Goal: Information Seeking & Learning: Learn about a topic

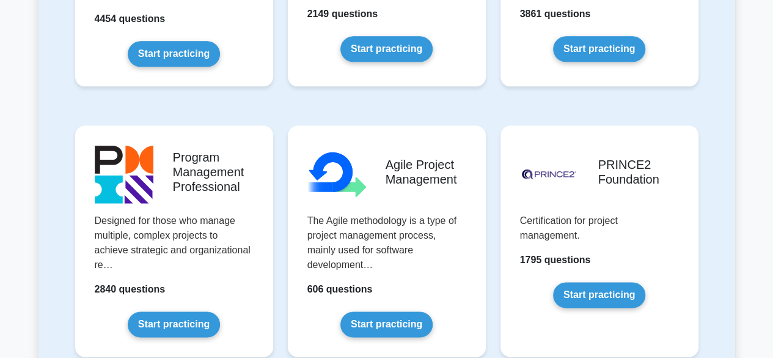
scroll to position [701, 0]
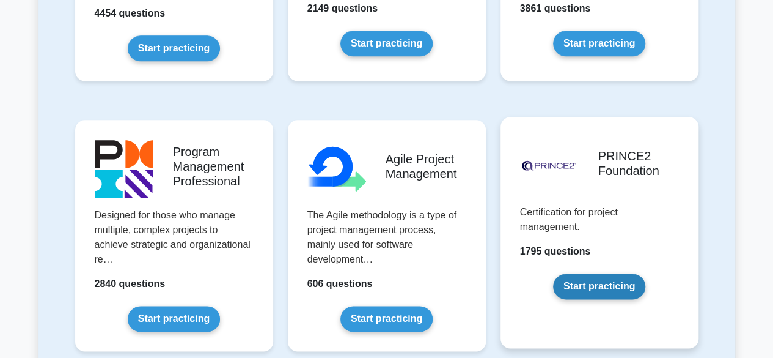
click at [615, 288] on link "Start practicing" at bounding box center [599, 286] width 92 height 26
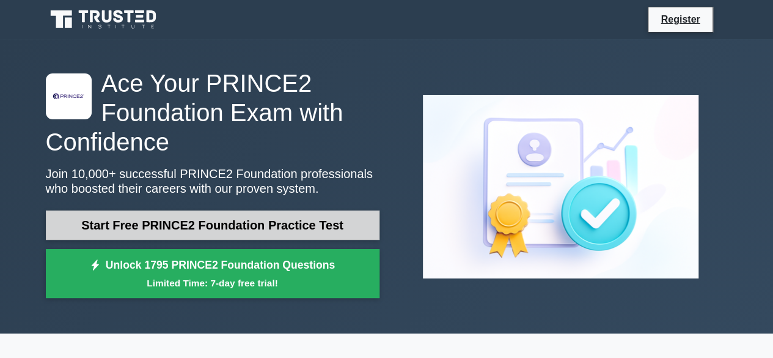
click at [241, 220] on link "Start Free PRINCE2 Foundation Practice Test" at bounding box center [213, 224] width 334 height 29
click at [249, 225] on link "Start Free PRINCE2 Foundation Practice Test" at bounding box center [213, 224] width 334 height 29
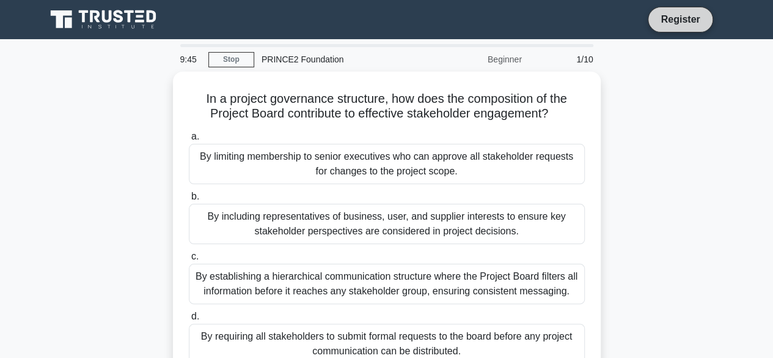
click at [675, 20] on link "Register" at bounding box center [681, 19] width 54 height 15
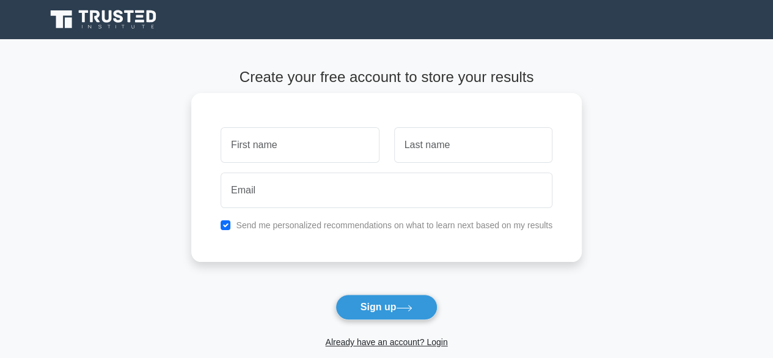
click at [268, 150] on input "text" at bounding box center [300, 144] width 158 height 35
click at [268, 150] on input "g" at bounding box center [300, 144] width 158 height 35
type input "Goodluck"
click at [419, 149] on input "text" at bounding box center [473, 144] width 158 height 35
type input "Okotie"
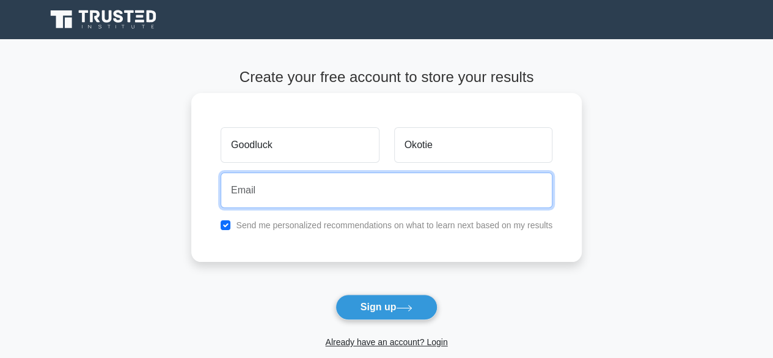
click at [367, 200] on input "email" at bounding box center [387, 189] width 332 height 35
type input "goodluckokotie@gmail.com"
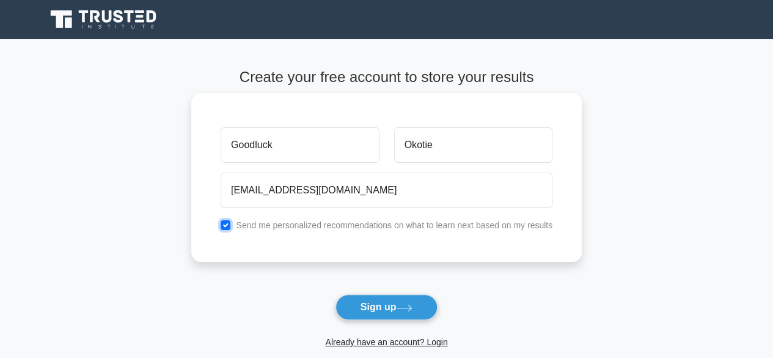
click at [229, 226] on input "checkbox" at bounding box center [226, 225] width 10 height 10
checkbox input "false"
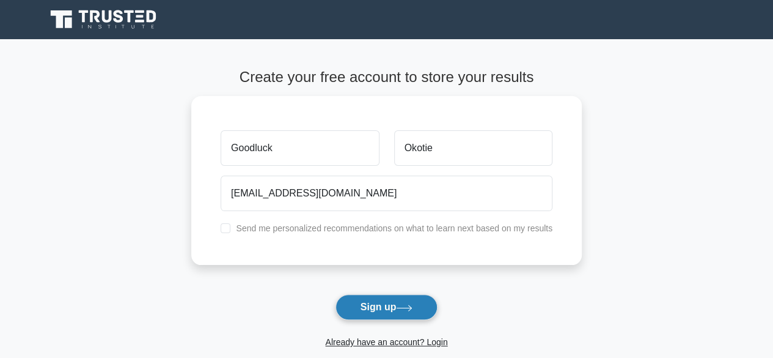
click at [361, 300] on button "Sign up" at bounding box center [387, 307] width 103 height 26
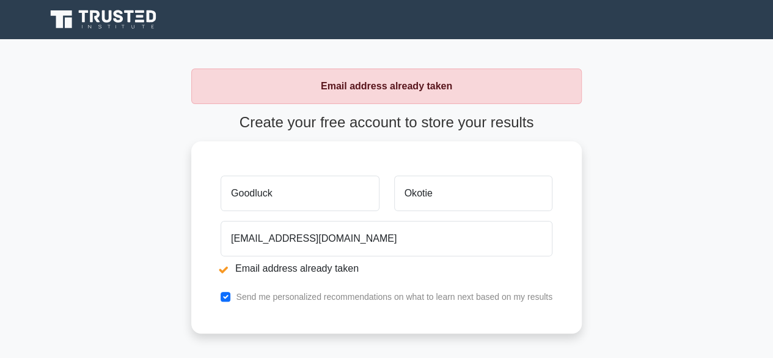
click at [400, 336] on form "Create your free account to store your results Goodluck Okotie [EMAIL_ADDRESS][…" at bounding box center [386, 278] width 391 height 328
click at [391, 89] on strong "Email address already taken" at bounding box center [386, 86] width 131 height 10
click at [613, 172] on main "Email address already taken Create your free account to store your results Good…" at bounding box center [386, 255] width 773 height 432
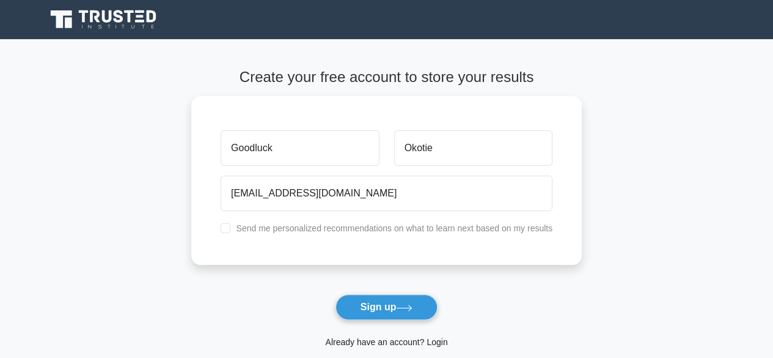
click at [435, 341] on link "Already have an account? Login" at bounding box center [386, 342] width 122 height 10
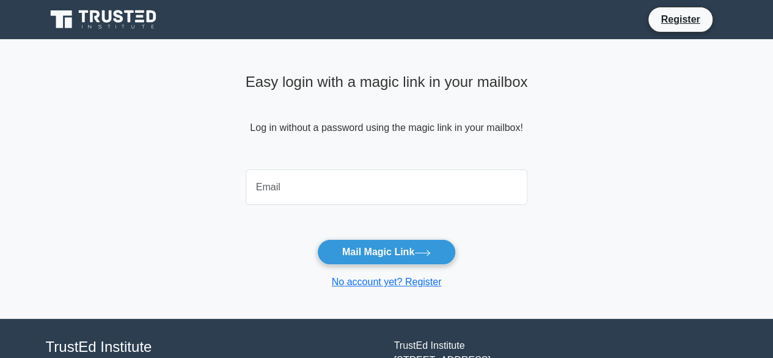
click at [360, 186] on input "email" at bounding box center [387, 186] width 282 height 35
type input "[EMAIL_ADDRESS][DOMAIN_NAME]"
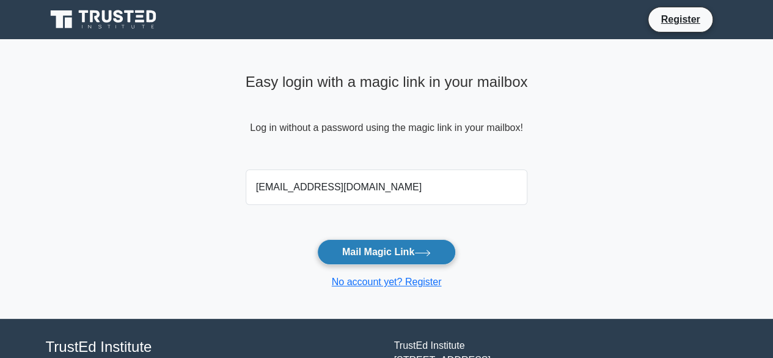
click at [351, 260] on button "Mail Magic Link" at bounding box center [386, 252] width 139 height 26
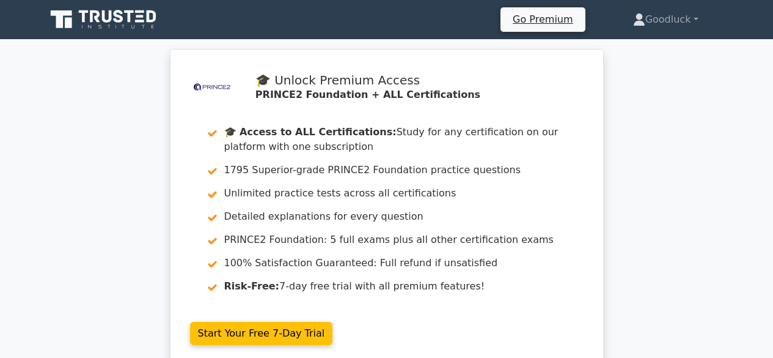
click at [646, 191] on div ".st0{fill-rule:evenodd;clip-rule:evenodd;fill:#000041;} .st1{fill-rule:evenodd;…" at bounding box center [386, 214] width 773 height 331
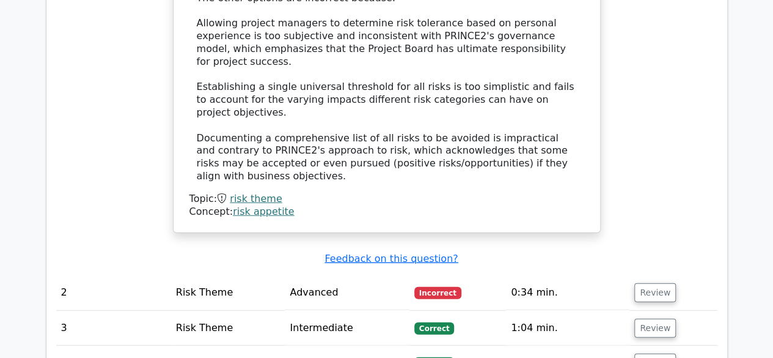
scroll to position [1443, 0]
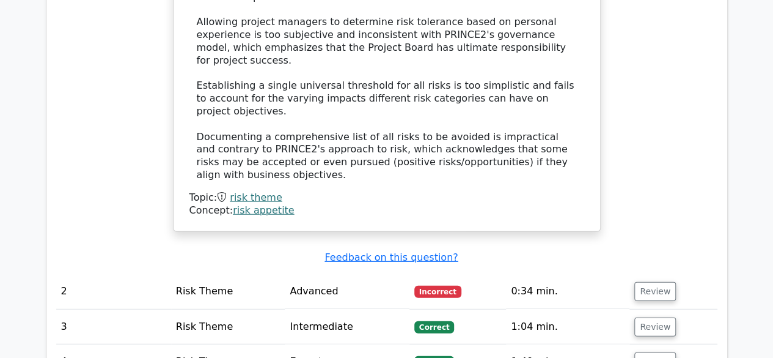
click at [652, 251] on div "Submit feedback Feedback on this question?" at bounding box center [391, 257] width 661 height 13
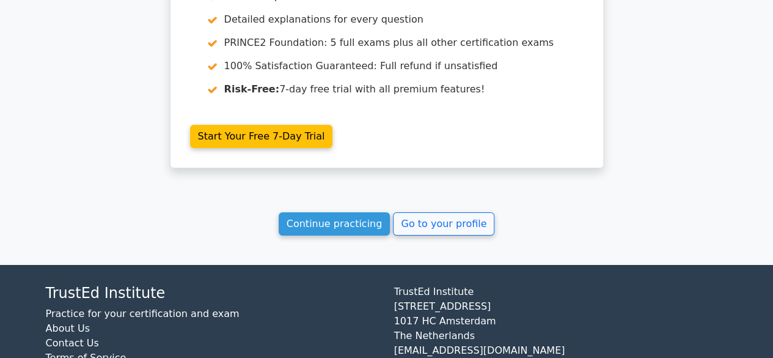
scroll to position [2040, 0]
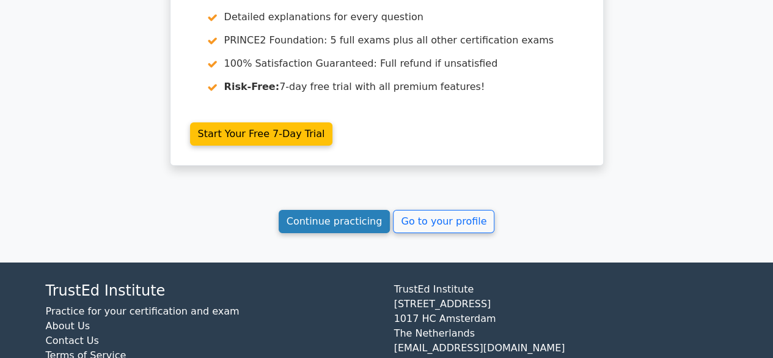
click at [365, 210] on link "Continue practicing" at bounding box center [335, 221] width 112 height 23
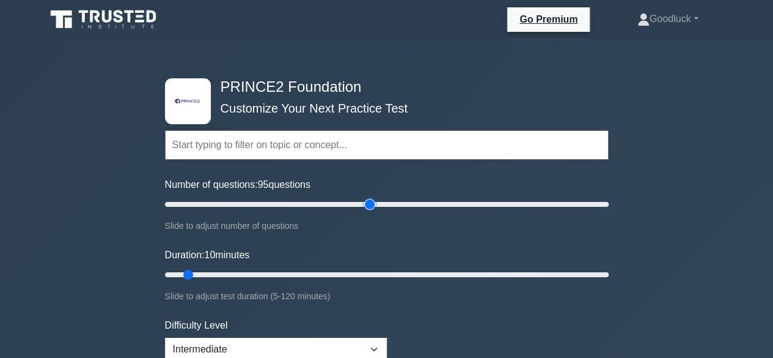
click at [372, 204] on input "Number of questions: 95 questions" at bounding box center [387, 204] width 444 height 15
click at [377, 204] on input "Number of questions: 100 questions" at bounding box center [387, 204] width 444 height 15
click at [353, 205] on input "Number of questions: 85 questions" at bounding box center [387, 204] width 444 height 15
click at [363, 203] on input "Number of questions: 90 questions" at bounding box center [387, 204] width 444 height 15
click at [369, 203] on input "Number of questions: 95 questions" at bounding box center [387, 204] width 444 height 15
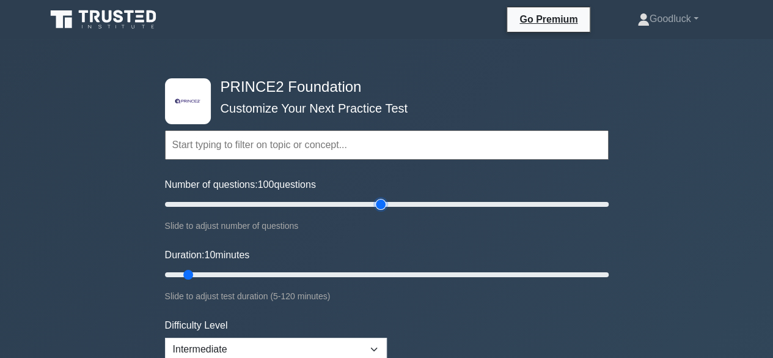
type input "100"
click at [376, 202] on input "Number of questions: 100 questions" at bounding box center [387, 204] width 444 height 15
click at [359, 272] on input "Duration: 10 minutes" at bounding box center [387, 274] width 444 height 15
click at [371, 273] on input "Duration: 60 minutes" at bounding box center [387, 274] width 444 height 15
click at [383, 270] on input "Duration: 60 minutes" at bounding box center [387, 274] width 444 height 15
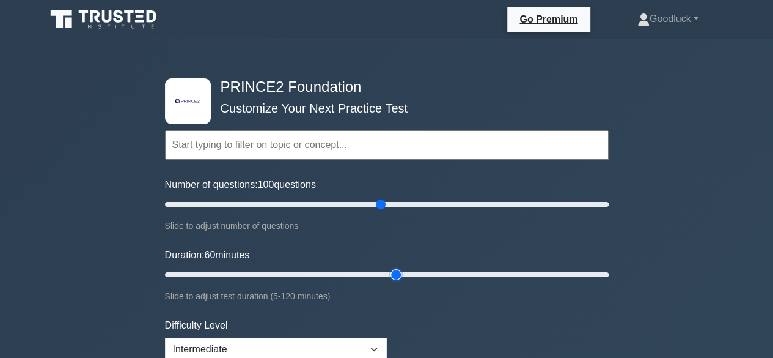
click at [386, 272] on input "Duration: 60 minutes" at bounding box center [387, 274] width 444 height 15
click at [406, 270] on input "Duration: 70 minutes" at bounding box center [387, 274] width 444 height 15
click at [418, 270] on input "Duration: 70 minutes" at bounding box center [387, 274] width 444 height 15
click at [426, 270] on input "Duration: 75 minutes" at bounding box center [387, 274] width 444 height 15
click at [443, 271] on input "Duration: 75 minutes" at bounding box center [387, 274] width 444 height 15
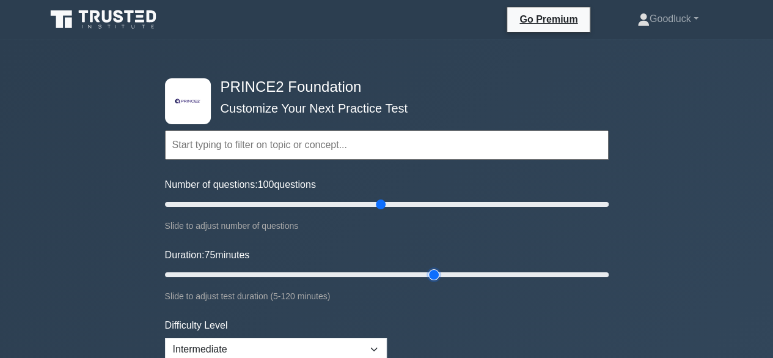
click at [441, 273] on input "Duration: 75 minutes" at bounding box center [387, 274] width 444 height 15
type input "80"
click at [444, 274] on input "Duration: 75 minutes" at bounding box center [387, 274] width 444 height 15
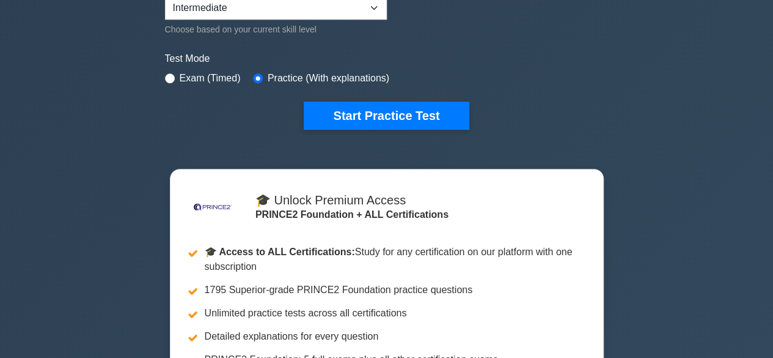
scroll to position [342, 0]
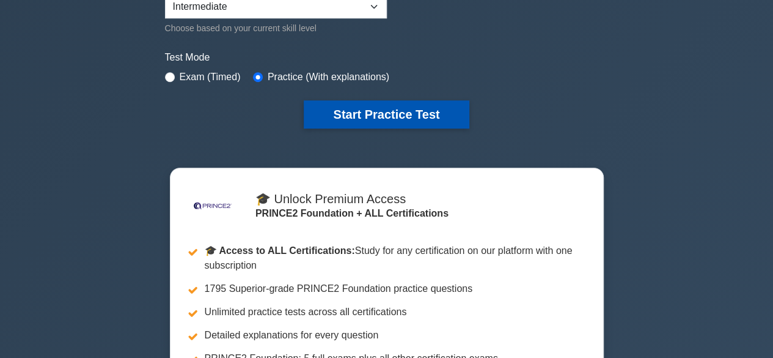
click at [381, 106] on button "Start Practice Test" at bounding box center [386, 114] width 165 height 28
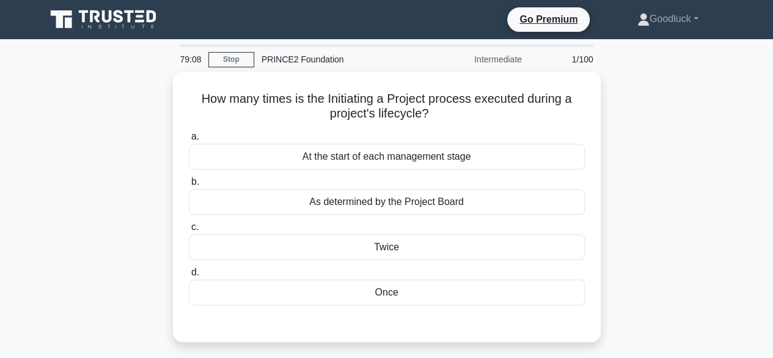
click at [620, 196] on div "How many times is the Initiating a Project process executed during a project's …" at bounding box center [387, 214] width 697 height 285
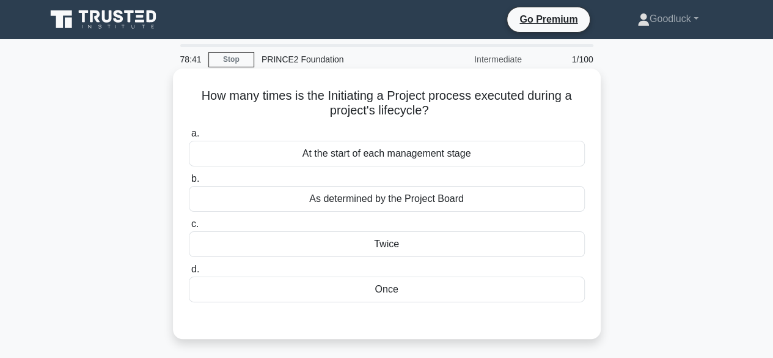
click at [390, 287] on div "Once" at bounding box center [387, 289] width 396 height 26
click at [189, 273] on input "d. Once" at bounding box center [189, 269] width 0 height 8
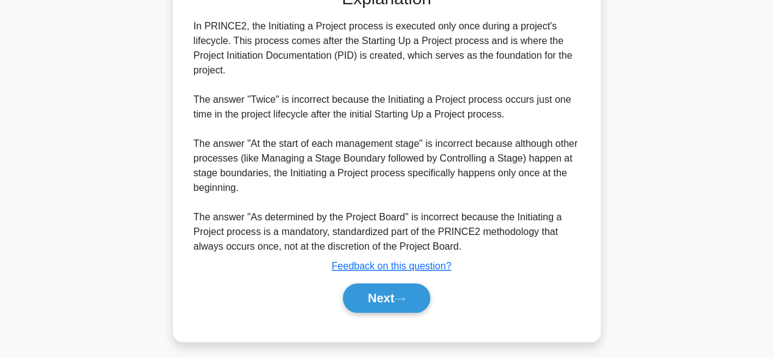
scroll to position [336, 0]
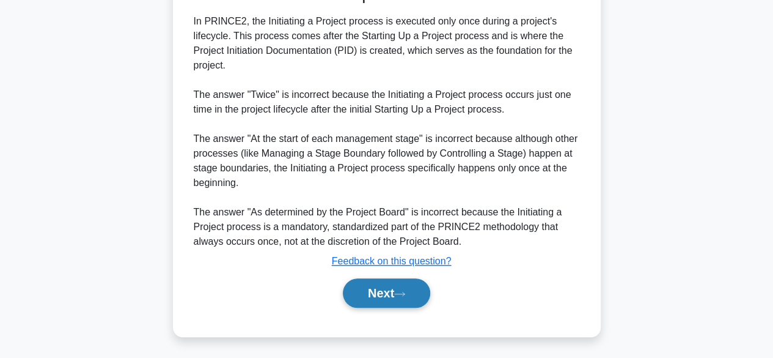
click at [407, 297] on button "Next" at bounding box center [386, 292] width 87 height 29
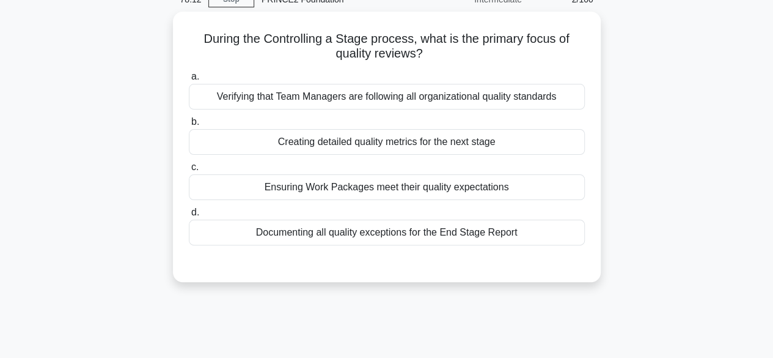
scroll to position [0, 0]
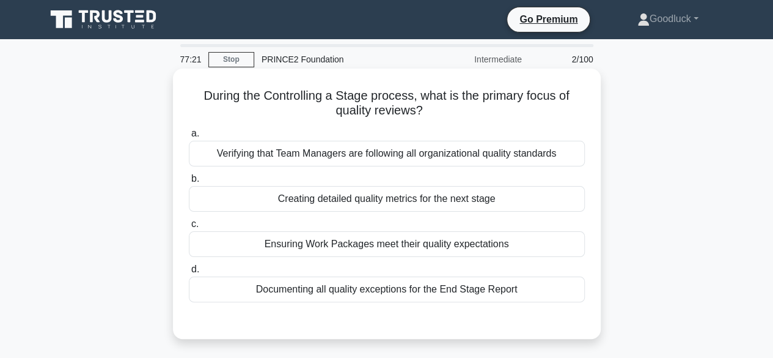
click at [324, 249] on div "Ensuring Work Packages meet their quality expectations" at bounding box center [387, 244] width 396 height 26
click at [189, 228] on input "c. Ensuring Work Packages meet their quality expectations" at bounding box center [189, 224] width 0 height 8
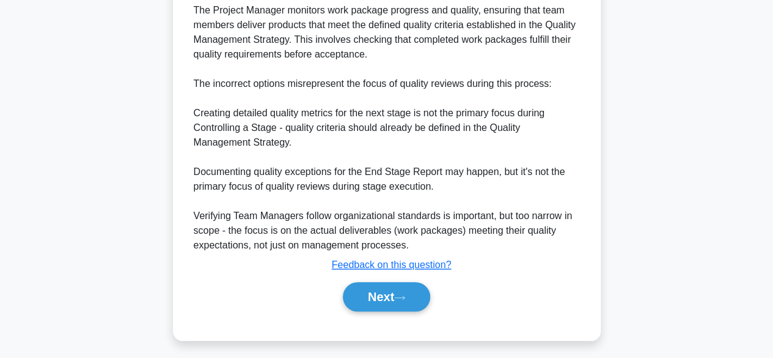
scroll to position [409, 0]
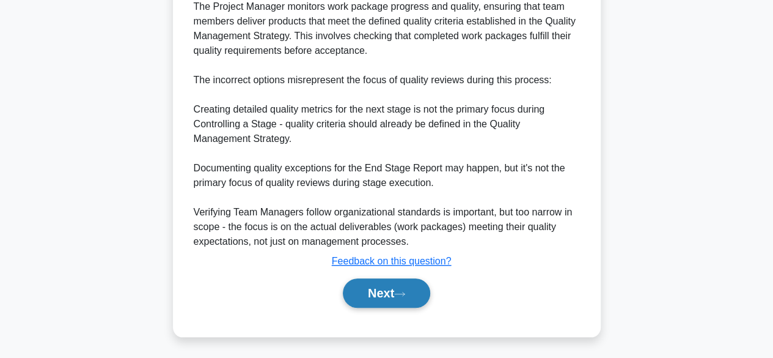
click at [405, 290] on icon at bounding box center [399, 293] width 11 height 7
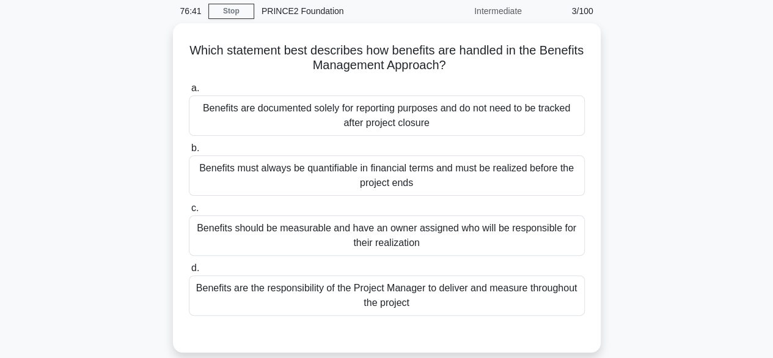
scroll to position [49, 0]
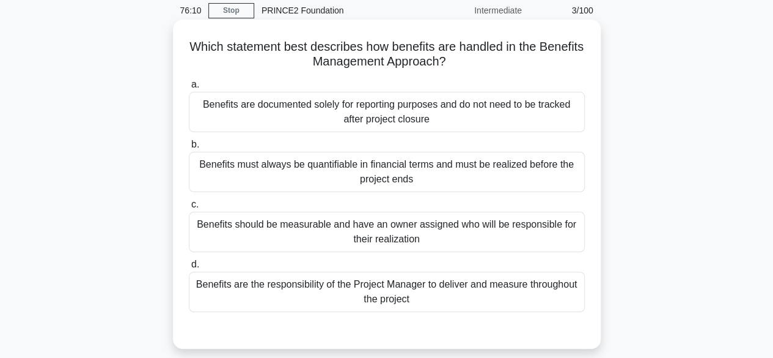
click at [415, 238] on div "Benefits should be measurable and have an owner assigned who will be responsibl…" at bounding box center [387, 232] width 396 height 40
click at [189, 208] on input "c. Benefits should be measurable and have an owner assigned who will be respons…" at bounding box center [189, 205] width 0 height 8
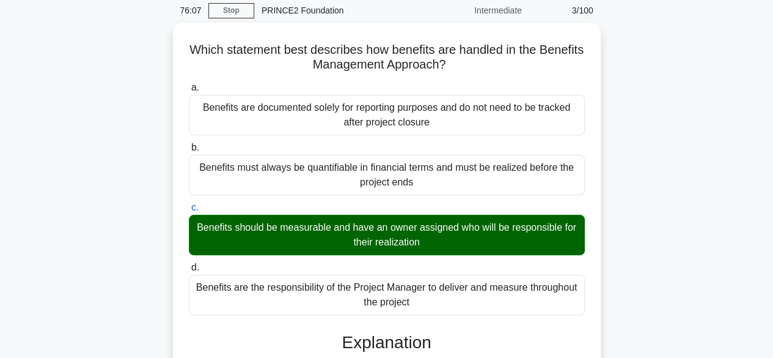
click at [189, 263] on input "d. Benefits are the responsibility of the Project Manager to deliver and measur…" at bounding box center [189, 267] width 0 height 8
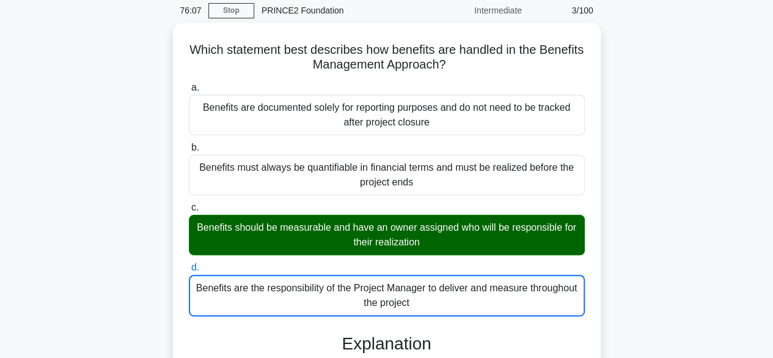
click at [189, 84] on input "a. Benefits are documented solely for reporting purposes and do not need to be …" at bounding box center [189, 88] width 0 height 8
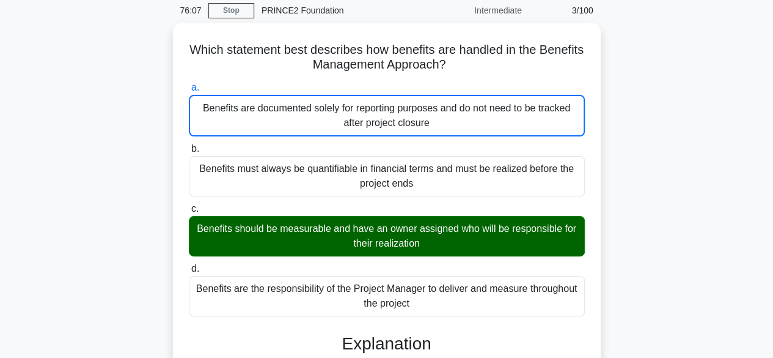
click at [189, 145] on input "b. Benefits must always be quantifiable in financial terms and must be realized…" at bounding box center [189, 149] width 0 height 8
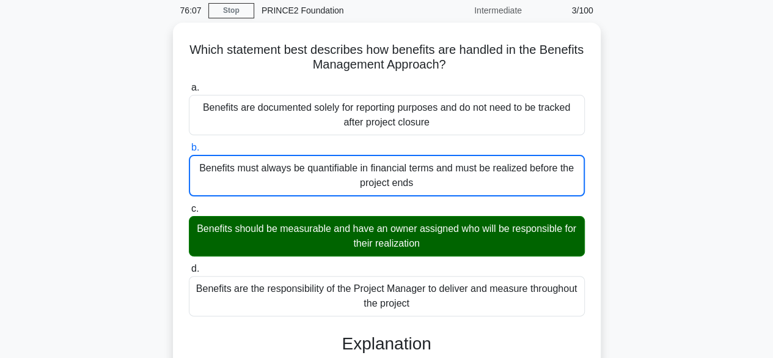
click at [189, 205] on input "c. Benefits should be measurable and have an owner assigned who will be respons…" at bounding box center [189, 209] width 0 height 8
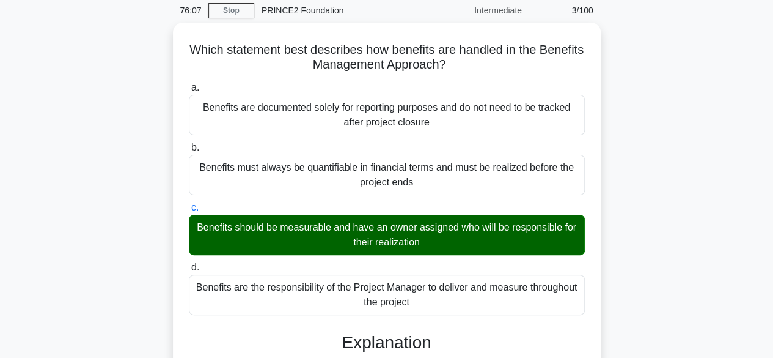
click at [189, 263] on input "d. Benefits are the responsibility of the Project Manager to deliver and measur…" at bounding box center [189, 267] width 0 height 8
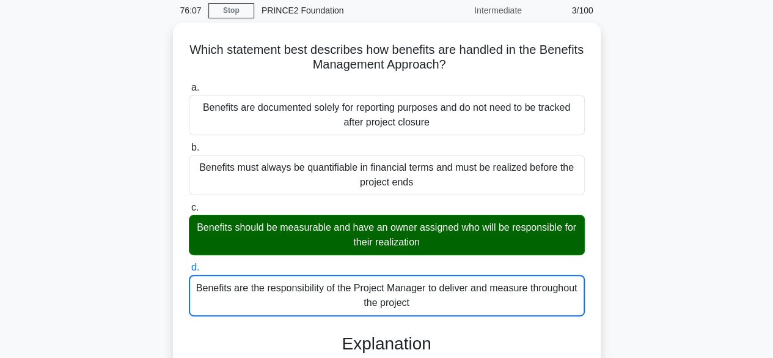
click at [189, 84] on input "a. Benefits are documented solely for reporting purposes and do not need to be …" at bounding box center [189, 88] width 0 height 8
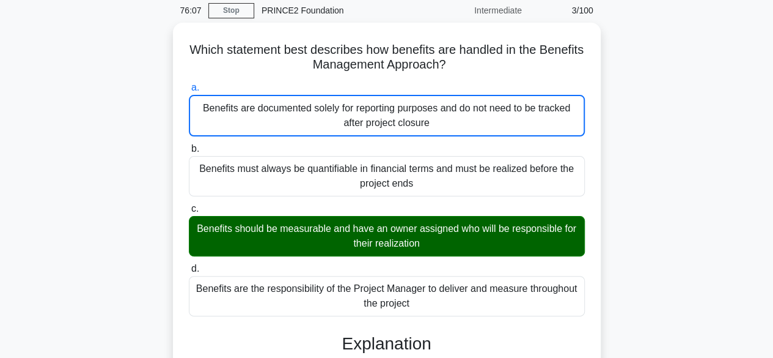
click at [189, 145] on input "b. Benefits must always be quantifiable in financial terms and must be realized…" at bounding box center [189, 149] width 0 height 8
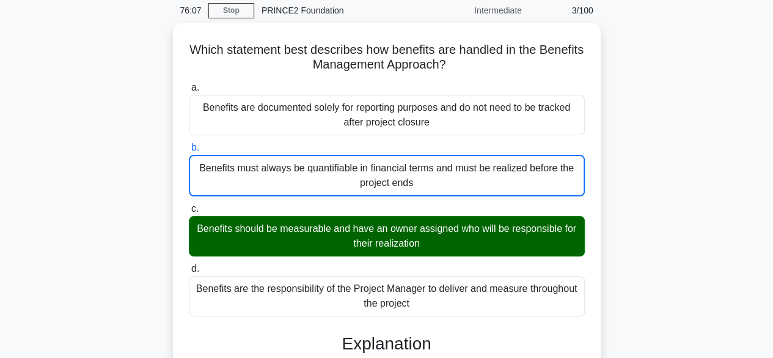
click at [189, 205] on input "c. Benefits should be measurable and have an owner assigned who will be respons…" at bounding box center [189, 209] width 0 height 8
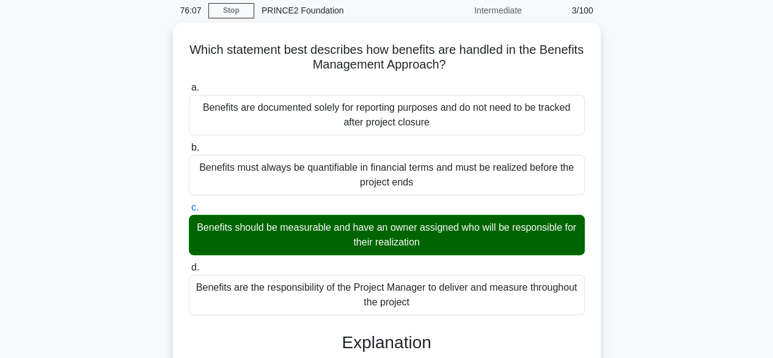
click at [189, 263] on input "d. Benefits are the responsibility of the Project Manager to deliver and measur…" at bounding box center [189, 267] width 0 height 8
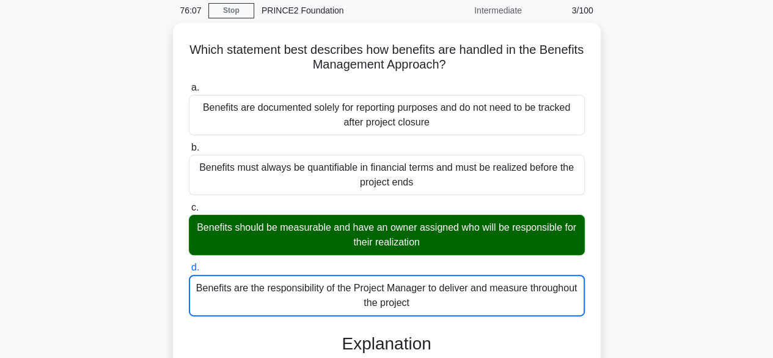
click at [189, 84] on input "a. Benefits are documented solely for reporting purposes and do not need to be …" at bounding box center [189, 88] width 0 height 8
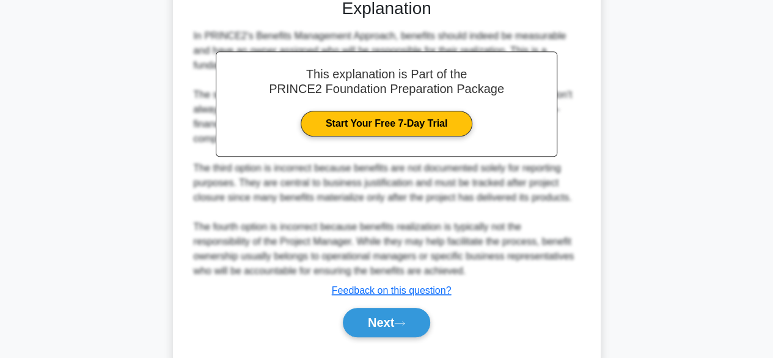
scroll to position [411, 0]
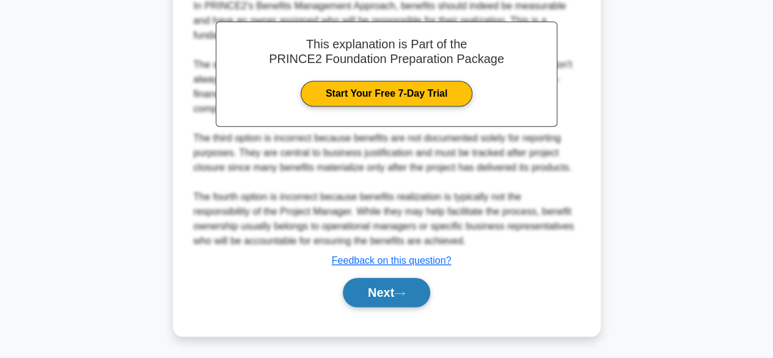
click at [378, 299] on button "Next" at bounding box center [386, 292] width 87 height 29
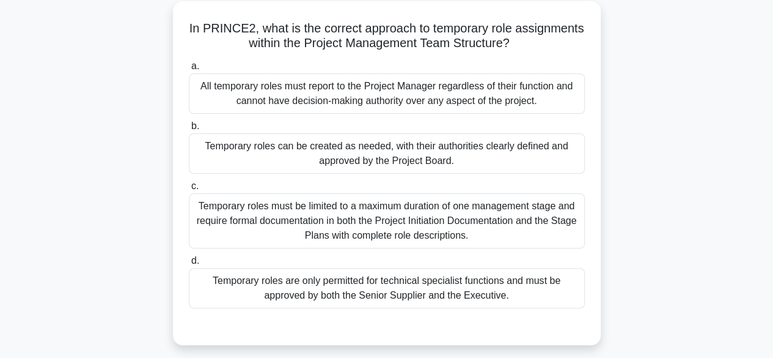
scroll to position [73, 0]
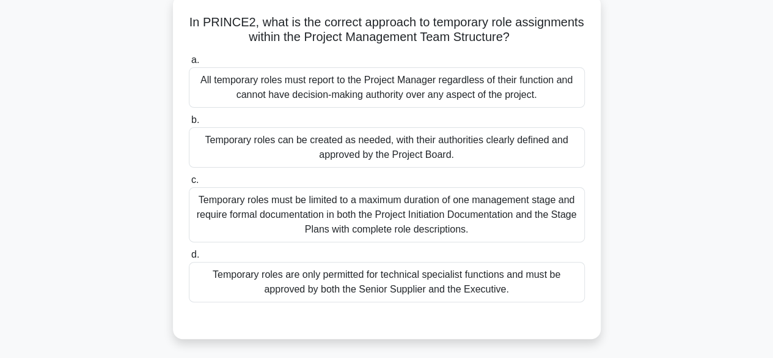
click at [424, 146] on div "Temporary roles can be created as needed, with their authorities clearly define…" at bounding box center [387, 147] width 396 height 40
click at [189, 124] on input "b. Temporary roles can be created as needed, with their authorities clearly def…" at bounding box center [189, 120] width 0 height 8
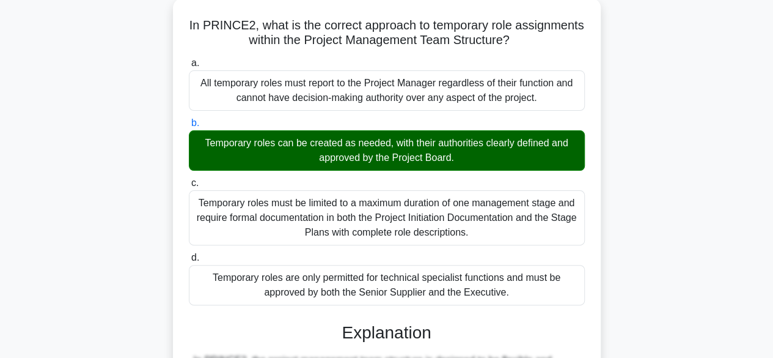
click at [189, 179] on input "c. Temporary roles must be limited to a maximum duration of one management stag…" at bounding box center [189, 183] width 0 height 8
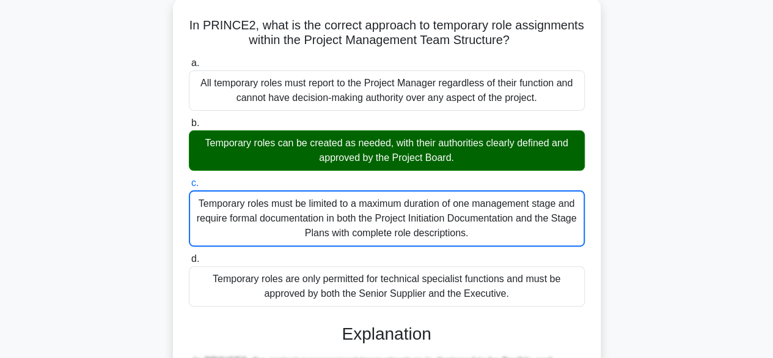
drag, startPoint x: 772, startPoint y: 178, endPoint x: 769, endPoint y: 221, distance: 43.5
click at [769, 221] on main "74:01 Stop PRINCE2 Foundation Intermediate 4/100 In PRINCE2, what is the correc…" at bounding box center [386, 338] width 773 height 745
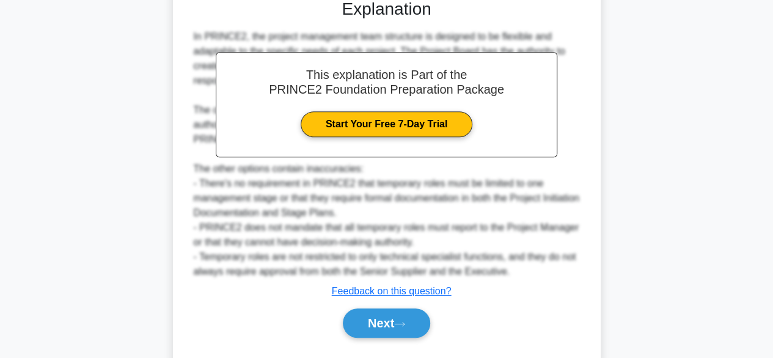
scroll to position [426, 0]
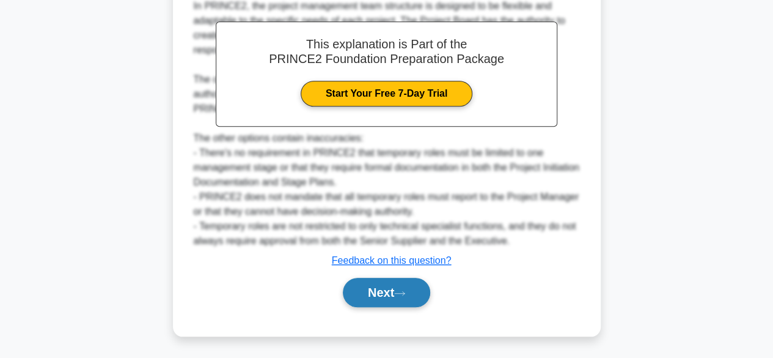
click at [415, 299] on button "Next" at bounding box center [386, 292] width 87 height 29
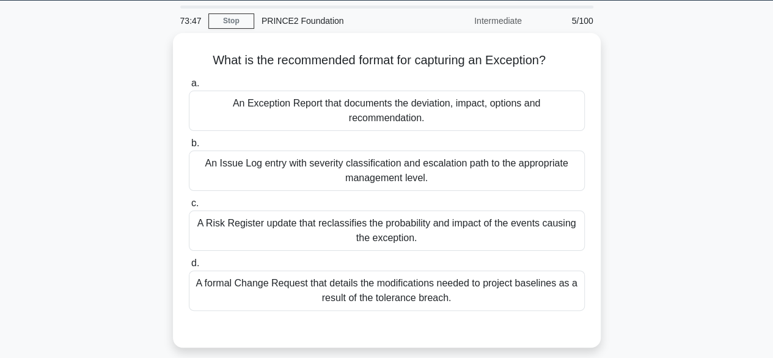
scroll to position [34, 0]
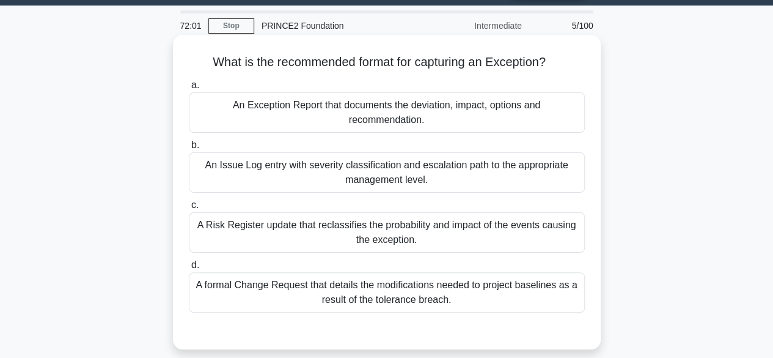
click at [377, 122] on div "An Exception Report that documents the deviation, impact, options and recommend…" at bounding box center [387, 112] width 396 height 40
click at [189, 89] on input "a. An Exception Report that documents the deviation, impact, options and recomm…" at bounding box center [189, 85] width 0 height 8
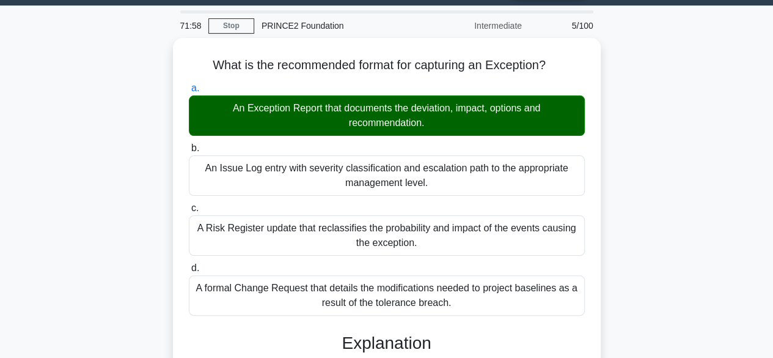
click at [642, 228] on div "What is the recommended format for capturing an Exception? .spinner_0XTQ{transf…" at bounding box center [387, 347] width 697 height 618
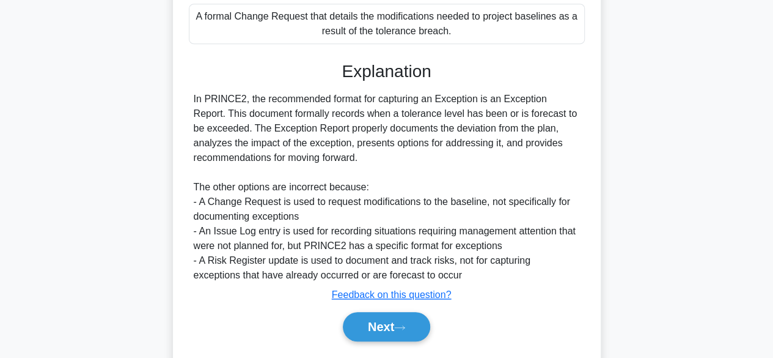
scroll to position [336, 0]
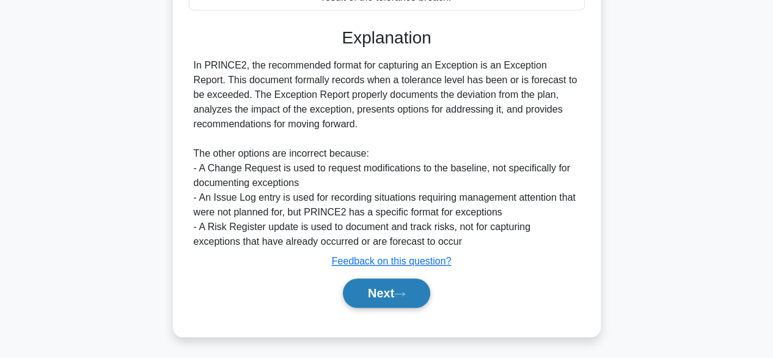
click at [412, 298] on button "Next" at bounding box center [386, 292] width 87 height 29
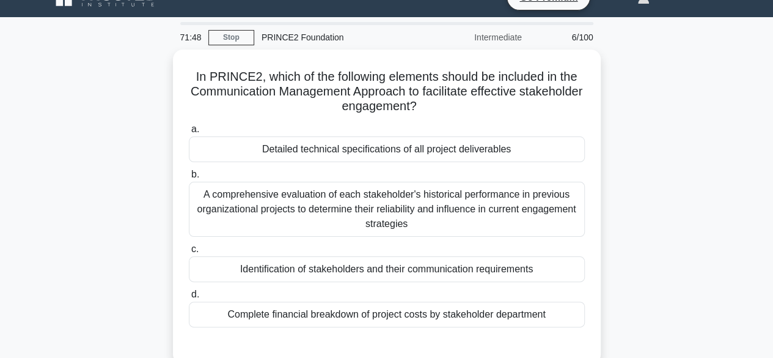
scroll to position [24, 0]
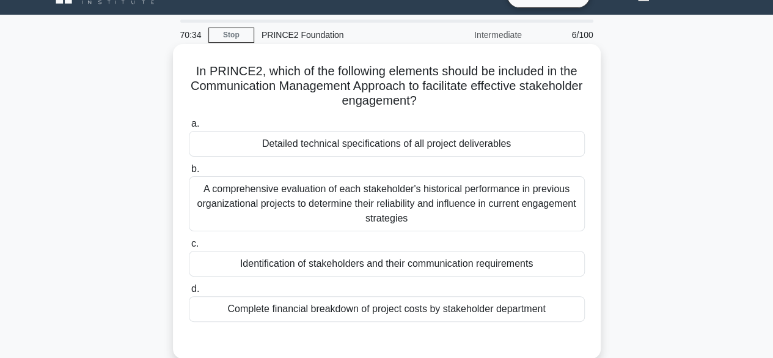
click at [494, 267] on div "Identification of stakeholders and their communication requirements" at bounding box center [387, 264] width 396 height 26
click at [189, 248] on input "c. Identification of stakeholders and their communication requirements" at bounding box center [189, 244] width 0 height 8
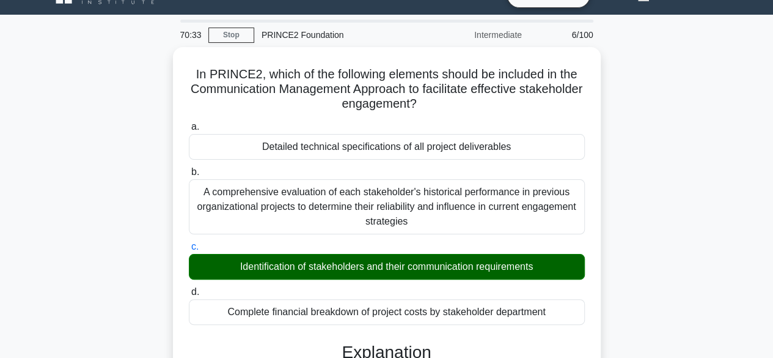
click at [189, 288] on input "d. Complete financial breakdown of project costs by stakeholder department" at bounding box center [189, 292] width 0 height 8
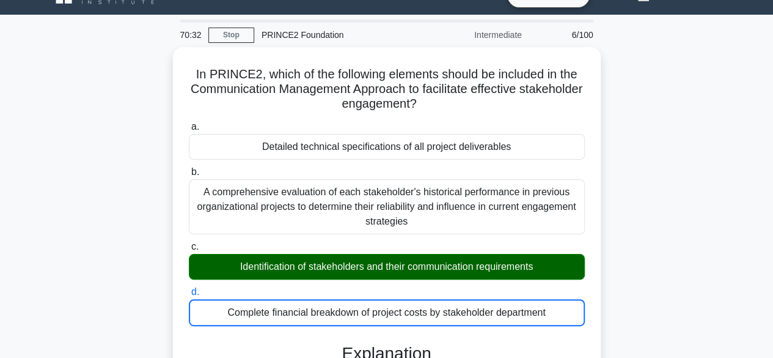
click at [189, 123] on input "a. Detailed technical specifications of all project deliverables" at bounding box center [189, 127] width 0 height 8
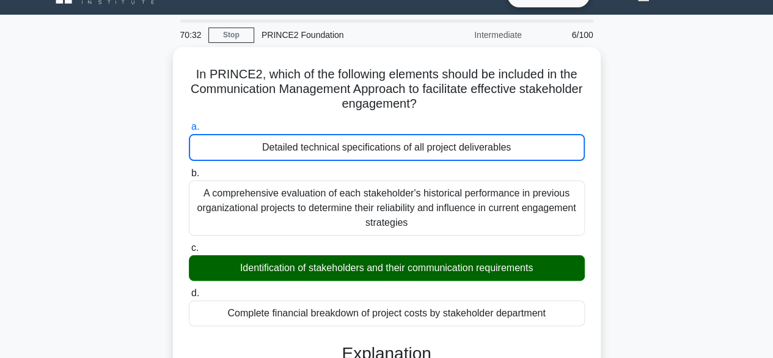
click at [189, 169] on input "b. A comprehensive evaluation of each stakeholder's historical performance in p…" at bounding box center [189, 173] width 0 height 8
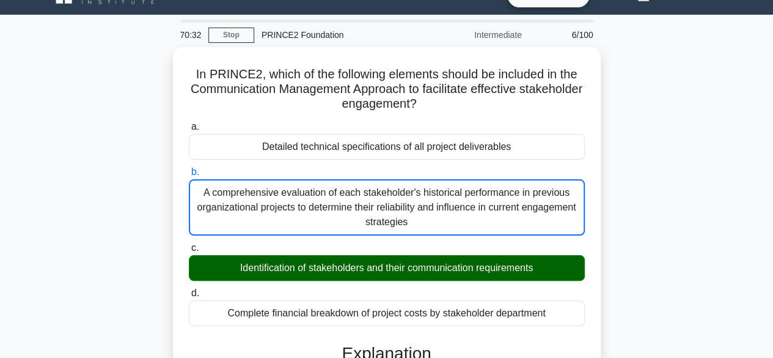
click at [189, 244] on input "c. Identification of stakeholders and their communication requirements" at bounding box center [189, 248] width 0 height 8
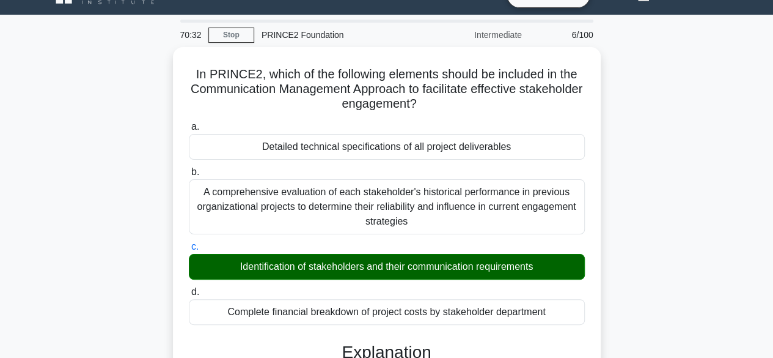
click at [189, 288] on input "d. Complete financial breakdown of project costs by stakeholder department" at bounding box center [189, 292] width 0 height 8
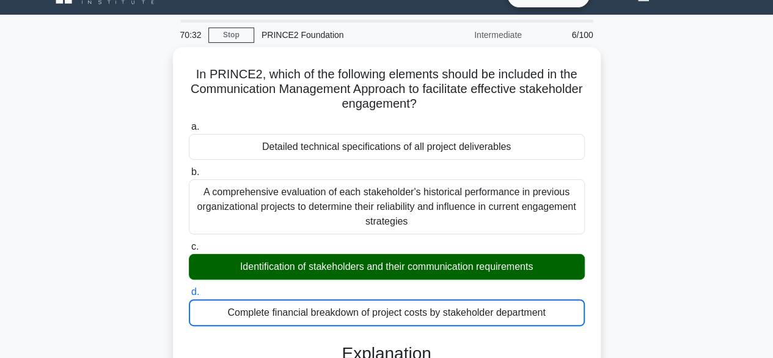
click at [189, 123] on input "a. Detailed technical specifications of all project deliverables" at bounding box center [189, 127] width 0 height 8
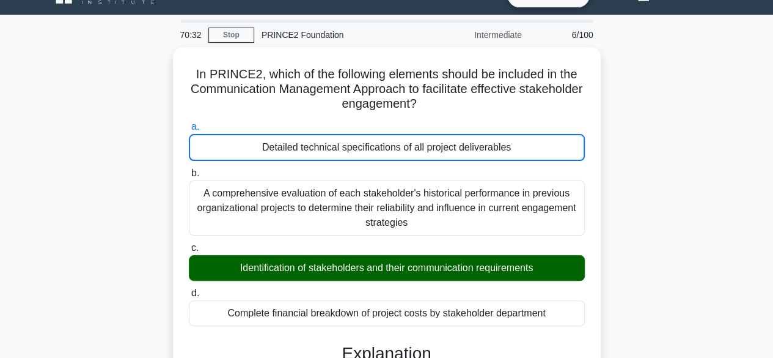
click at [189, 169] on input "b. A comprehensive evaluation of each stakeholder's historical performance in p…" at bounding box center [189, 173] width 0 height 8
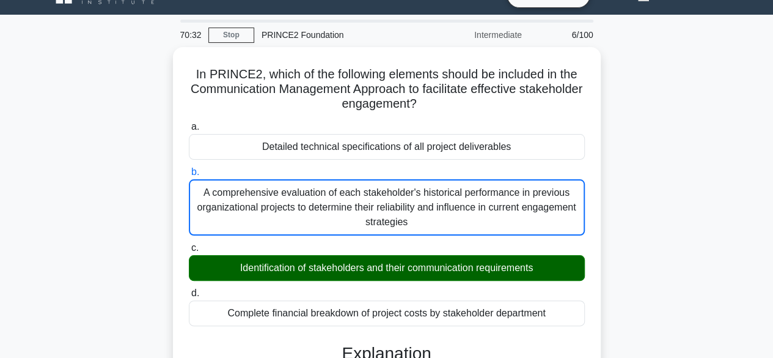
click at [189, 244] on input "c. Identification of stakeholders and their communication requirements" at bounding box center [189, 248] width 0 height 8
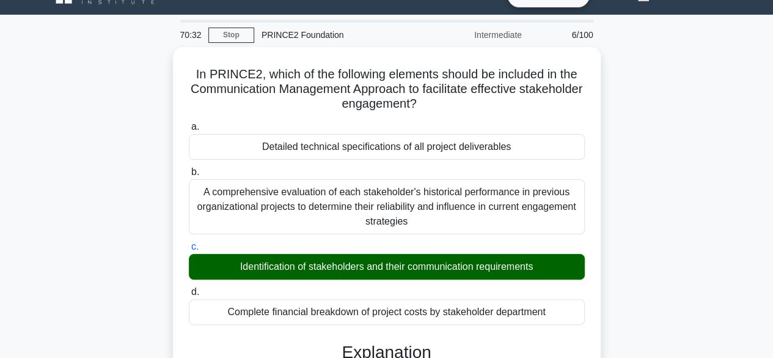
click at [189, 288] on input "d. Complete financial breakdown of project costs by stakeholder department" at bounding box center [189, 292] width 0 height 8
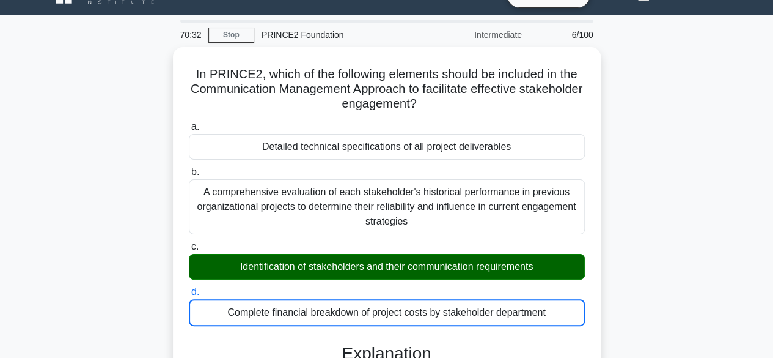
click at [189, 123] on input "a. Detailed technical specifications of all project deliverables" at bounding box center [189, 127] width 0 height 8
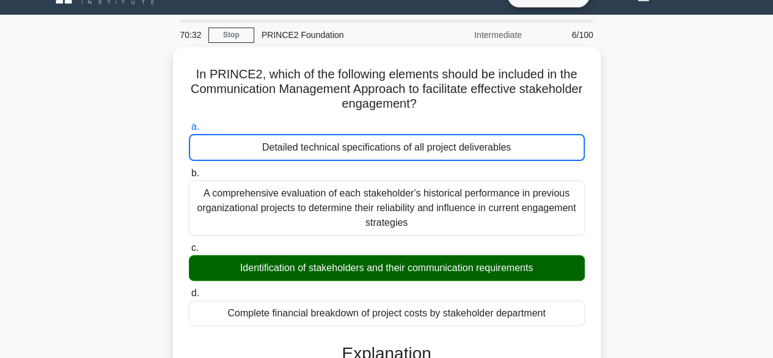
click at [189, 169] on input "b. A comprehensive evaluation of each stakeholder's historical performance in p…" at bounding box center [189, 173] width 0 height 8
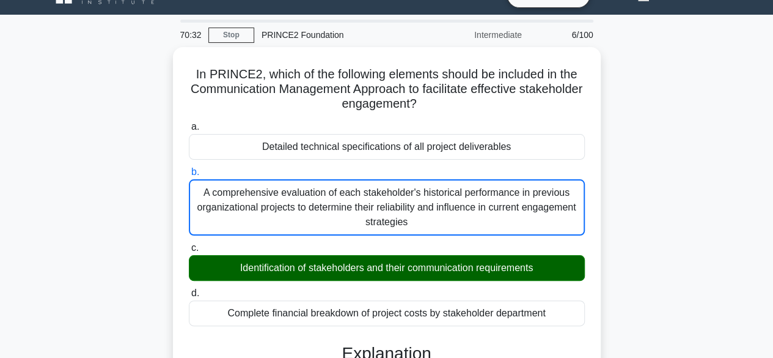
click at [189, 244] on input "c. Identification of stakeholders and their communication requirements" at bounding box center [189, 248] width 0 height 8
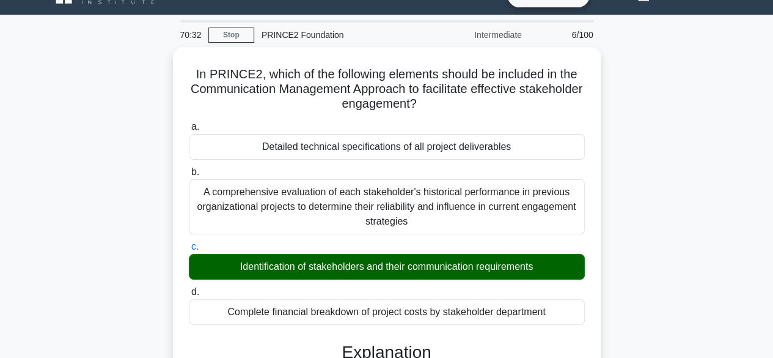
click at [189, 288] on input "d. Complete financial breakdown of project costs by stakeholder department" at bounding box center [189, 292] width 0 height 8
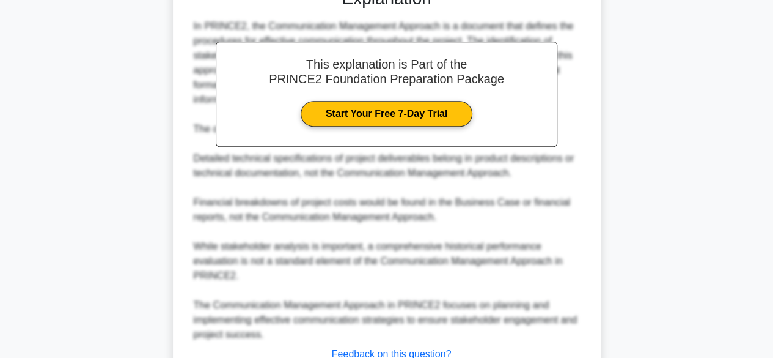
scroll to position [465, 0]
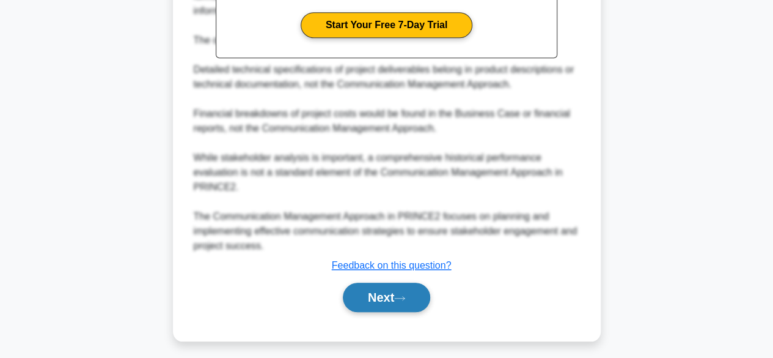
click at [430, 304] on button "Next" at bounding box center [386, 296] width 87 height 29
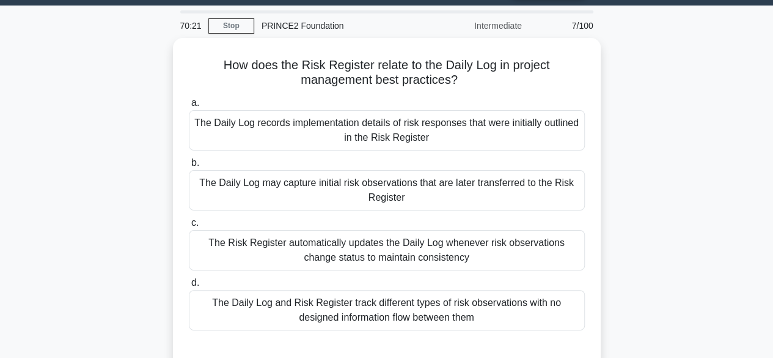
scroll to position [58, 0]
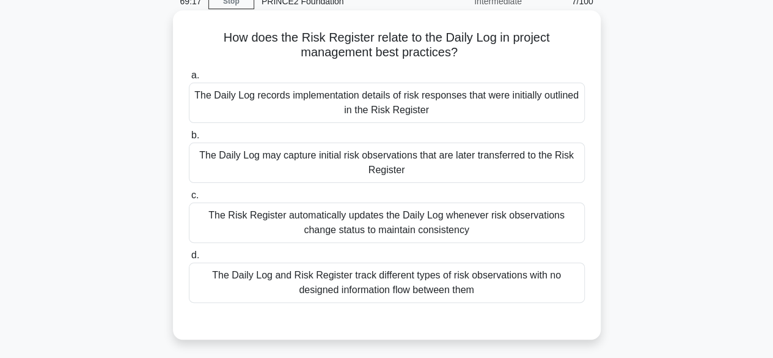
click at [388, 163] on div "The Daily Log may capture initial risk observations that are later transferred …" at bounding box center [387, 162] width 396 height 40
click at [189, 139] on input "b. The Daily Log may capture initial risk observations that are later transferr…" at bounding box center [189, 135] width 0 height 8
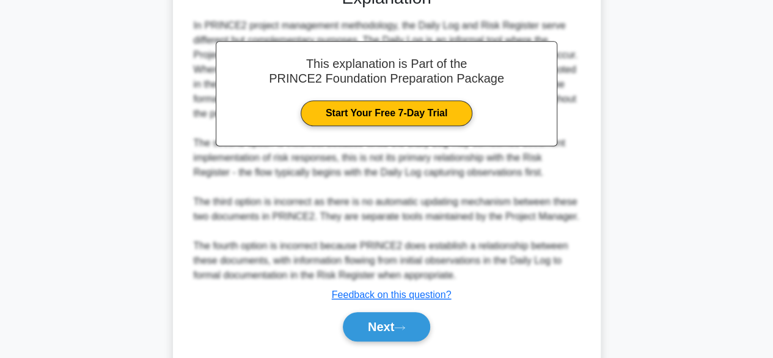
scroll to position [407, 0]
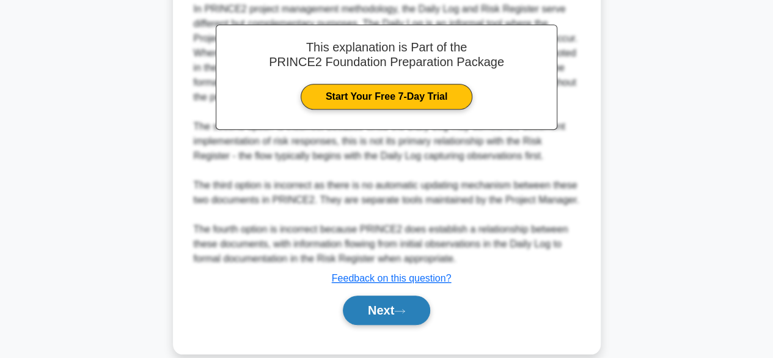
click at [399, 298] on button "Next" at bounding box center [386, 309] width 87 height 29
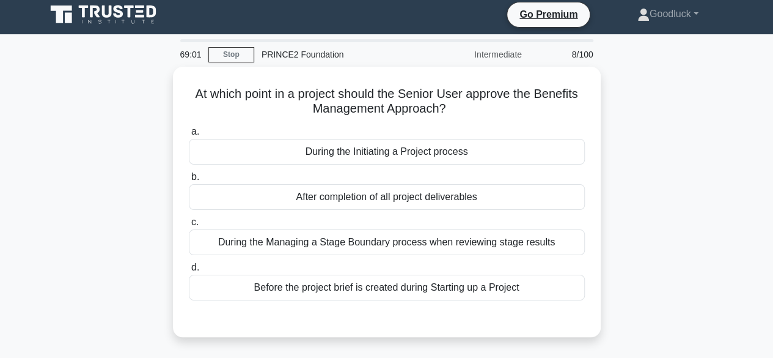
scroll to position [0, 0]
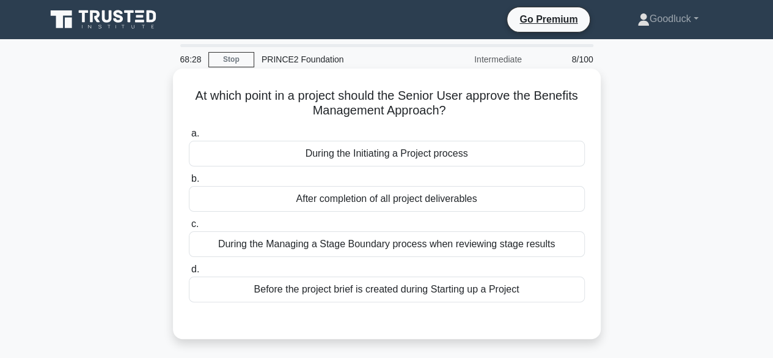
click at [402, 199] on div "After completion of all project deliverables" at bounding box center [387, 199] width 396 height 26
click at [189, 183] on input "b. After completion of all project deliverables" at bounding box center [189, 179] width 0 height 8
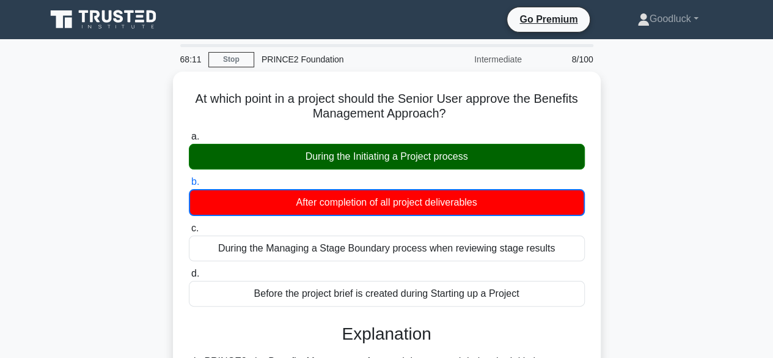
click at [189, 224] on input "c. During the Managing a Stage Boundary process when reviewing stage results" at bounding box center [189, 228] width 0 height 8
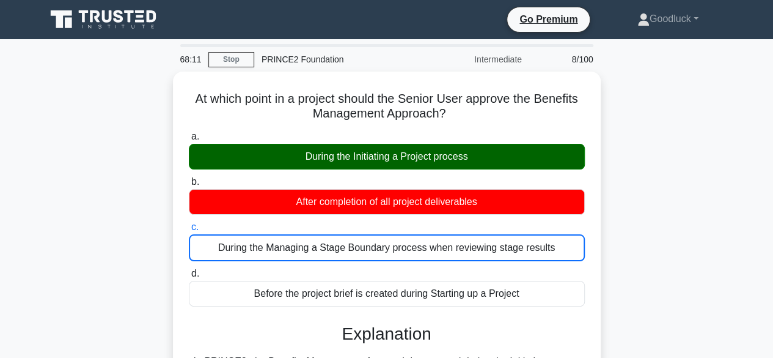
click at [189, 270] on input "d. Before the project brief is created during Starting up a Project" at bounding box center [189, 274] width 0 height 8
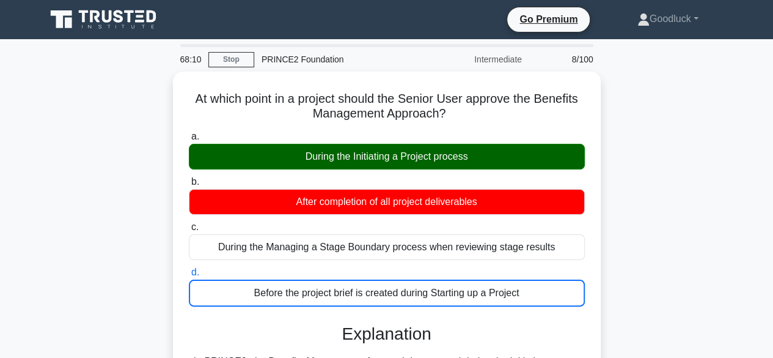
click at [189, 133] on input "a. During the Initiating a Project process" at bounding box center [189, 137] width 0 height 8
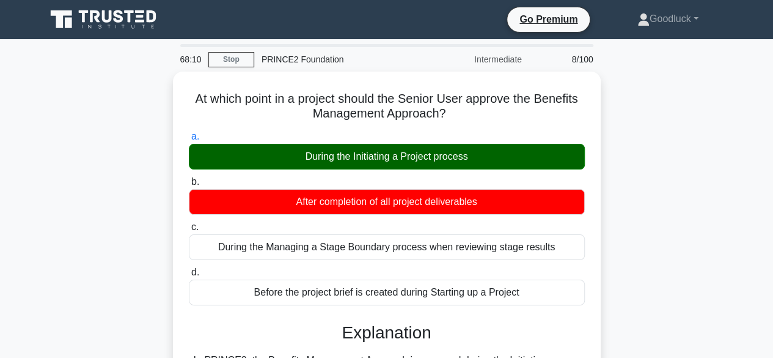
click at [189, 178] on input "b. After completion of all project deliverables" at bounding box center [189, 182] width 0 height 8
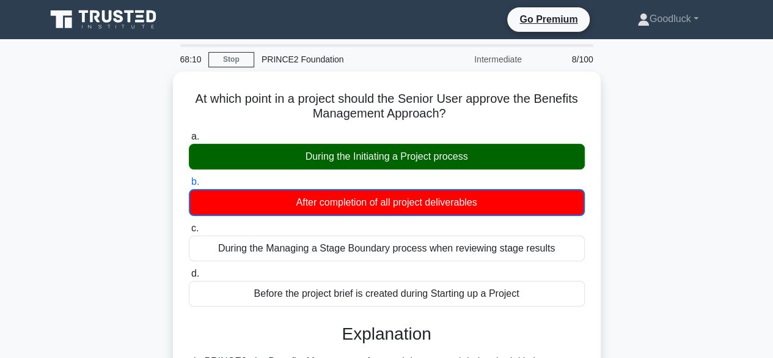
click at [189, 224] on input "c. During the Managing a Stage Boundary process when reviewing stage results" at bounding box center [189, 228] width 0 height 8
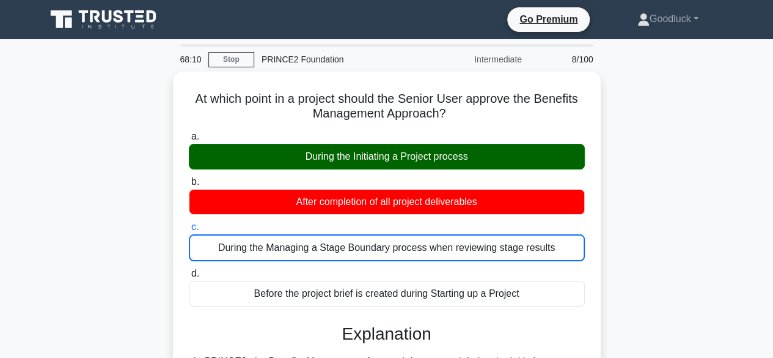
click at [189, 270] on input "d. Before the project brief is created during Starting up a Project" at bounding box center [189, 274] width 0 height 8
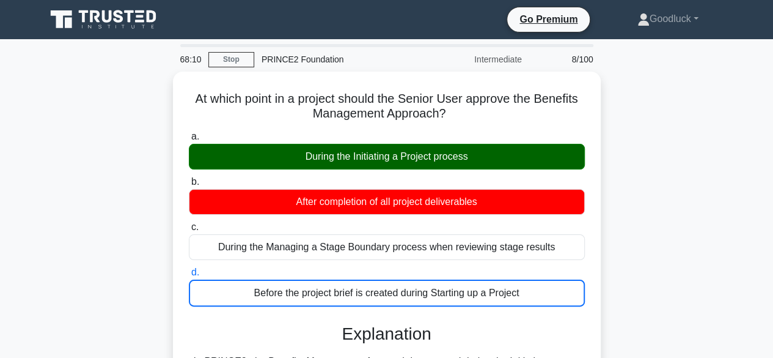
click at [189, 133] on input "a. During the Initiating a Project process" at bounding box center [189, 137] width 0 height 8
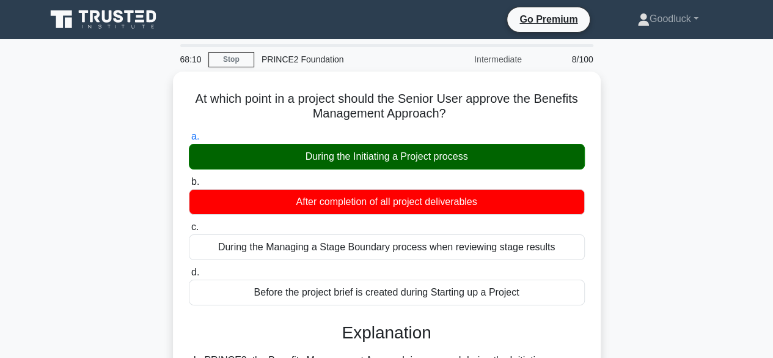
click at [189, 178] on input "b. After completion of all project deliverables" at bounding box center [189, 182] width 0 height 8
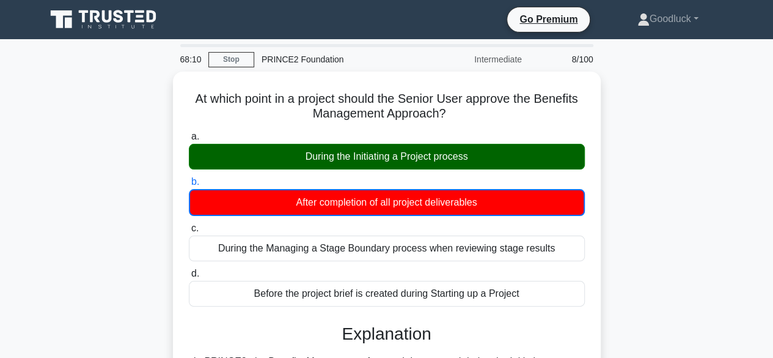
click at [189, 224] on input "c. During the Managing a Stage Boundary process when reviewing stage results" at bounding box center [189, 228] width 0 height 8
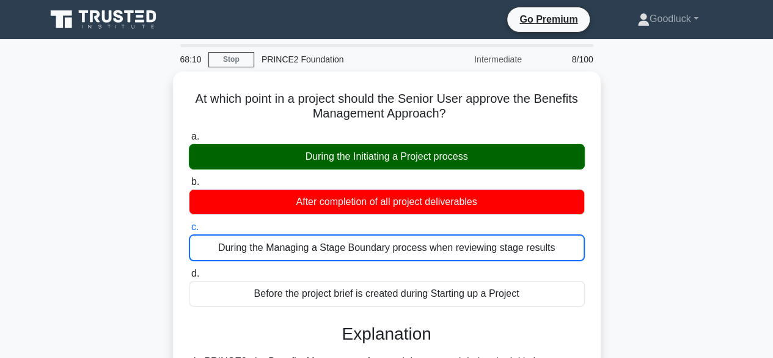
click at [189, 270] on input "d. Before the project brief is created during Starting up a Project" at bounding box center [189, 274] width 0 height 8
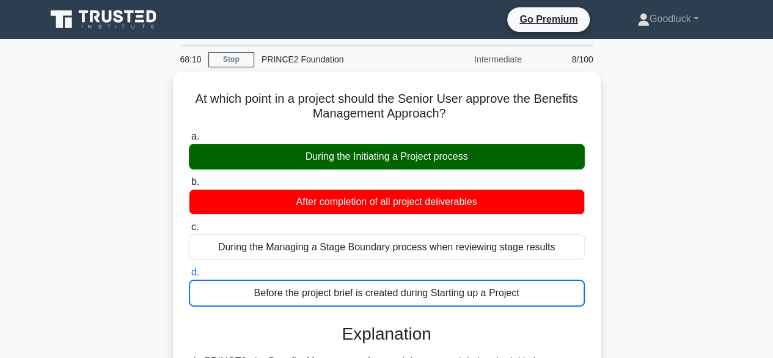
click at [189, 133] on input "a. During the Initiating a Project process" at bounding box center [189, 137] width 0 height 8
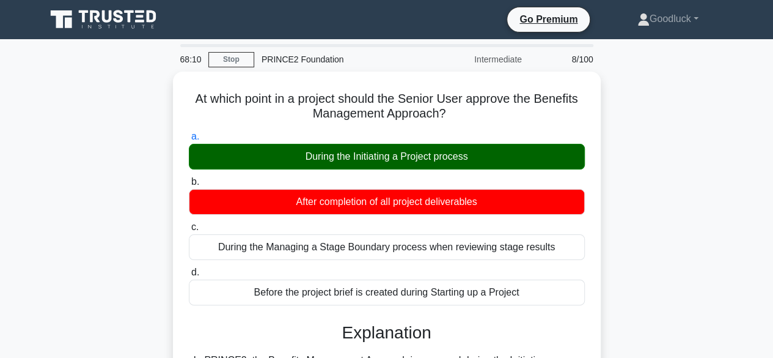
click at [189, 178] on input "b. After completion of all project deliverables" at bounding box center [189, 182] width 0 height 8
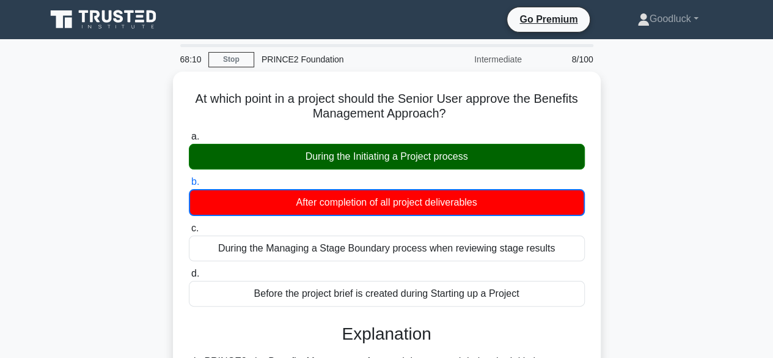
click at [189, 224] on input "c. During the Managing a Stage Boundary process when reviewing stage results" at bounding box center [189, 228] width 0 height 8
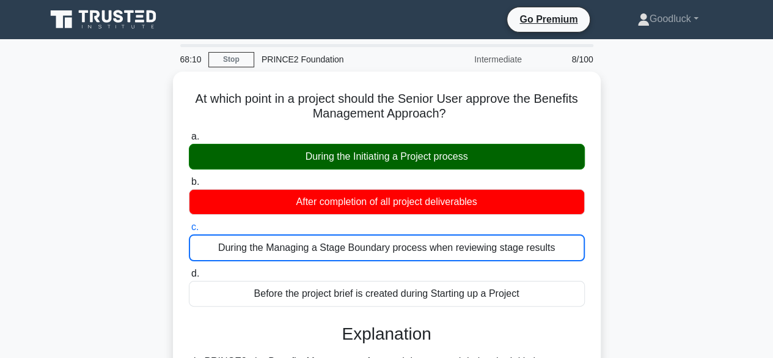
click at [189, 270] on input "d. Before the project brief is created during Starting up a Project" at bounding box center [189, 274] width 0 height 8
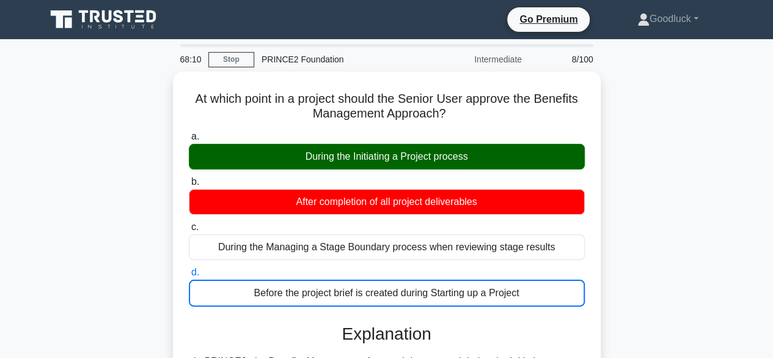
click at [189, 133] on input "a. During the Initiating a Project process" at bounding box center [189, 137] width 0 height 8
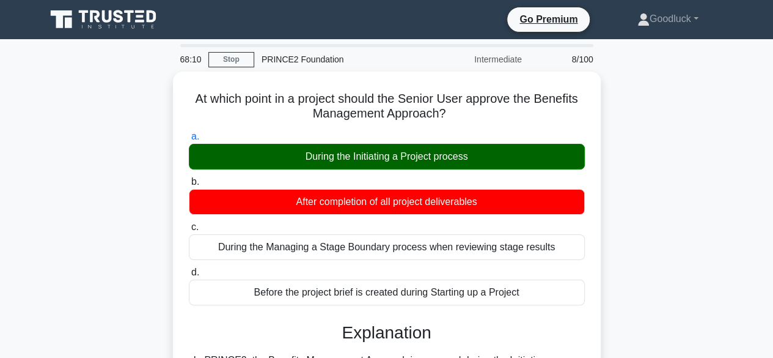
click at [189, 178] on input "b. After completion of all project deliverables" at bounding box center [189, 182] width 0 height 8
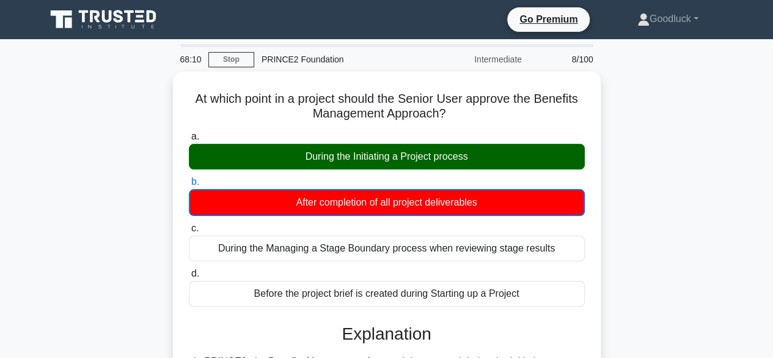
click at [189, 224] on input "c. During the Managing a Stage Boundary process when reviewing stage results" at bounding box center [189, 228] width 0 height 8
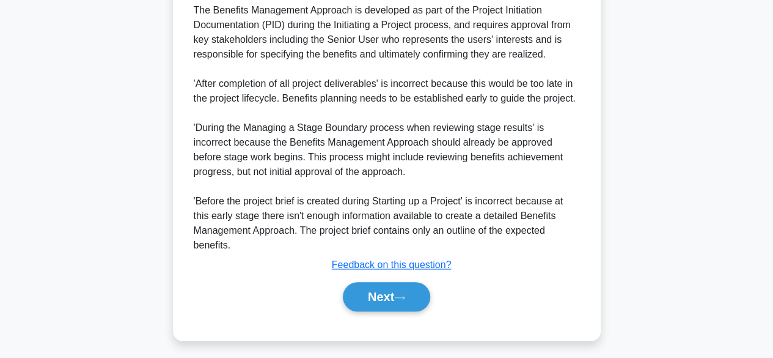
scroll to position [426, 0]
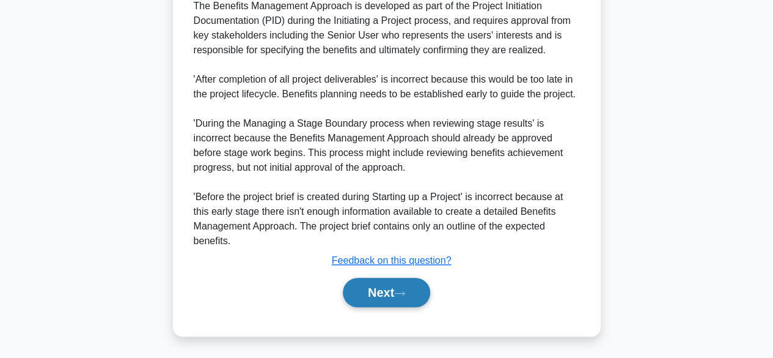
click at [392, 293] on button "Next" at bounding box center [386, 292] width 87 height 29
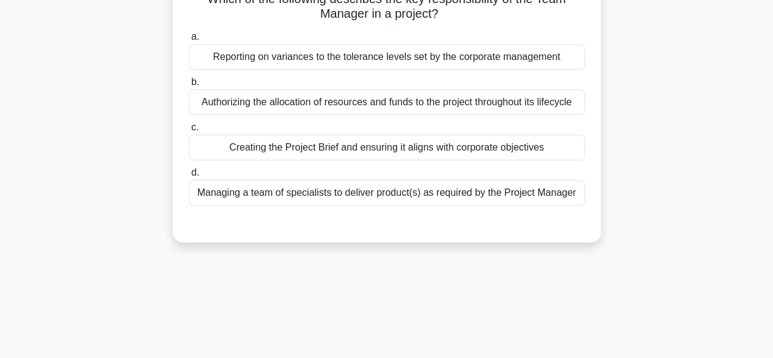
scroll to position [0, 0]
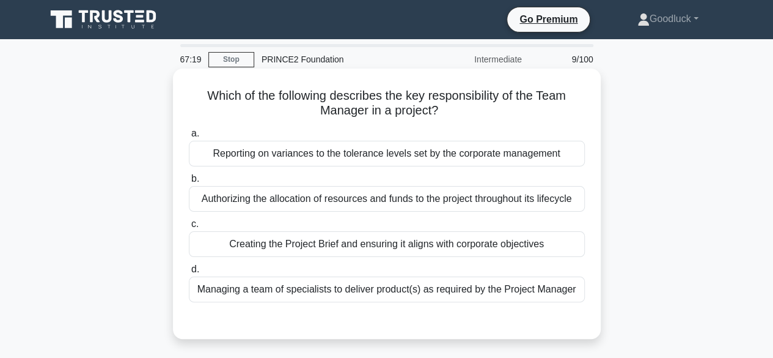
click at [562, 297] on div "Managing a team of specialists to deliver product(s) as required by the Project…" at bounding box center [387, 289] width 396 height 26
click at [189, 273] on input "d. Managing a team of specialists to deliver product(s) as required by the Proj…" at bounding box center [189, 269] width 0 height 8
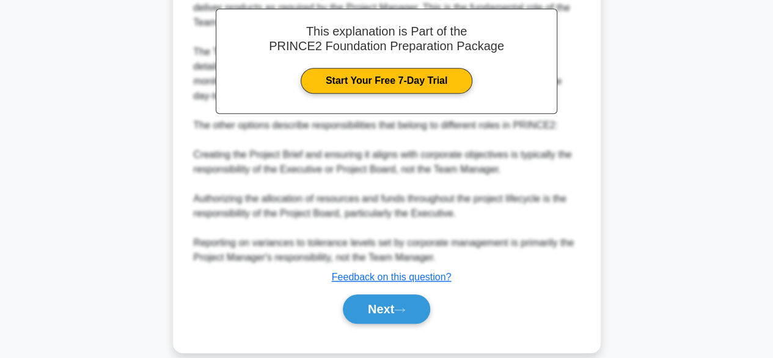
scroll to position [394, 0]
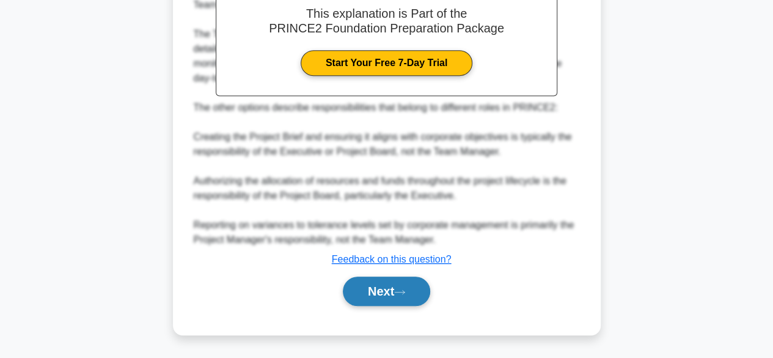
click at [413, 279] on button "Next" at bounding box center [386, 290] width 87 height 29
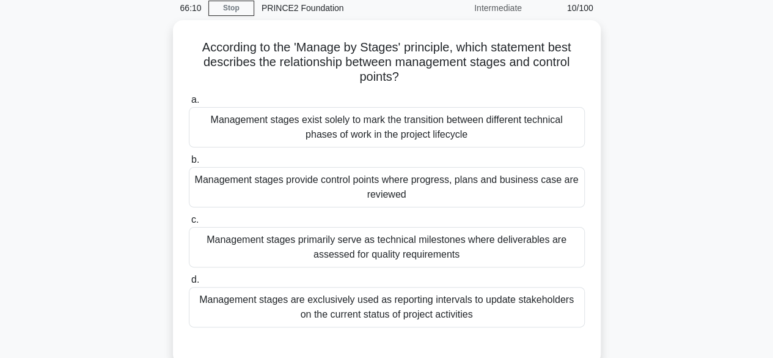
scroll to position [49, 0]
click at [377, 136] on div "Management stages exist solely to mark the transition between different technic…" at bounding box center [387, 126] width 396 height 40
click at [189, 103] on input "a. Management stages exist solely to mark the transition between different tech…" at bounding box center [189, 99] width 0 height 8
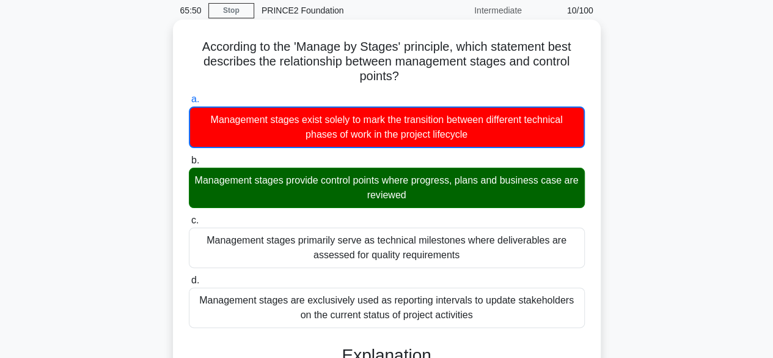
click at [189, 157] on input "b. Management stages provide control points where progress, plans and business …" at bounding box center [189, 161] width 0 height 8
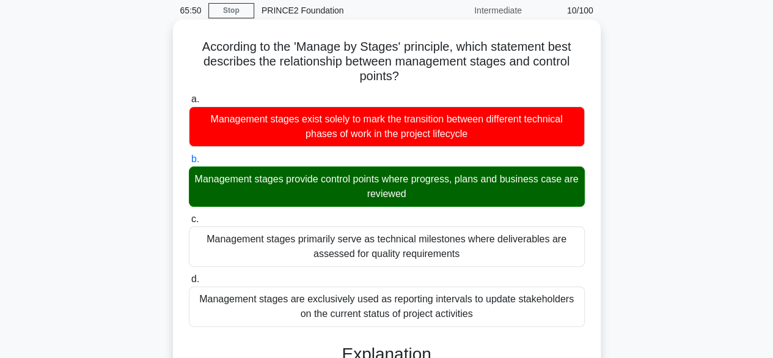
click at [189, 215] on input "c. Management stages primarily serve as technical milestones where deliverables…" at bounding box center [189, 219] width 0 height 8
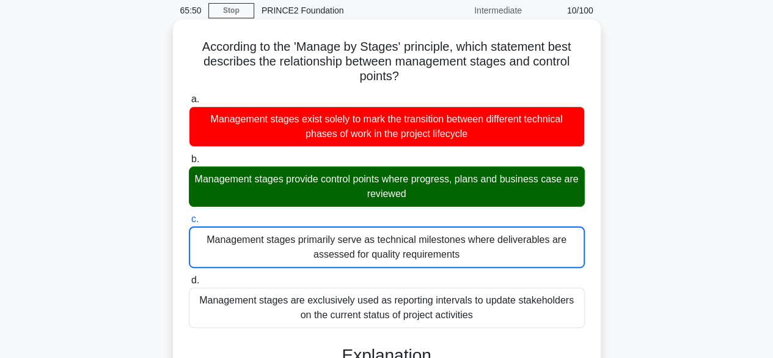
click at [189, 276] on input "d. Management stages are exclusively used as reporting intervals to update stak…" at bounding box center [189, 280] width 0 height 8
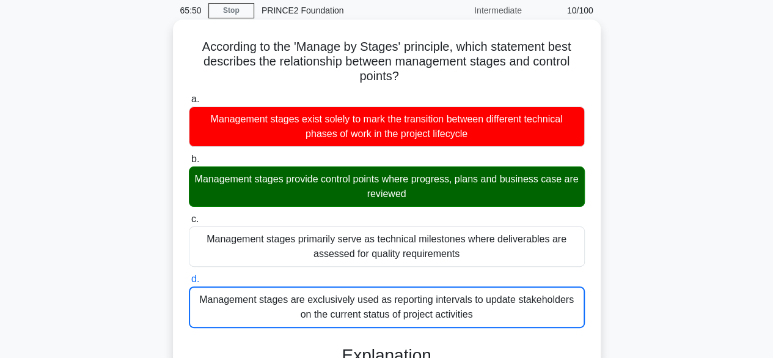
click at [189, 95] on input "a. Management stages exist solely to mark the transition between different tech…" at bounding box center [189, 99] width 0 height 8
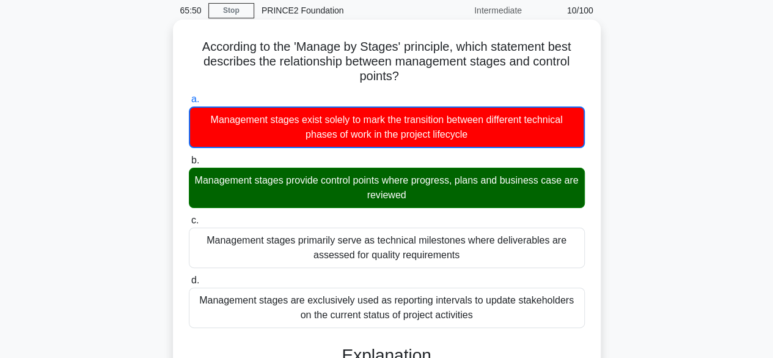
click at [189, 157] on input "b. Management stages provide control points where progress, plans and business …" at bounding box center [189, 161] width 0 height 8
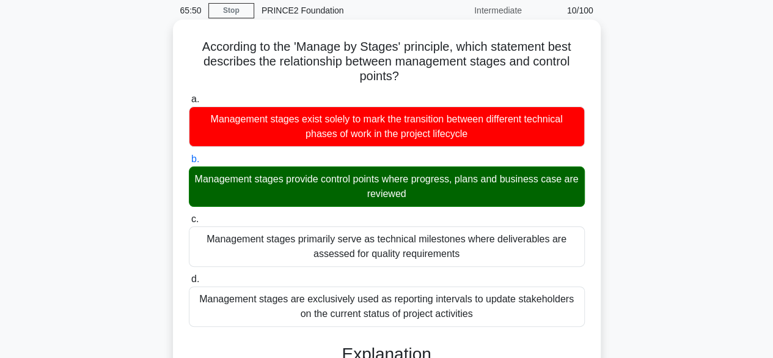
click at [189, 215] on input "c. Management stages primarily serve as technical milestones where deliverables…" at bounding box center [189, 219] width 0 height 8
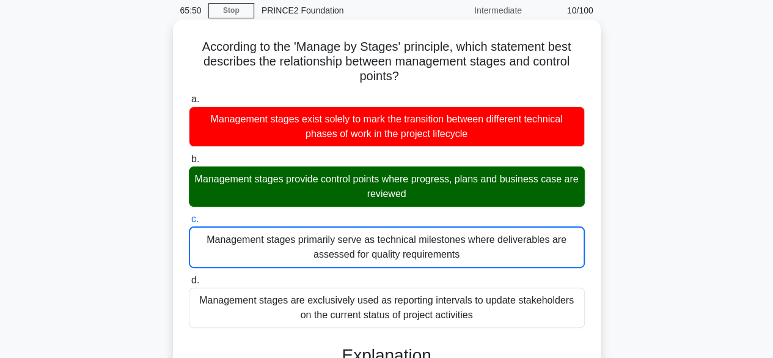
click at [189, 276] on input "d. Management stages are exclusively used as reporting intervals to update stak…" at bounding box center [189, 280] width 0 height 8
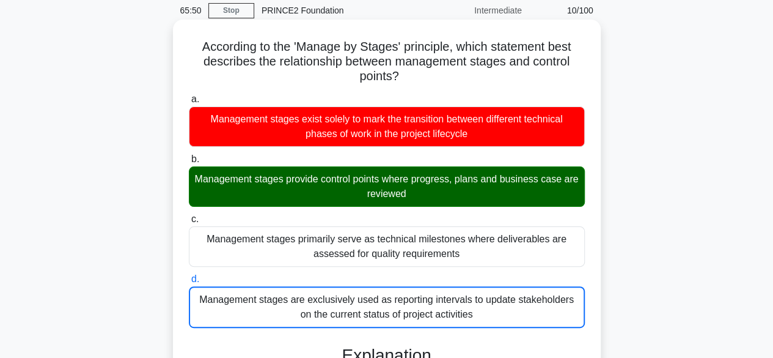
click at [189, 95] on input "a. Management stages exist solely to mark the transition between different tech…" at bounding box center [189, 99] width 0 height 8
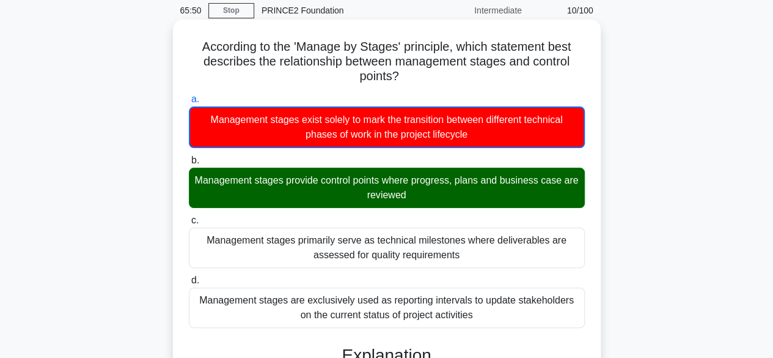
click at [189, 157] on input "b. Management stages provide control points where progress, plans and business …" at bounding box center [189, 161] width 0 height 8
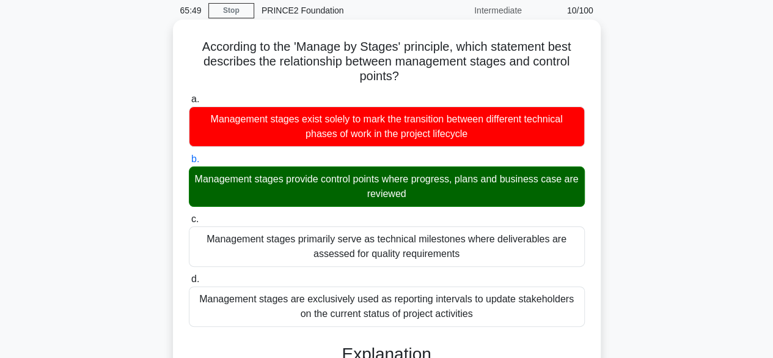
click at [189, 215] on input "c. Management stages primarily serve as technical milestones where deliverables…" at bounding box center [189, 219] width 0 height 8
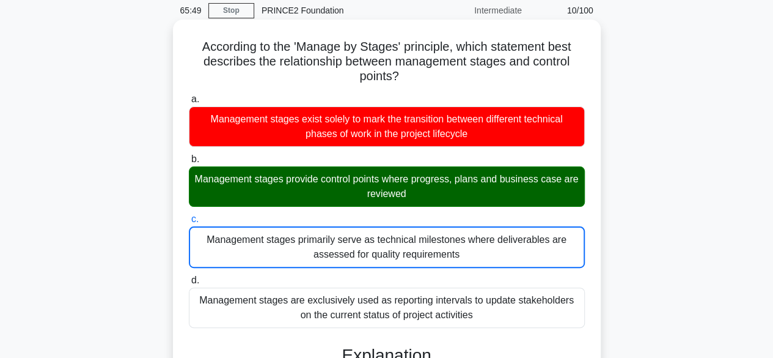
click at [189, 276] on input "d. Management stages are exclusively used as reporting intervals to update stak…" at bounding box center [189, 280] width 0 height 8
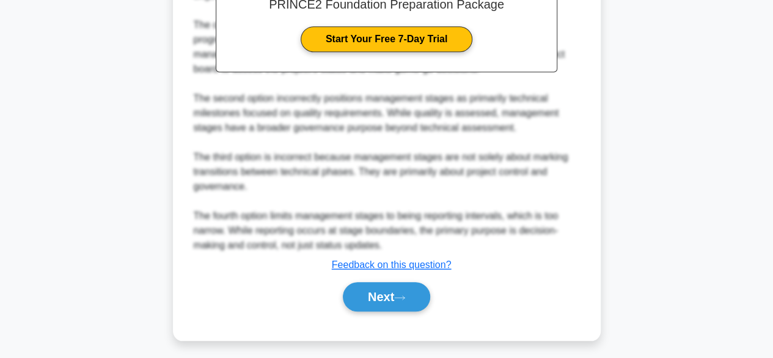
scroll to position [484, 0]
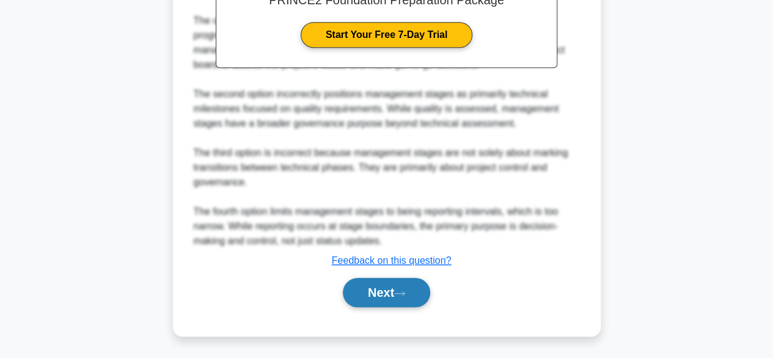
click at [402, 287] on button "Next" at bounding box center [386, 292] width 87 height 29
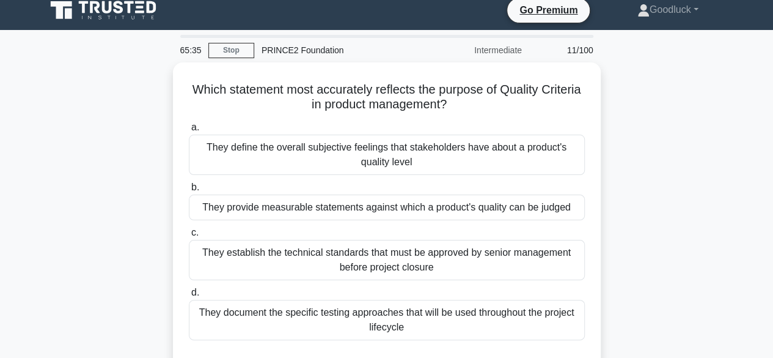
scroll to position [34, 0]
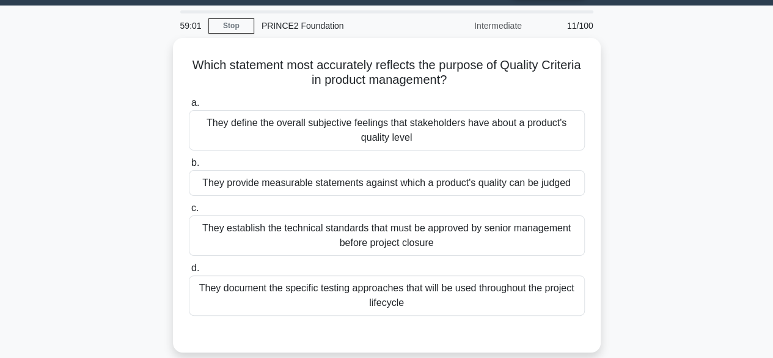
click at [402, 287] on div "They document the specific testing approaches that will be used throughout the …" at bounding box center [387, 295] width 396 height 40
click at [189, 272] on input "d. They document the specific testing approaches that will be used throughout t…" at bounding box center [189, 268] width 0 height 8
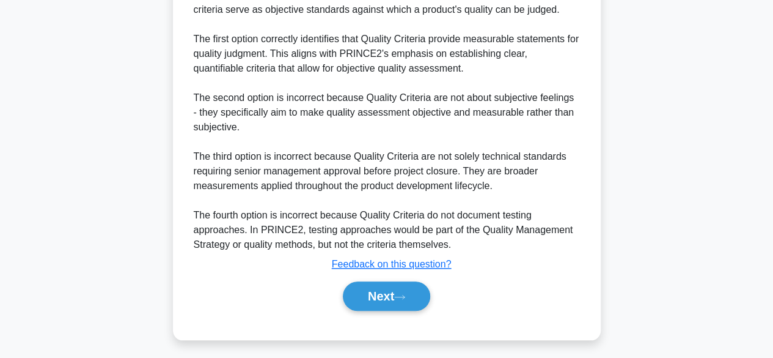
scroll to position [426, 0]
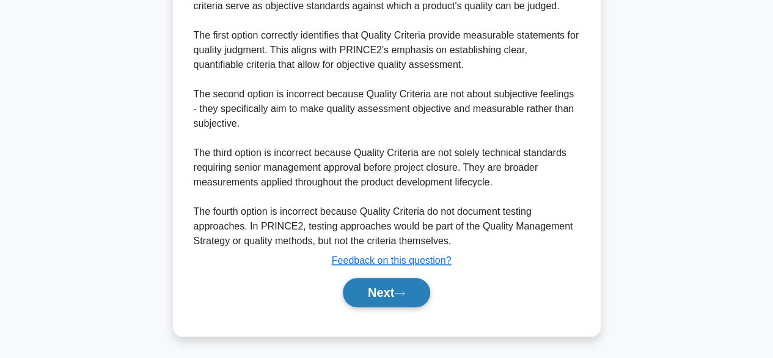
click at [412, 297] on button "Next" at bounding box center [386, 292] width 87 height 29
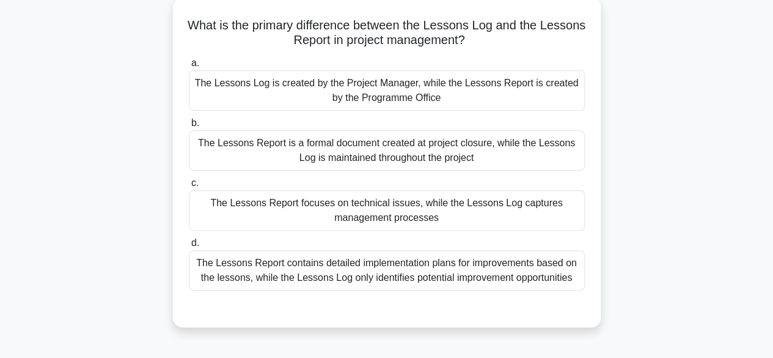
scroll to position [98, 0]
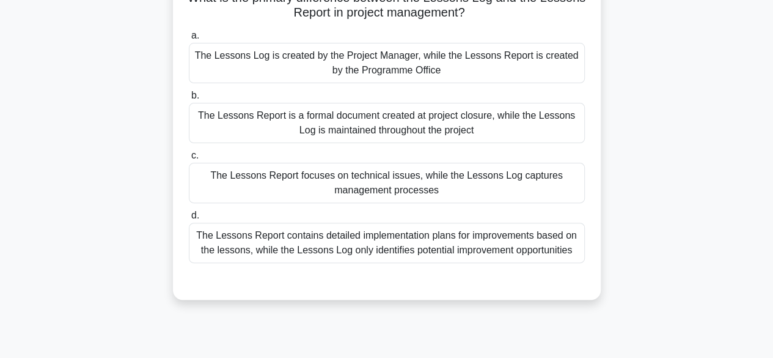
click at [297, 114] on div "The Lessons Report is a formal document created at project closure, while the L…" at bounding box center [387, 123] width 396 height 40
click at [189, 100] on input "b. The Lessons Report is a formal document created at project closure, while th…" at bounding box center [189, 96] width 0 height 8
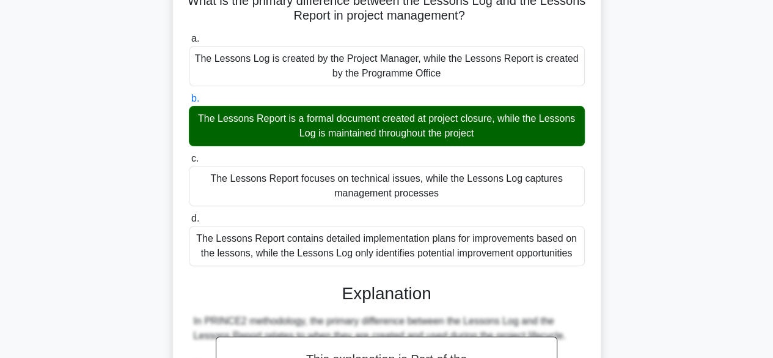
click at [631, 205] on div "What is the primary difference between the Lessons Log and the Lessons Report i…" at bounding box center [387, 356] width 697 height 765
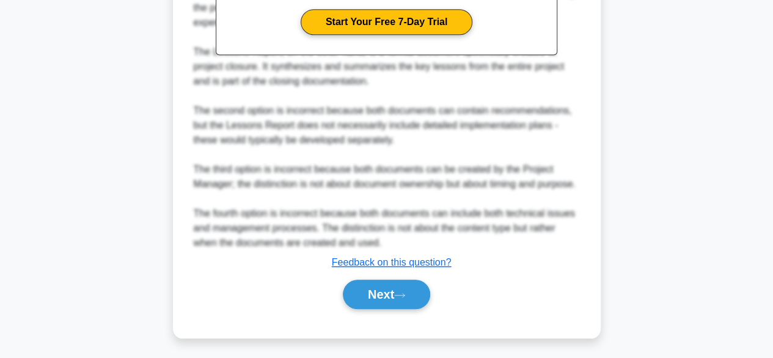
scroll to position [497, 0]
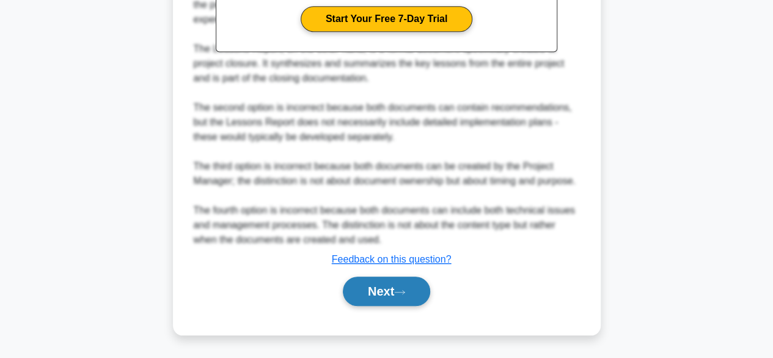
click at [392, 289] on button "Next" at bounding box center [386, 290] width 87 height 29
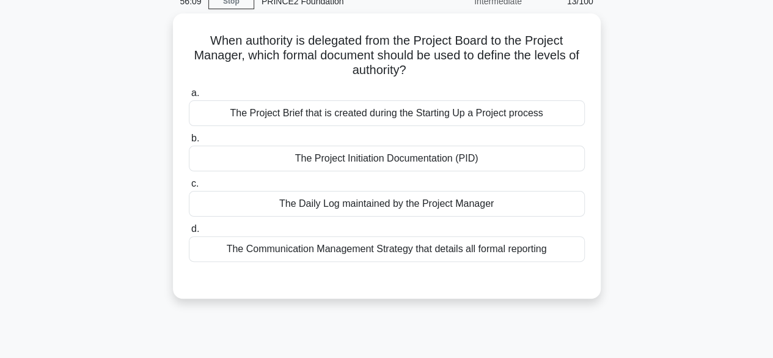
scroll to position [34, 0]
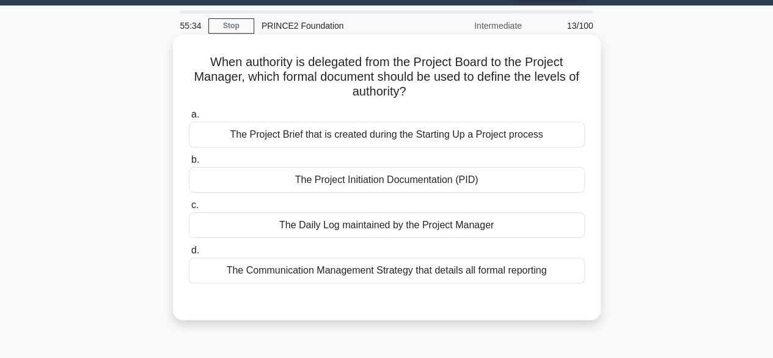
click at [417, 183] on div "The Project Initiation Documentation (PID)" at bounding box center [387, 180] width 396 height 26
click at [189, 164] on input "b. The Project Initiation Documentation (PID)" at bounding box center [189, 160] width 0 height 8
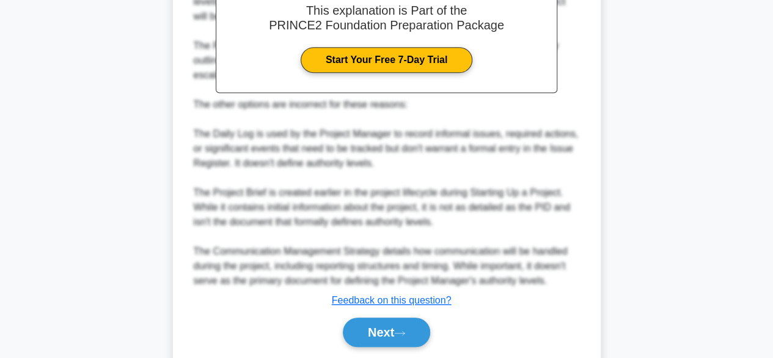
scroll to position [438, 0]
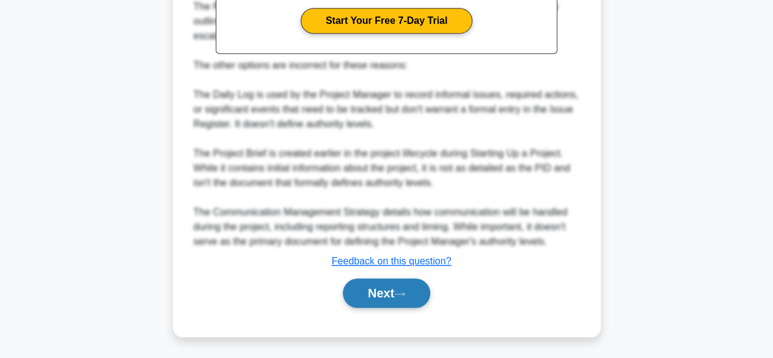
click at [402, 284] on button "Next" at bounding box center [386, 292] width 87 height 29
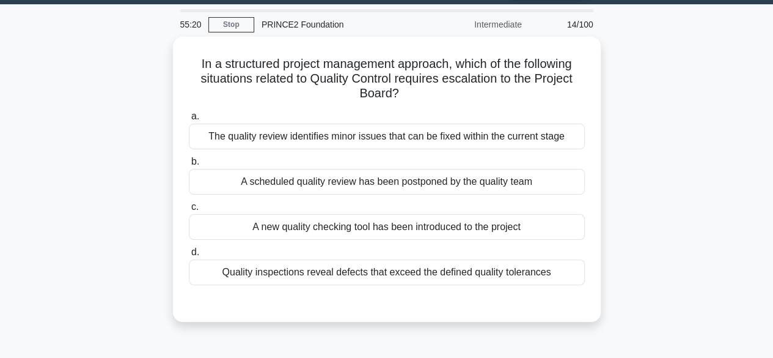
scroll to position [34, 0]
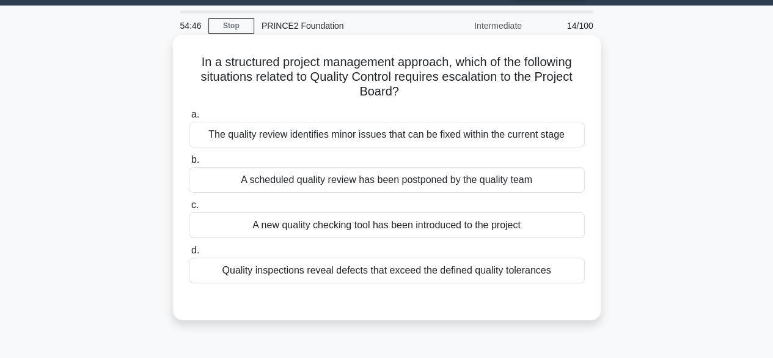
click at [374, 257] on div "Quality inspections reveal defects that exceed the defined quality tolerances" at bounding box center [387, 270] width 396 height 26
click at [189, 254] on input "d. Quality inspections reveal defects that exceed the defined quality tolerances" at bounding box center [189, 250] width 0 height 8
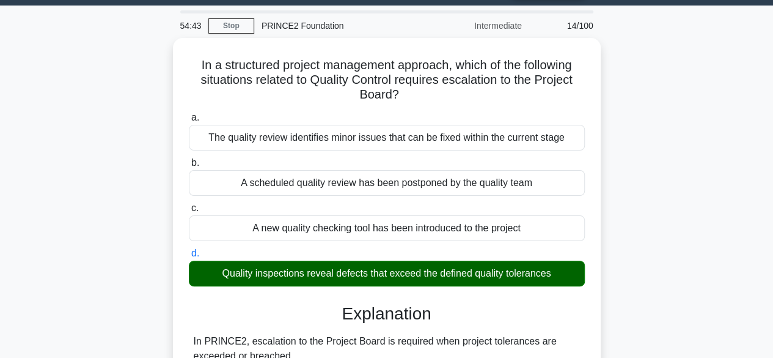
click at [189, 114] on input "a. The quality review identifies minor issues that can be fixed within the curr…" at bounding box center [189, 118] width 0 height 8
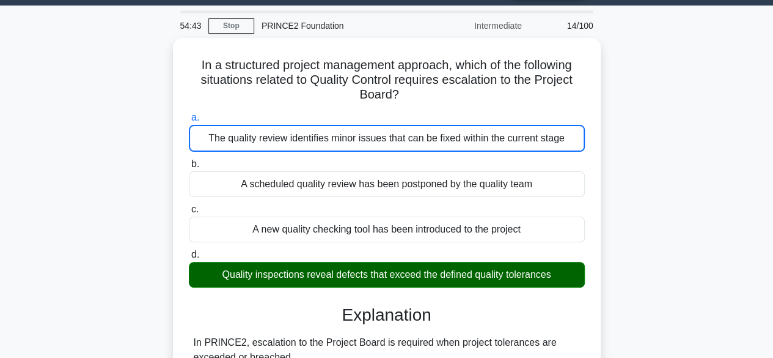
click at [189, 160] on input "b. A scheduled quality review has been postponed by the quality team" at bounding box center [189, 164] width 0 height 8
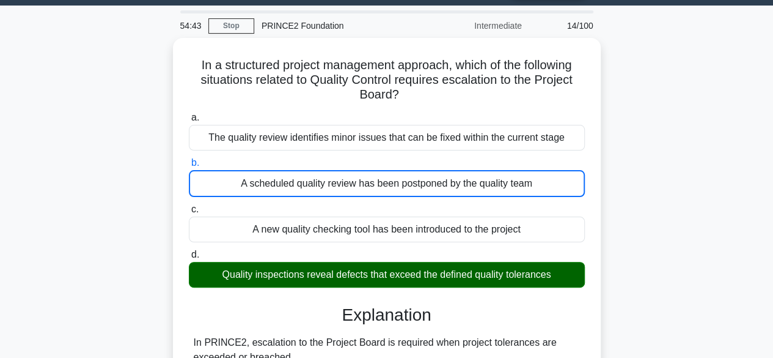
click at [189, 205] on input "c. A new quality checking tool has been introduced to the project" at bounding box center [189, 209] width 0 height 8
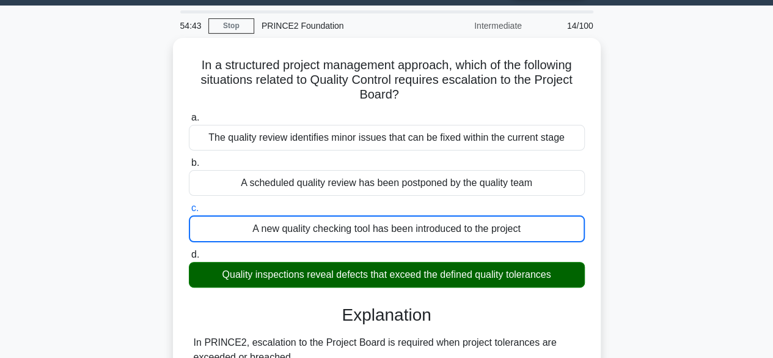
click at [189, 251] on input "d. Quality inspections reveal defects that exceed the defined quality tolerances" at bounding box center [189, 255] width 0 height 8
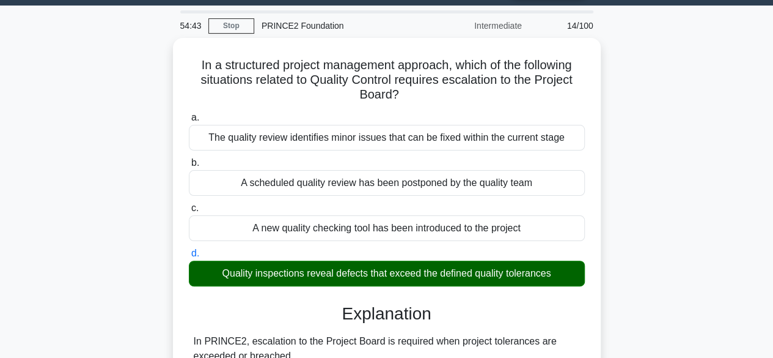
click at [189, 114] on input "a. The quality review identifies minor issues that can be fixed within the curr…" at bounding box center [189, 118] width 0 height 8
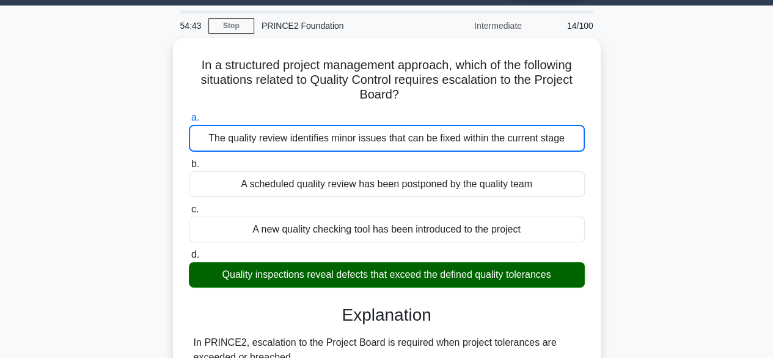
click at [189, 160] on input "b. A scheduled quality review has been postponed by the quality team" at bounding box center [189, 164] width 0 height 8
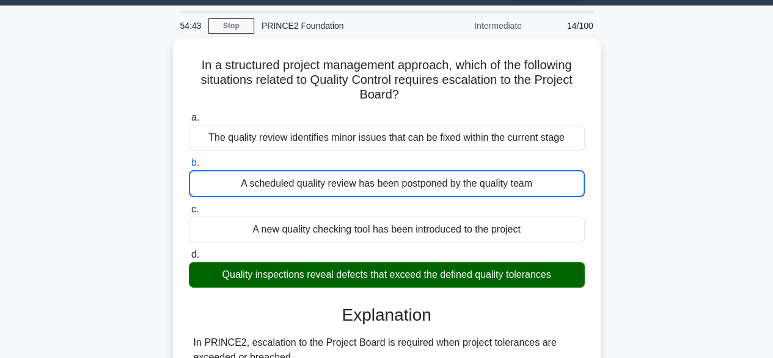
click at [189, 205] on input "c. A new quality checking tool has been introduced to the project" at bounding box center [189, 209] width 0 height 8
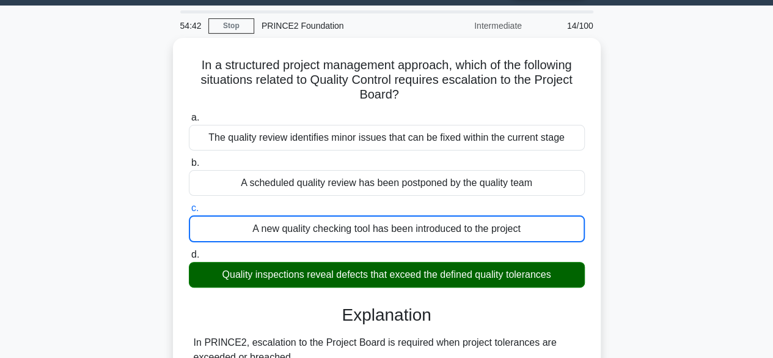
click at [189, 251] on input "d. Quality inspections reveal defects that exceed the defined quality tolerances" at bounding box center [189, 255] width 0 height 8
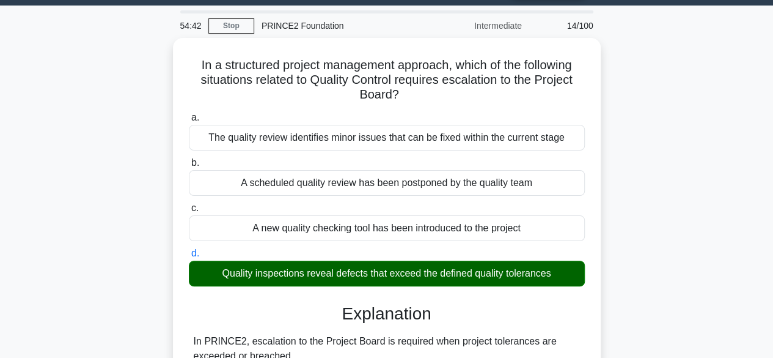
click at [189, 114] on input "a. The quality review identifies minor issues that can be fixed within the curr…" at bounding box center [189, 118] width 0 height 8
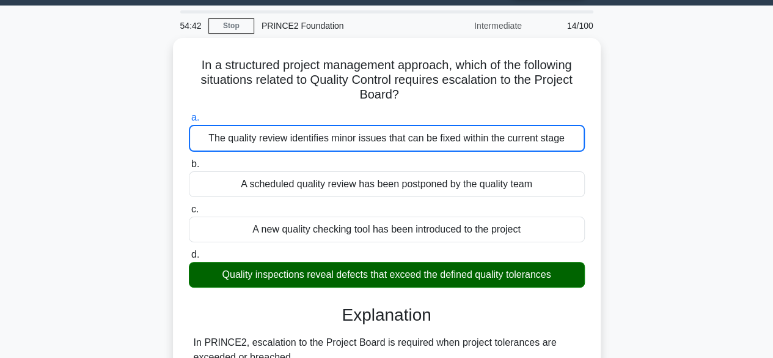
click at [189, 160] on input "b. A scheduled quality review has been postponed by the quality team" at bounding box center [189, 164] width 0 height 8
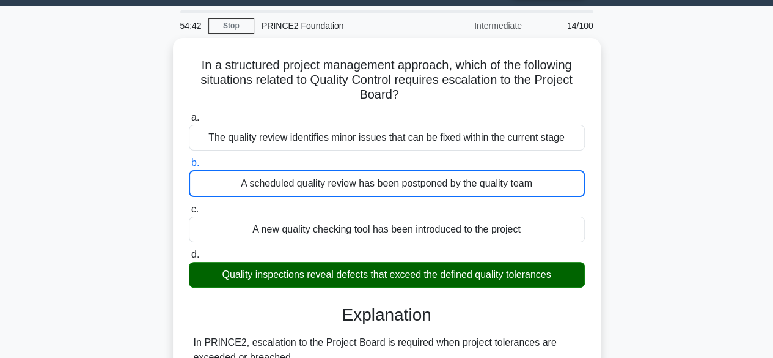
click at [189, 205] on input "c. A new quality checking tool has been introduced to the project" at bounding box center [189, 209] width 0 height 8
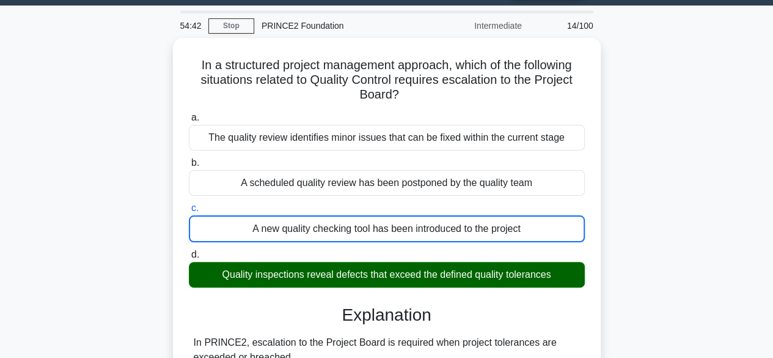
click at [189, 251] on input "d. Quality inspections reveal defects that exceed the defined quality tolerances" at bounding box center [189, 255] width 0 height 8
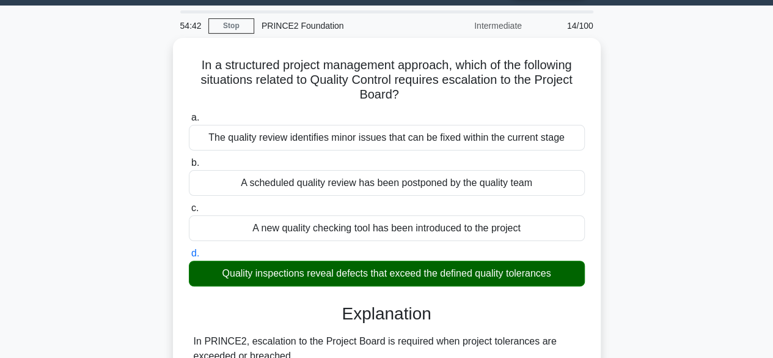
click at [189, 114] on input "a. The quality review identifies minor issues that can be fixed within the curr…" at bounding box center [189, 118] width 0 height 8
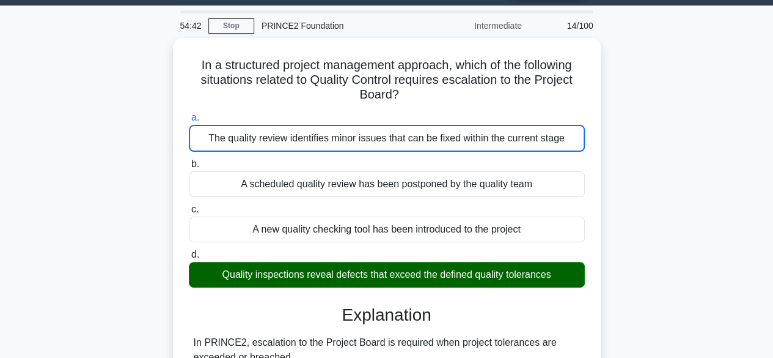
click at [189, 160] on input "b. A scheduled quality review has been postponed by the quality team" at bounding box center [189, 164] width 0 height 8
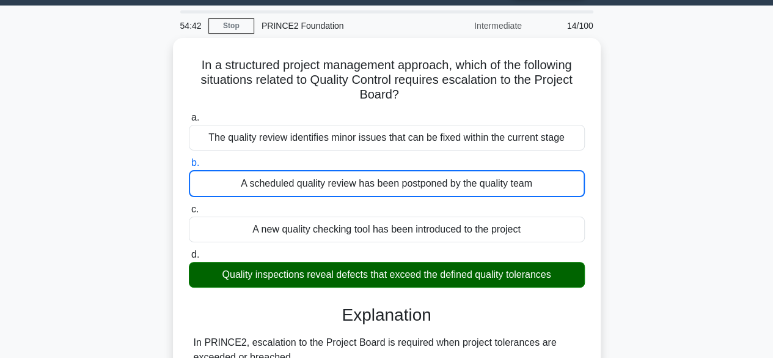
click at [189, 205] on input "c. A new quality checking tool has been introduced to the project" at bounding box center [189, 209] width 0 height 8
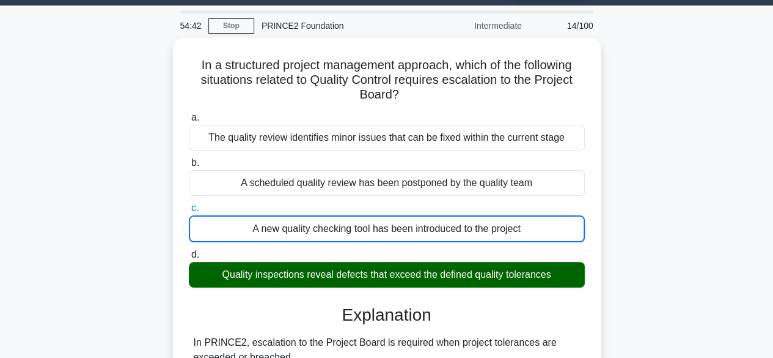
click at [189, 251] on input "d. Quality inspections reveal defects that exceed the defined quality tolerances" at bounding box center [189, 255] width 0 height 8
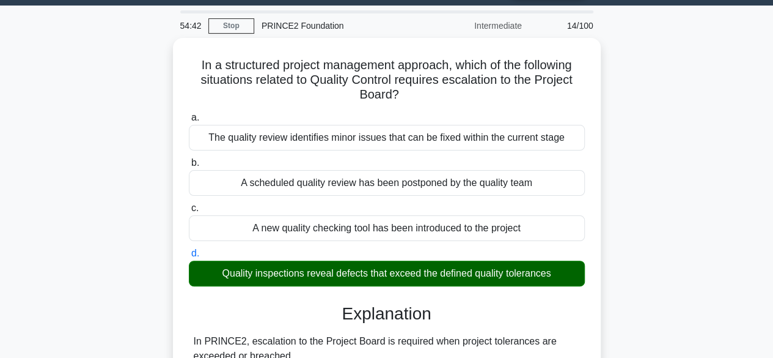
click at [189, 114] on input "a. The quality review identifies minor issues that can be fixed within the curr…" at bounding box center [189, 118] width 0 height 8
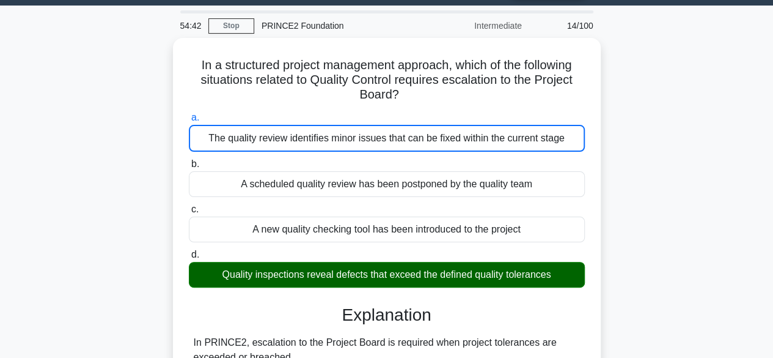
click at [189, 160] on input "b. A scheduled quality review has been postponed by the quality team" at bounding box center [189, 164] width 0 height 8
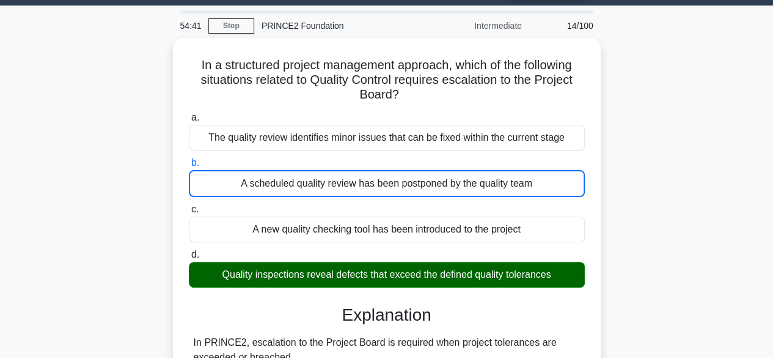
click at [189, 205] on input "c. A new quality checking tool has been introduced to the project" at bounding box center [189, 209] width 0 height 8
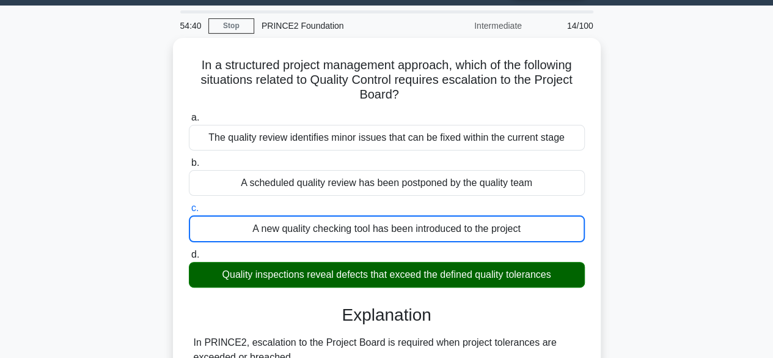
click at [189, 251] on input "d. Quality inspections reveal defects that exceed the defined quality tolerances" at bounding box center [189, 255] width 0 height 8
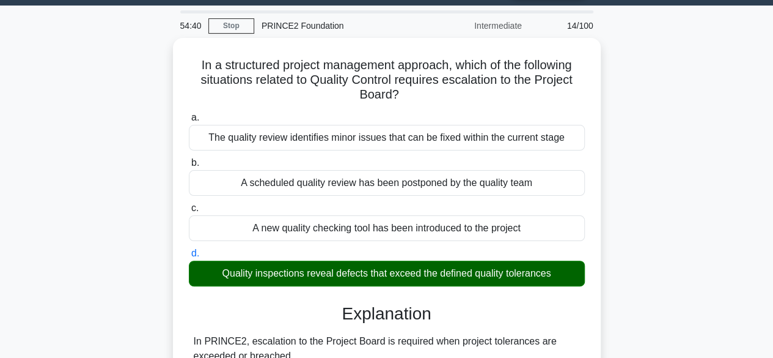
click at [189, 114] on input "a. The quality review identifies minor issues that can be fixed within the curr…" at bounding box center [189, 118] width 0 height 8
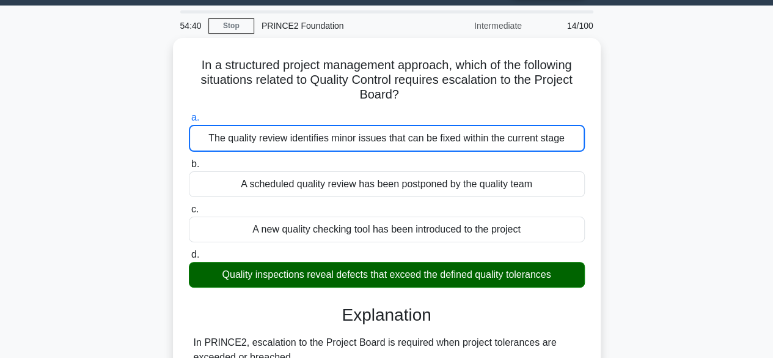
click at [189, 160] on input "b. A scheduled quality review has been postponed by the quality team" at bounding box center [189, 164] width 0 height 8
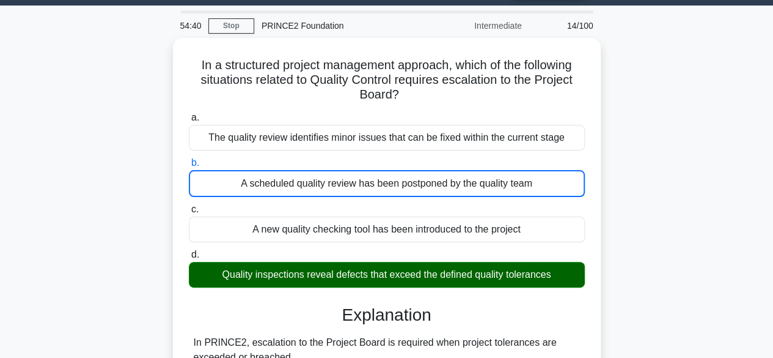
click at [189, 205] on input "c. A new quality checking tool has been introduced to the project" at bounding box center [189, 209] width 0 height 8
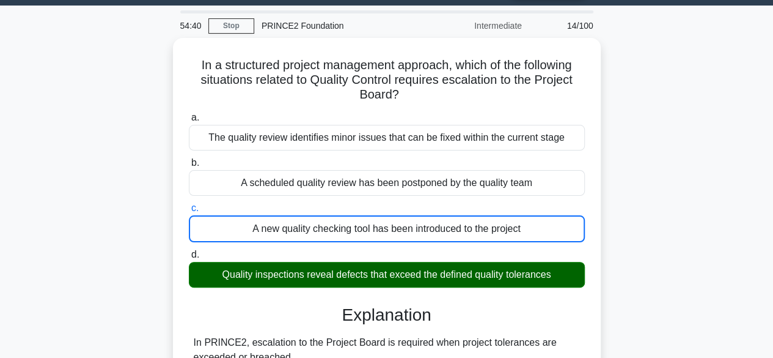
click at [189, 251] on input "d. Quality inspections reveal defects that exceed the defined quality tolerances" at bounding box center [189, 255] width 0 height 8
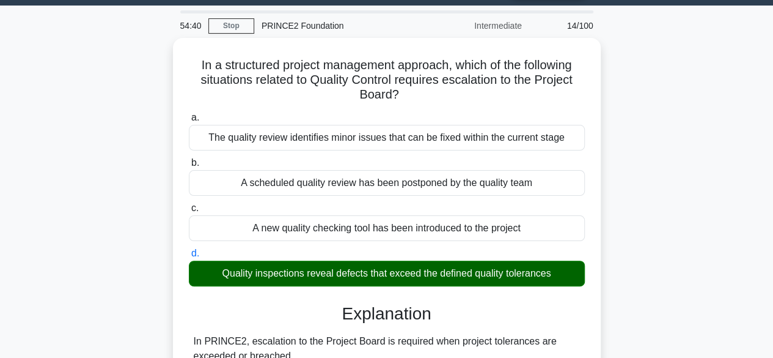
click at [189, 114] on input "a. The quality review identifies minor issues that can be fixed within the curr…" at bounding box center [189, 118] width 0 height 8
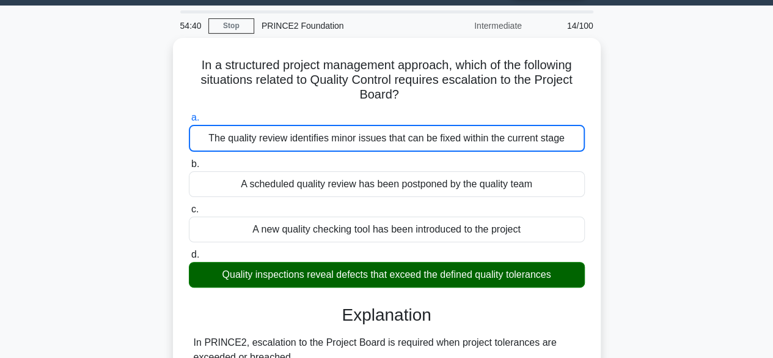
click at [189, 160] on input "b. A scheduled quality review has been postponed by the quality team" at bounding box center [189, 164] width 0 height 8
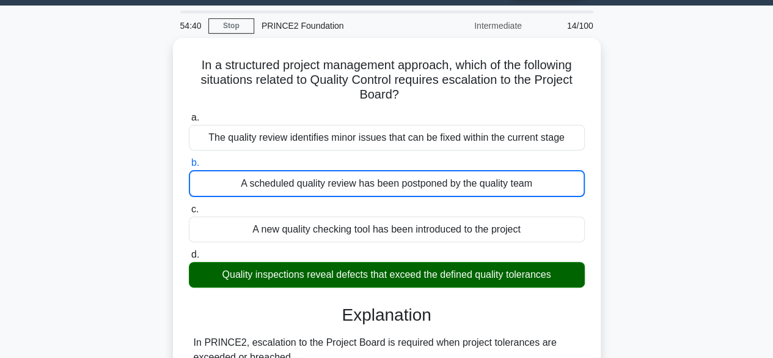
click at [189, 205] on input "c. A new quality checking tool has been introduced to the project" at bounding box center [189, 209] width 0 height 8
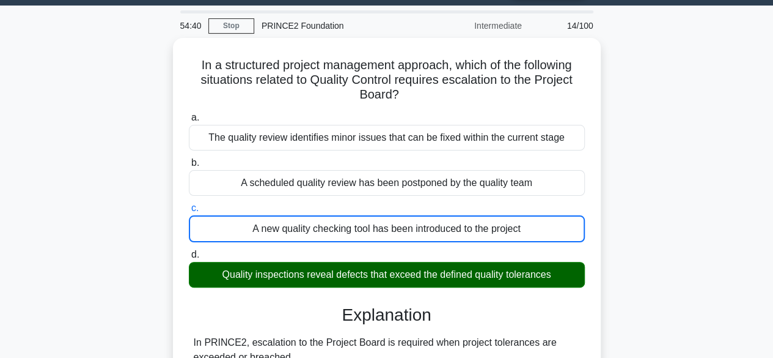
click at [189, 251] on input "d. Quality inspections reveal defects that exceed the defined quality tolerances" at bounding box center [189, 255] width 0 height 8
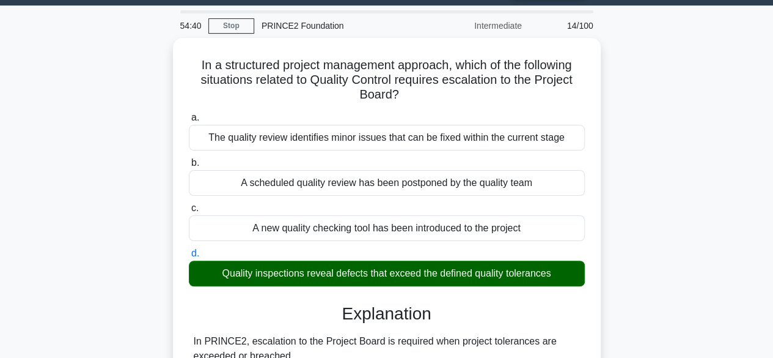
click at [189, 114] on input "a. The quality review identifies minor issues that can be fixed within the curr…" at bounding box center [189, 118] width 0 height 8
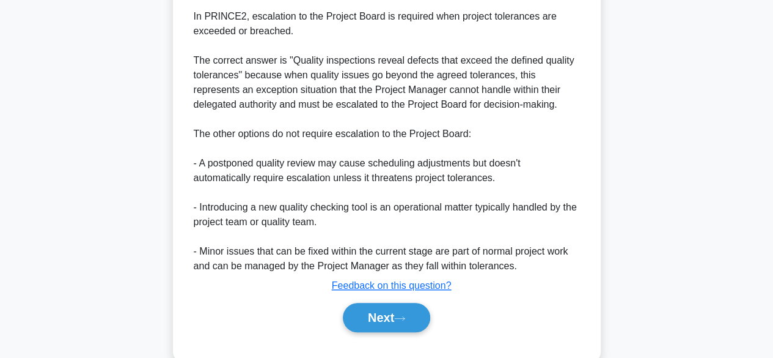
scroll to position [381, 0]
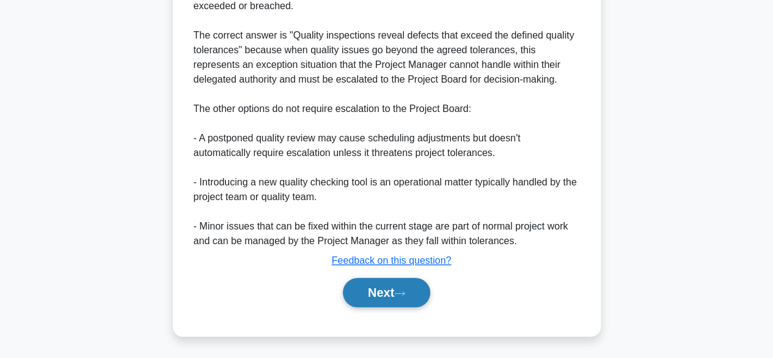
click at [413, 289] on button "Next" at bounding box center [386, 292] width 87 height 29
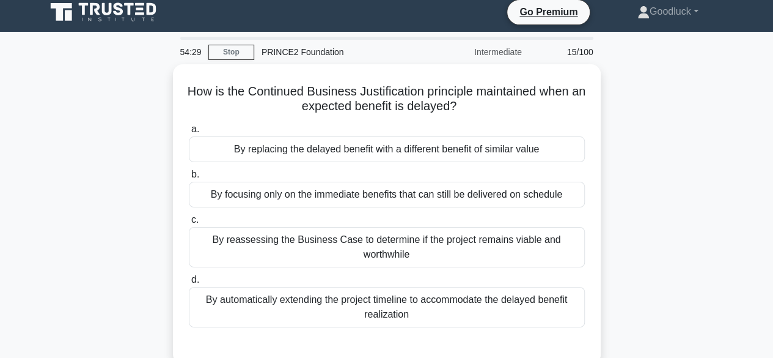
scroll to position [0, 0]
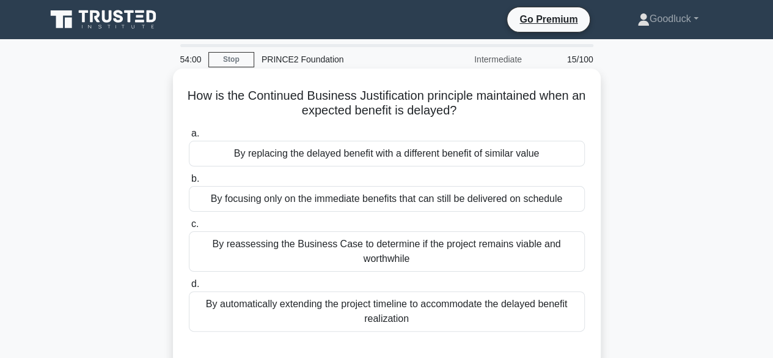
click at [372, 254] on div "By reassessing the Business Case to determine if the project remains viable and…" at bounding box center [387, 251] width 396 height 40
click at [189, 228] on input "c. By reassessing the Business Case to determine if the project remains viable …" at bounding box center [189, 224] width 0 height 8
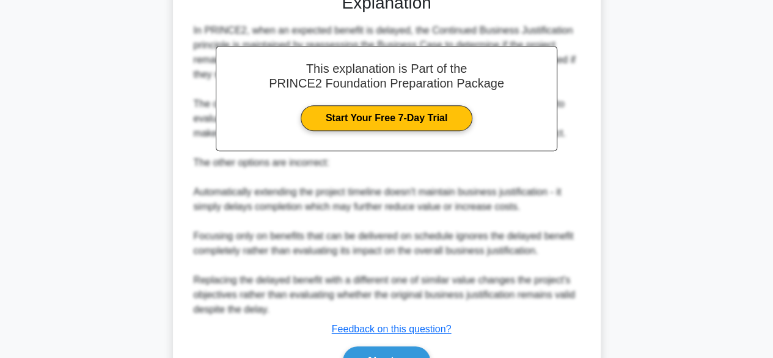
scroll to position [416, 0]
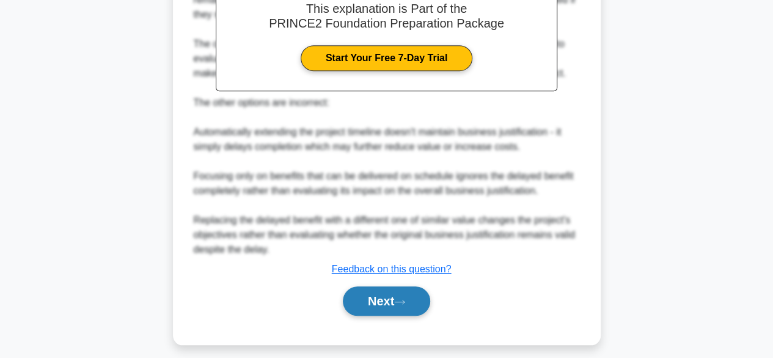
click at [402, 295] on button "Next" at bounding box center [386, 300] width 87 height 29
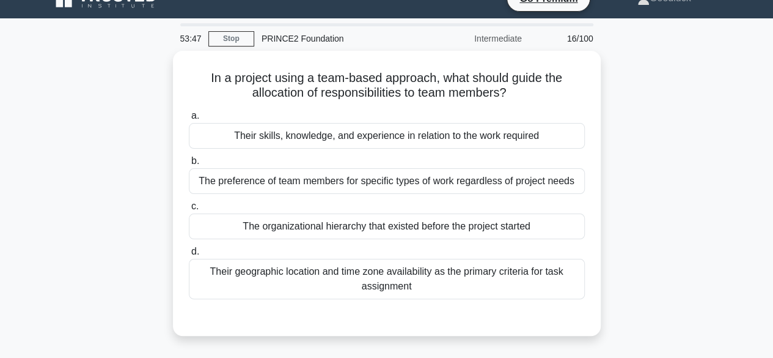
scroll to position [9, 0]
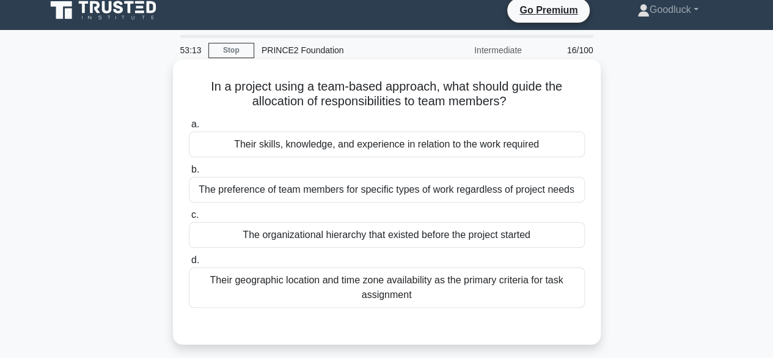
click at [413, 155] on div "Their skills, knowledge, and experience in relation to the work required" at bounding box center [387, 144] width 396 height 26
click at [189, 128] on input "a. Their skills, knowledge, and experience in relation to the work required" at bounding box center [189, 124] width 0 height 8
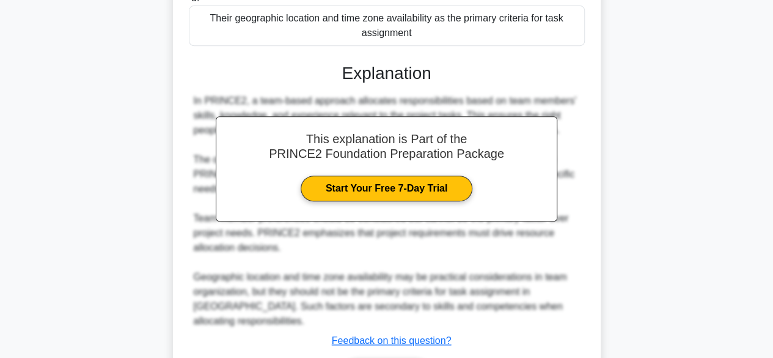
scroll to position [336, 0]
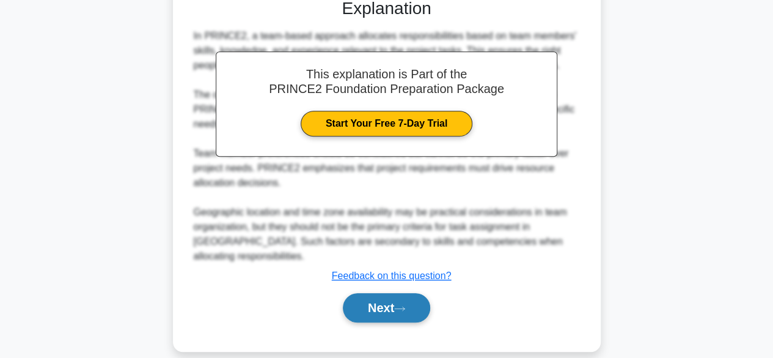
click at [407, 293] on button "Next" at bounding box center [386, 307] width 87 height 29
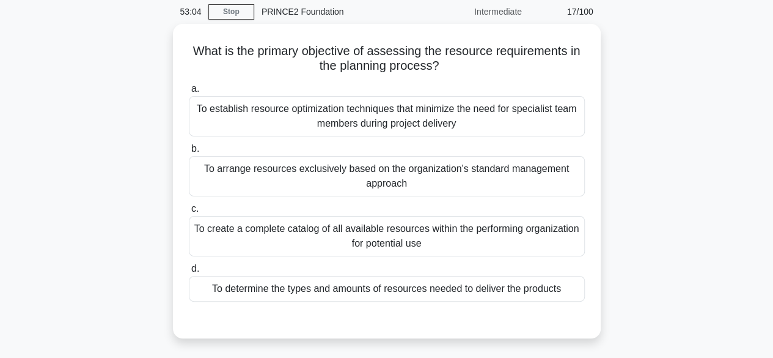
scroll to position [34, 0]
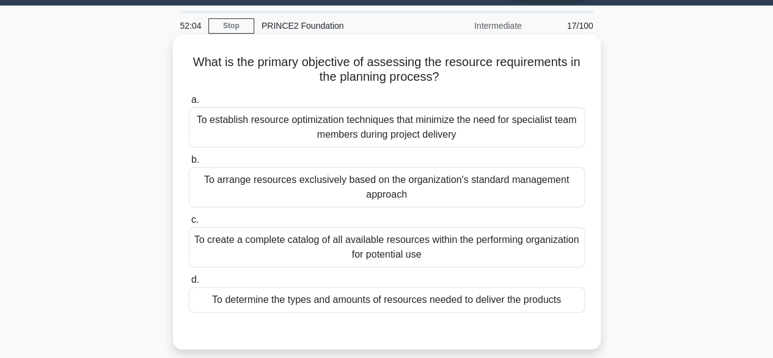
click at [382, 299] on div "To determine the types and amounts of resources needed to deliver the products" at bounding box center [387, 300] width 396 height 26
click at [189, 284] on input "d. To determine the types and amounts of resources needed to deliver the produc…" at bounding box center [189, 280] width 0 height 8
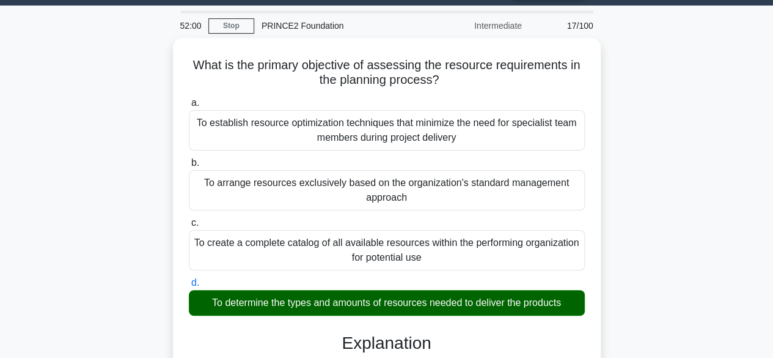
click at [189, 99] on input "a. To establish resource optimization techniques that minimize the need for spe…" at bounding box center [189, 103] width 0 height 8
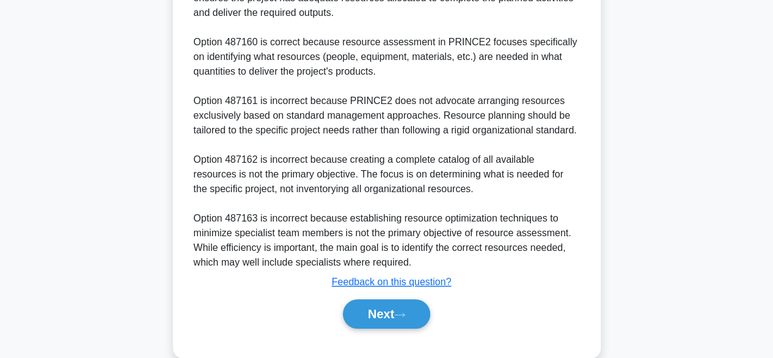
scroll to position [470, 0]
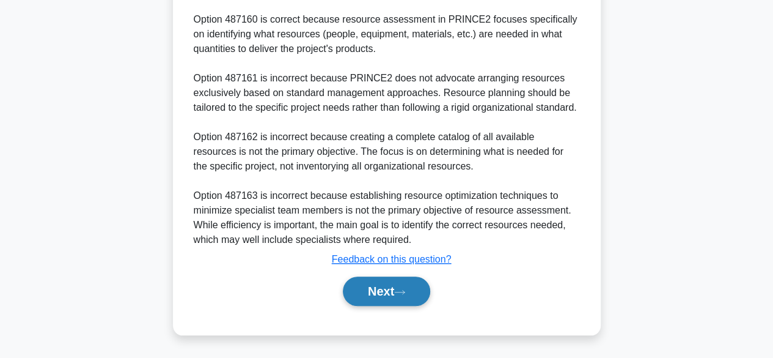
click at [402, 286] on button "Next" at bounding box center [386, 290] width 87 height 29
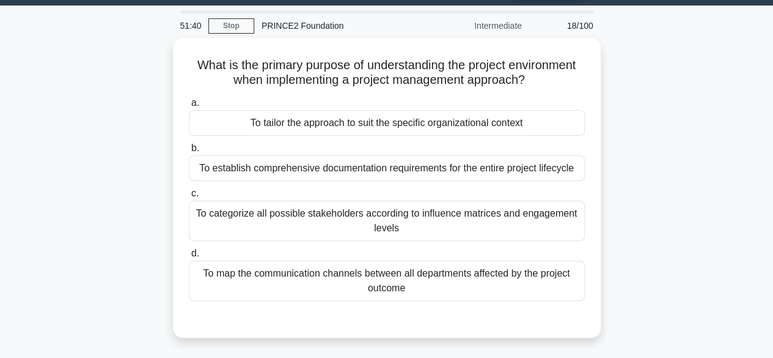
scroll to position [9, 0]
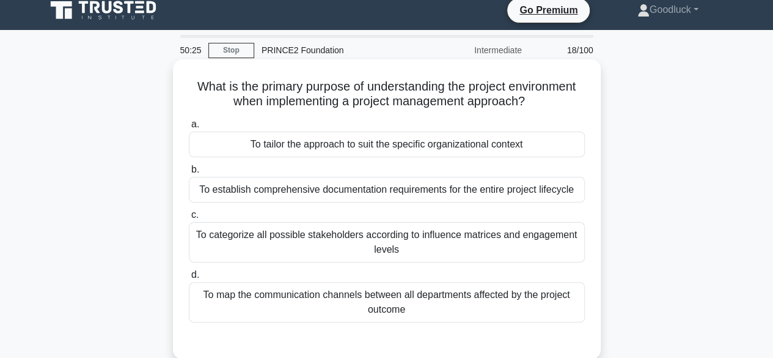
click at [414, 193] on div "To establish comprehensive documentation requirements for the entire project li…" at bounding box center [387, 190] width 396 height 26
click at [189, 174] on input "b. To establish comprehensive documentation requirements for the entire project…" at bounding box center [189, 170] width 0 height 8
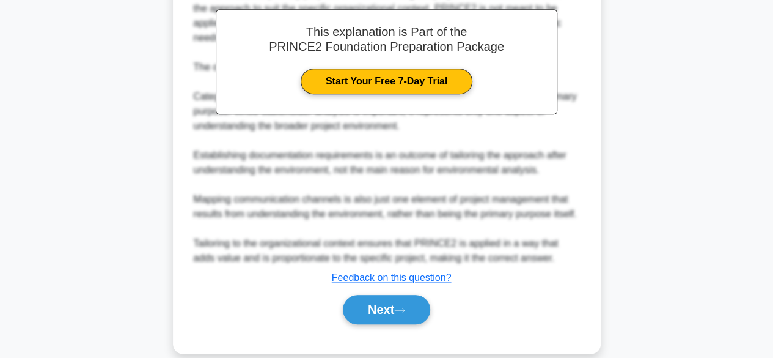
scroll to position [426, 0]
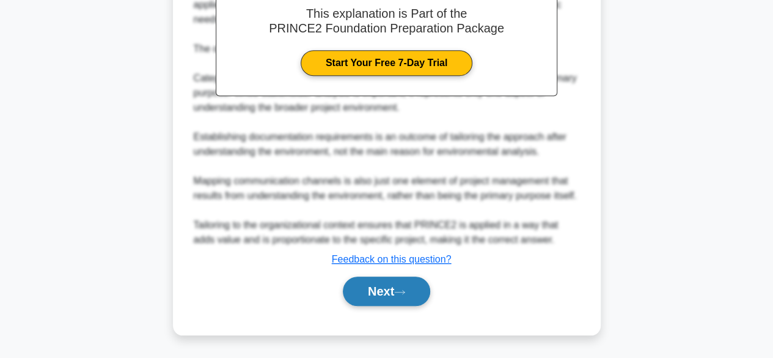
click at [400, 286] on button "Next" at bounding box center [386, 290] width 87 height 29
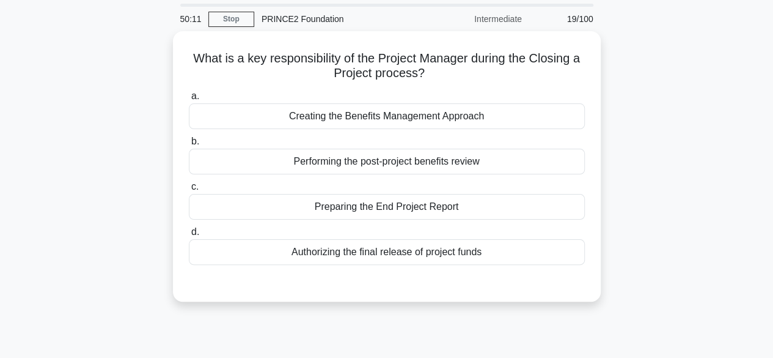
scroll to position [0, 0]
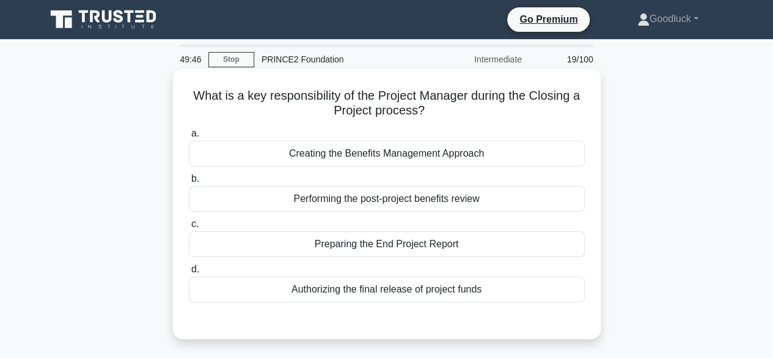
click at [388, 246] on div "Preparing the End Project Report" at bounding box center [387, 244] width 396 height 26
click at [189, 228] on input "c. Preparing the End Project Report" at bounding box center [189, 224] width 0 height 8
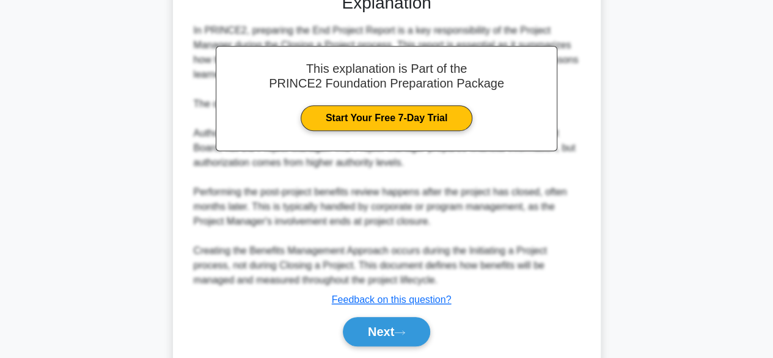
scroll to position [365, 0]
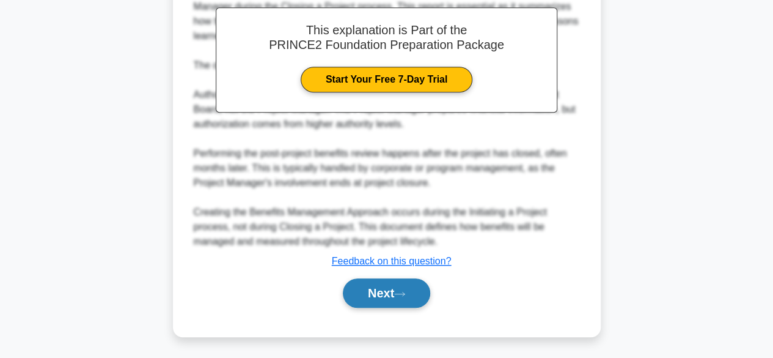
click at [390, 290] on button "Next" at bounding box center [386, 292] width 87 height 29
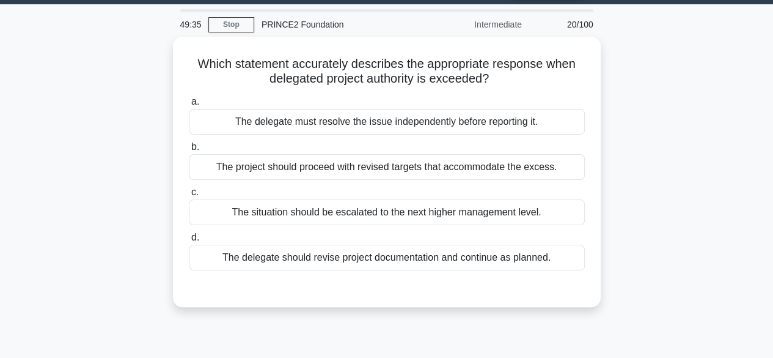
scroll to position [34, 0]
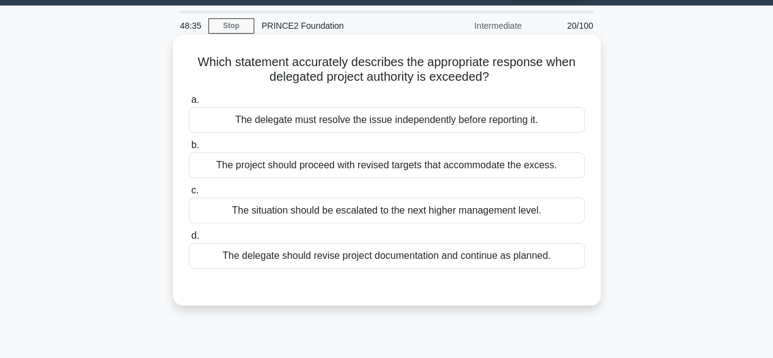
click at [380, 207] on div "The situation should be escalated to the next higher management level." at bounding box center [387, 210] width 396 height 26
click at [189, 194] on input "c. The situation should be escalated to the next higher management level." at bounding box center [189, 190] width 0 height 8
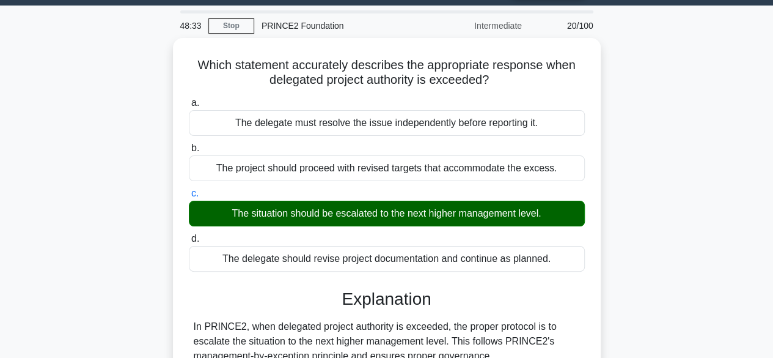
click at [632, 243] on div "Which statement accurately describes the appropriate response when delegated pr…" at bounding box center [387, 361] width 697 height 647
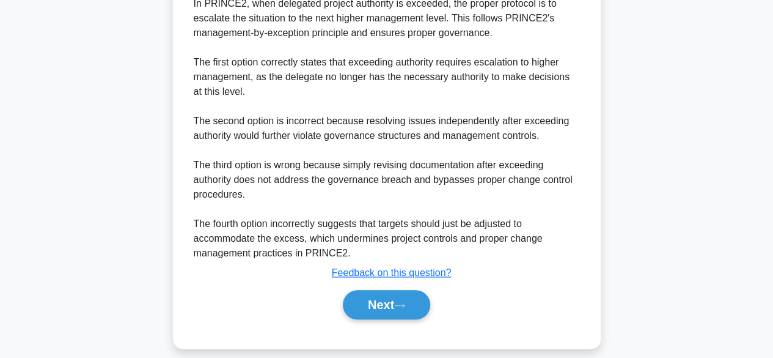
scroll to position [365, 0]
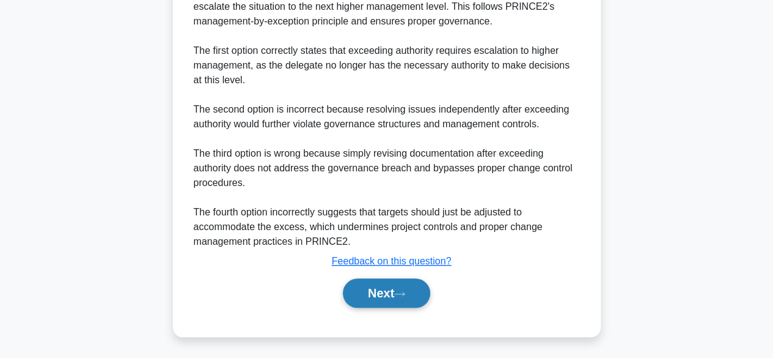
click at [395, 289] on button "Next" at bounding box center [386, 292] width 87 height 29
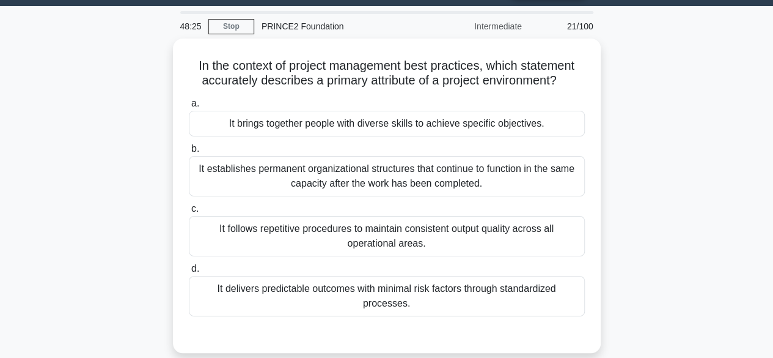
scroll to position [34, 0]
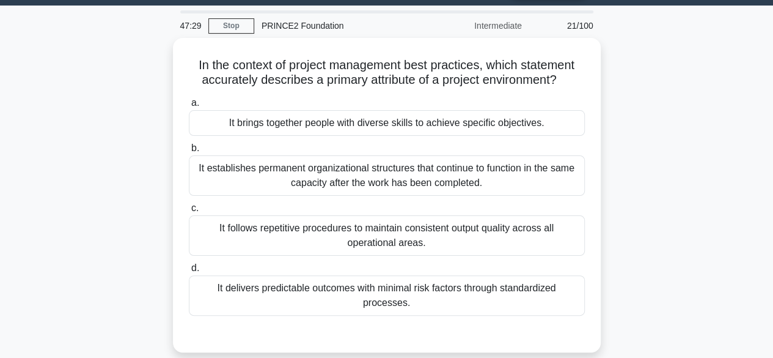
click at [395, 289] on div "It delivers predictable outcomes with minimal risk factors through standardized…" at bounding box center [387, 295] width 396 height 40
click at [189, 272] on input "d. It delivers predictable outcomes with minimal risk factors through standardi…" at bounding box center [189, 268] width 0 height 8
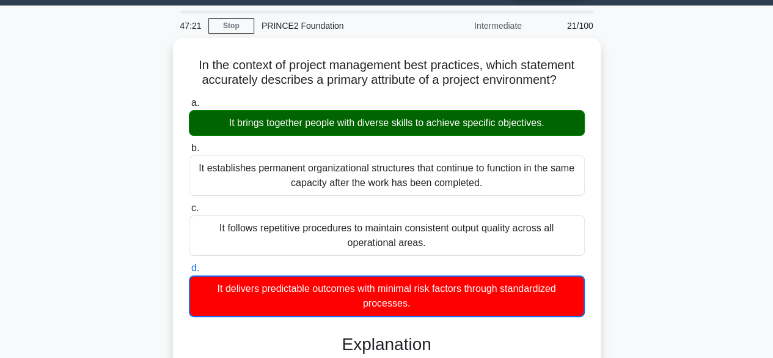
click at [189, 99] on input "a. It brings together people with diverse skills to achieve specific objectives." at bounding box center [189, 103] width 0 height 8
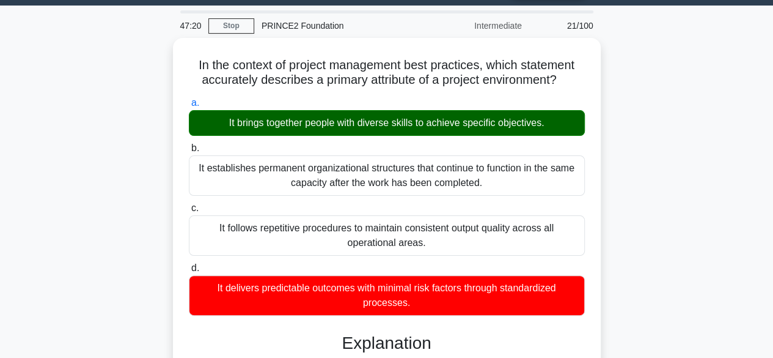
click at [189, 144] on input "b. It establishes permanent organizational structures that continue to function…" at bounding box center [189, 148] width 0 height 8
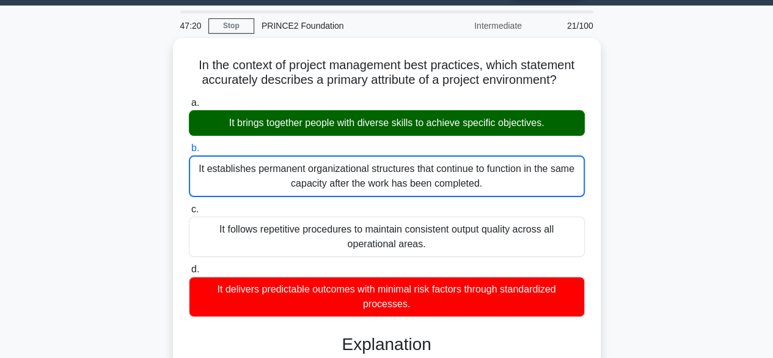
click at [189, 205] on input "c. It follows repetitive procedures to maintain consistent output quality acros…" at bounding box center [189, 209] width 0 height 8
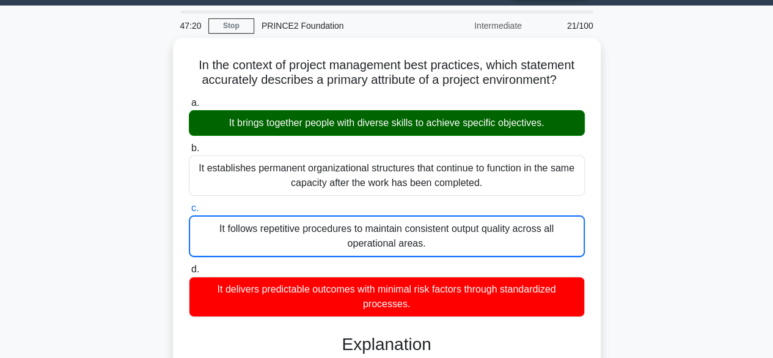
click at [189, 265] on input "d. It delivers predictable outcomes with minimal risk factors through standardi…" at bounding box center [189, 269] width 0 height 8
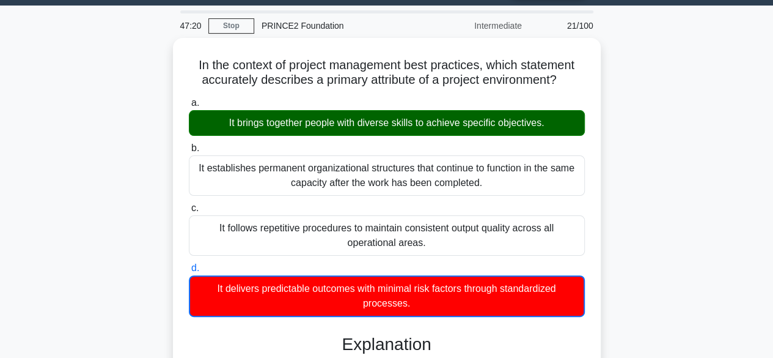
click at [189, 99] on input "a. It brings together people with diverse skills to achieve specific objectives." at bounding box center [189, 103] width 0 height 8
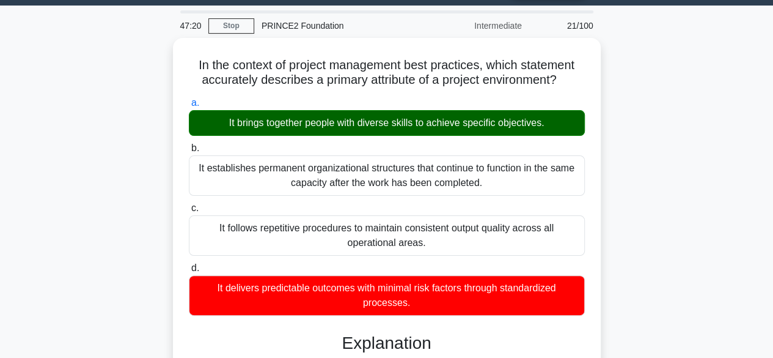
click at [189, 144] on input "b. It establishes permanent organizational structures that continue to function…" at bounding box center [189, 148] width 0 height 8
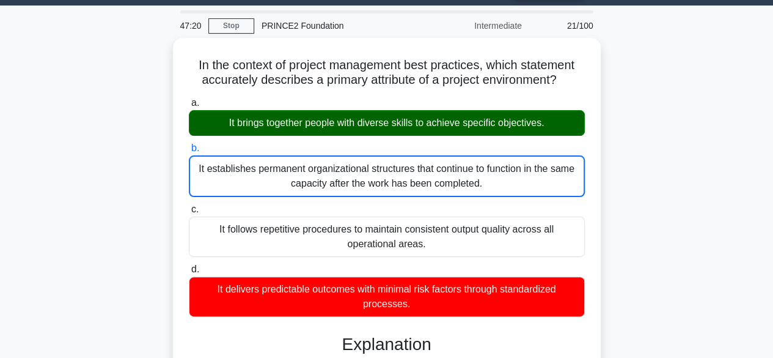
click at [189, 205] on input "c. It follows repetitive procedures to maintain consistent output quality acros…" at bounding box center [189, 209] width 0 height 8
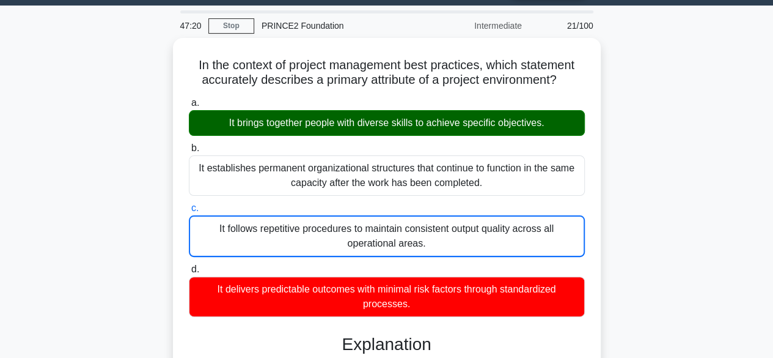
click at [189, 265] on input "d. It delivers predictable outcomes with minimal risk factors through standardi…" at bounding box center [189, 269] width 0 height 8
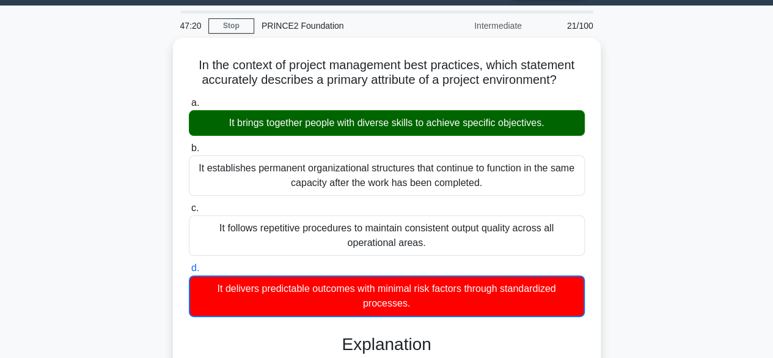
click at [189, 99] on input "a. It brings together people with diverse skills to achieve specific objectives." at bounding box center [189, 103] width 0 height 8
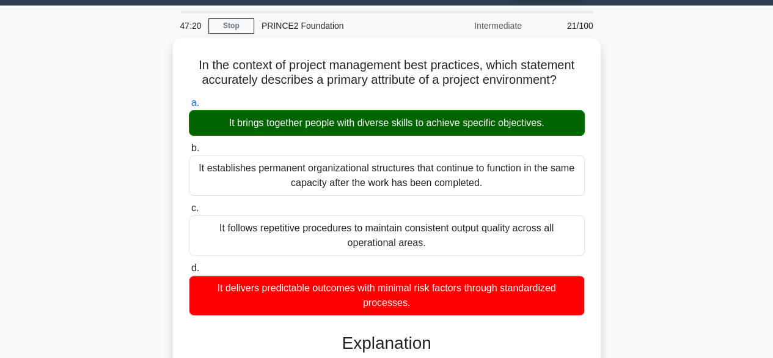
click at [189, 144] on input "b. It establishes permanent organizational structures that continue to function…" at bounding box center [189, 148] width 0 height 8
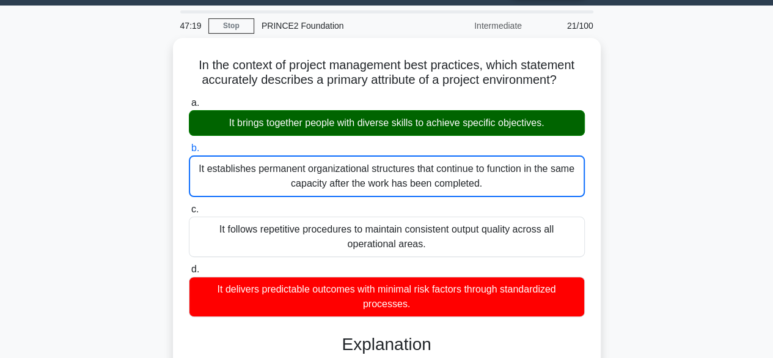
click at [729, 233] on div "In the context of project management best practices, which statement accurately…" at bounding box center [387, 333] width 697 height 590
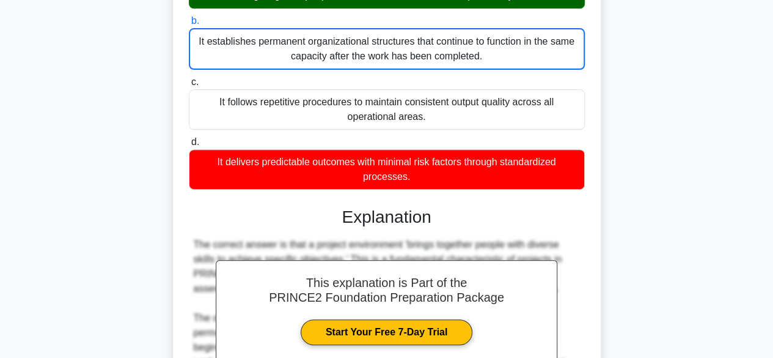
scroll to position [278, 0]
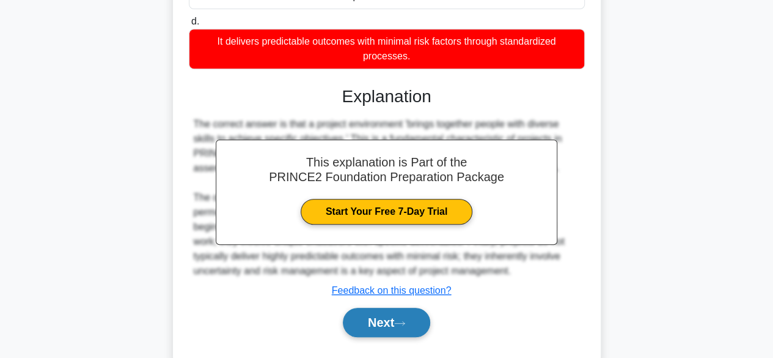
click at [397, 323] on button "Next" at bounding box center [386, 322] width 87 height 29
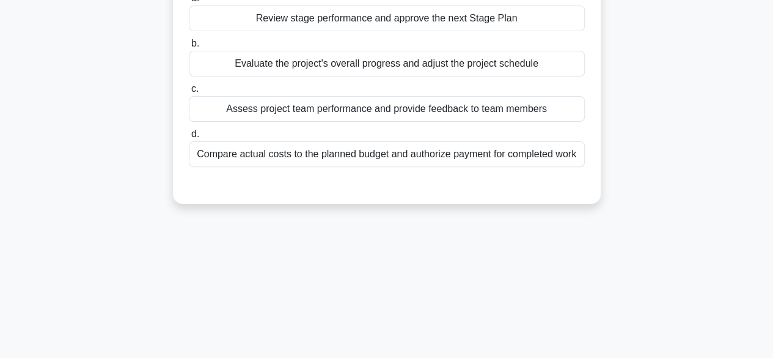
scroll to position [83, 0]
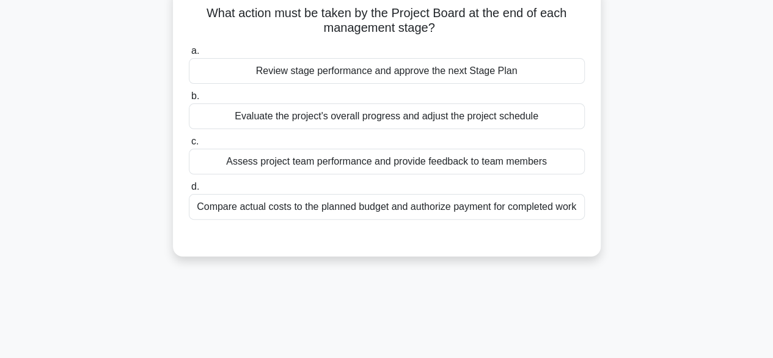
click at [341, 76] on div "Review stage performance and approve the next Stage Plan" at bounding box center [387, 71] width 396 height 26
click at [189, 55] on input "a. Review stage performance and approve the next Stage Plan" at bounding box center [189, 51] width 0 height 8
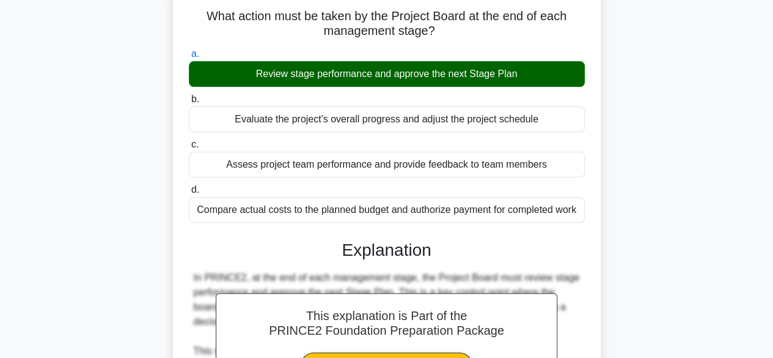
click at [685, 206] on div "What action must be taken by the Project Board at the end of each management st…" at bounding box center [387, 349] width 697 height 721
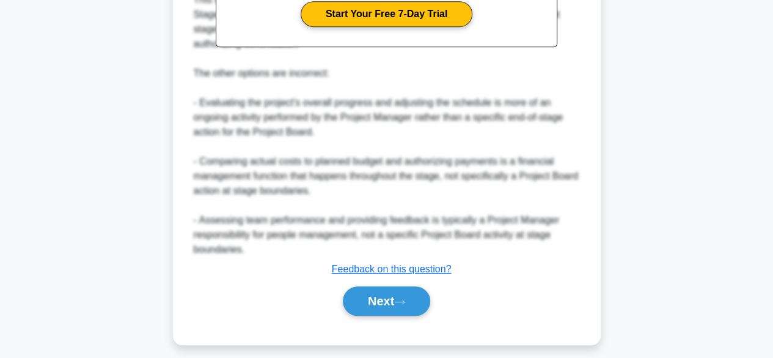
scroll to position [438, 0]
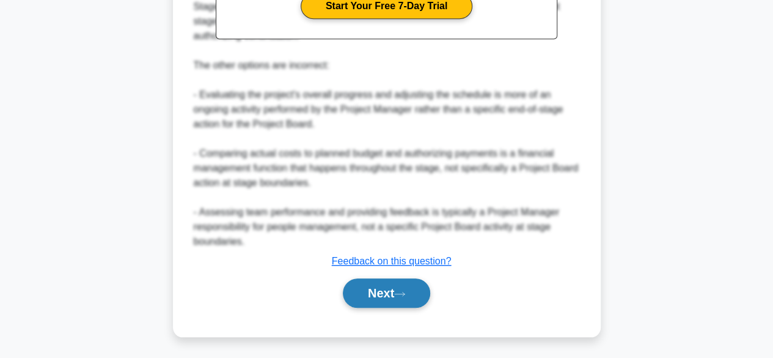
click at [415, 278] on button "Next" at bounding box center [386, 292] width 87 height 29
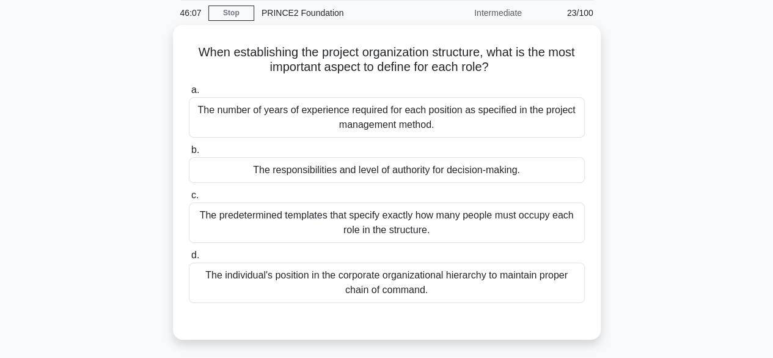
scroll to position [49, 0]
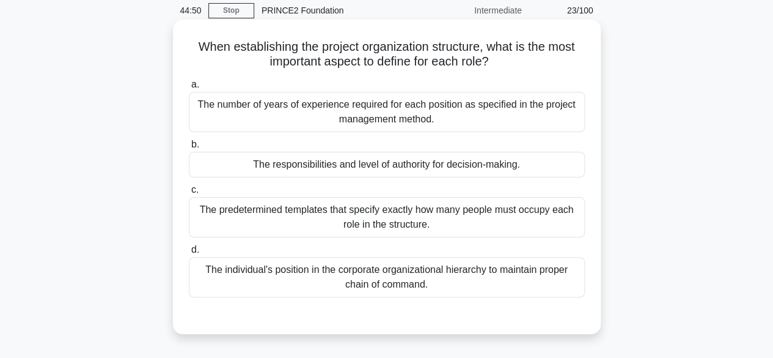
click at [462, 163] on div "The responsibilities and level of authority for decision-making." at bounding box center [387, 165] width 396 height 26
click at [189, 149] on input "b. The responsibilities and level of authority for decision-making." at bounding box center [189, 145] width 0 height 8
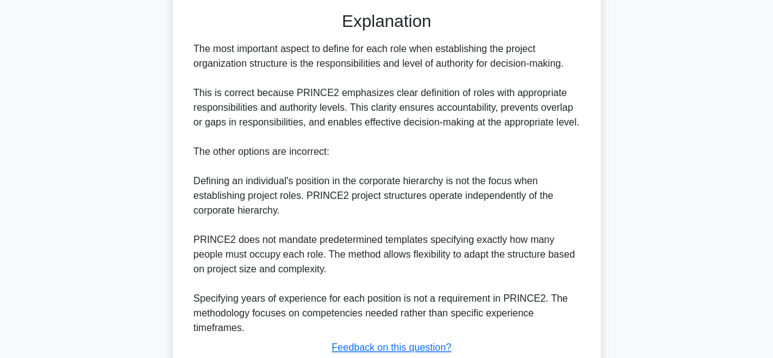
scroll to position [438, 0]
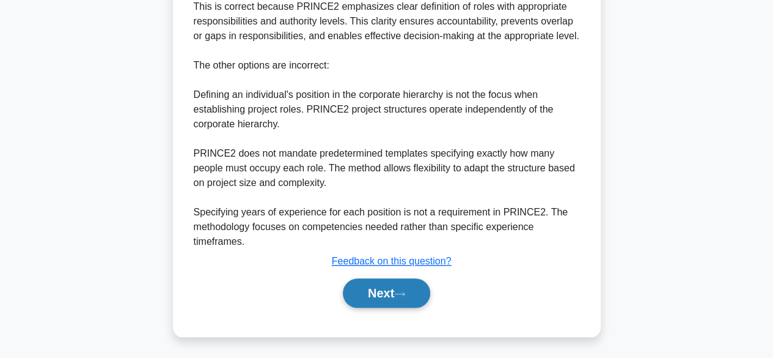
click at [400, 288] on button "Next" at bounding box center [386, 292] width 87 height 29
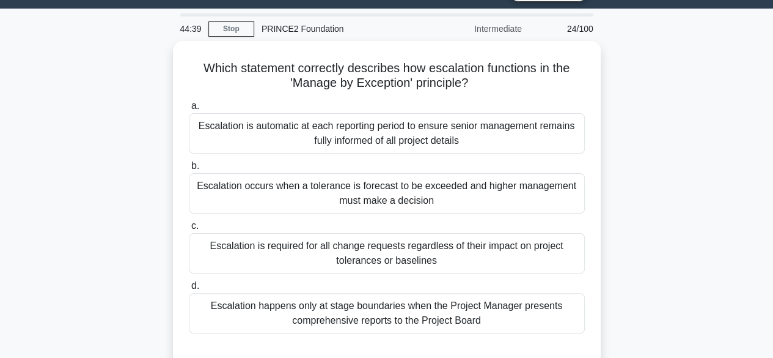
scroll to position [34, 0]
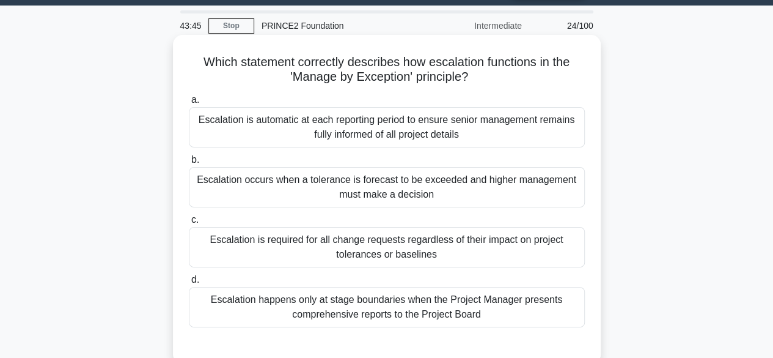
click at [325, 186] on div "Escalation occurs when a tolerance is forecast to be exceeded and higher manage…" at bounding box center [387, 187] width 396 height 40
click at [189, 164] on input "b. Escalation occurs when a tolerance is forecast to be exceeded and higher man…" at bounding box center [189, 160] width 0 height 8
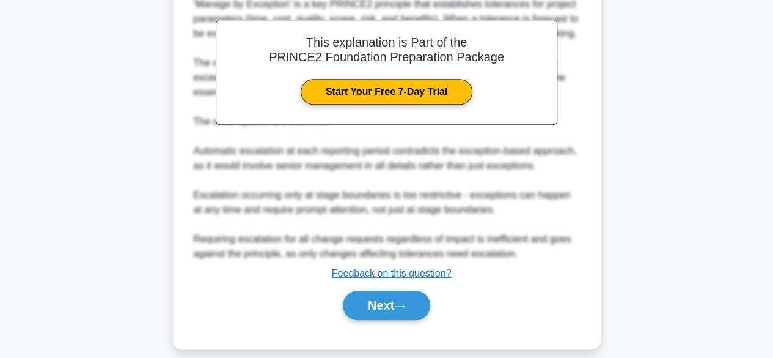
scroll to position [424, 0]
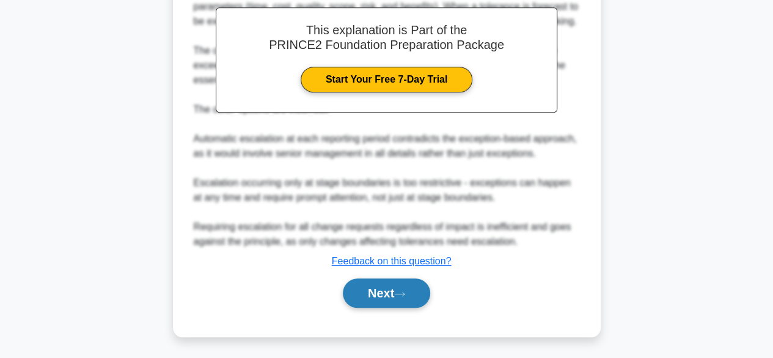
drag, startPoint x: 384, startPoint y: 307, endPoint x: 395, endPoint y: 287, distance: 22.4
click at [395, 287] on div "Next" at bounding box center [387, 292] width 396 height 39
click at [395, 287] on button "Next" at bounding box center [386, 292] width 87 height 29
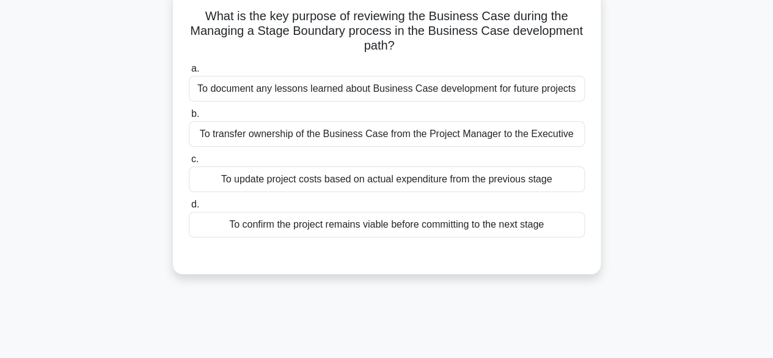
scroll to position [58, 0]
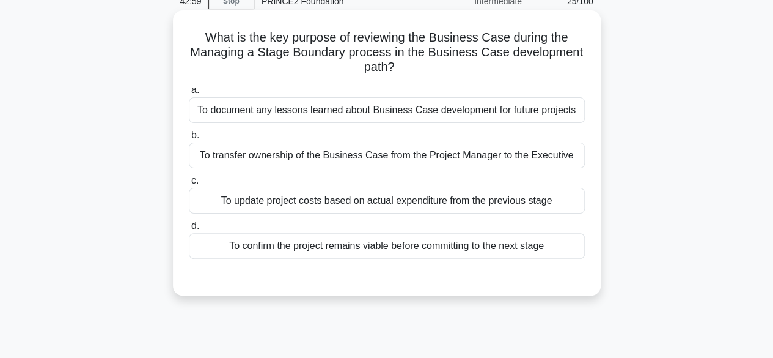
click at [379, 249] on div "To confirm the project remains viable before committing to the next stage" at bounding box center [387, 246] width 396 height 26
click at [189, 230] on input "d. To confirm the project remains viable before committing to the next stage" at bounding box center [189, 226] width 0 height 8
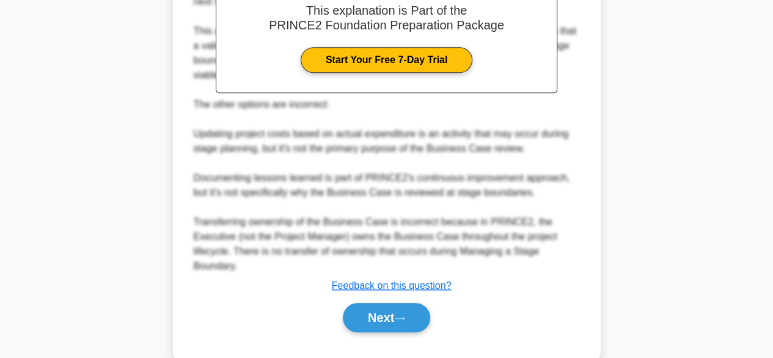
scroll to position [424, 0]
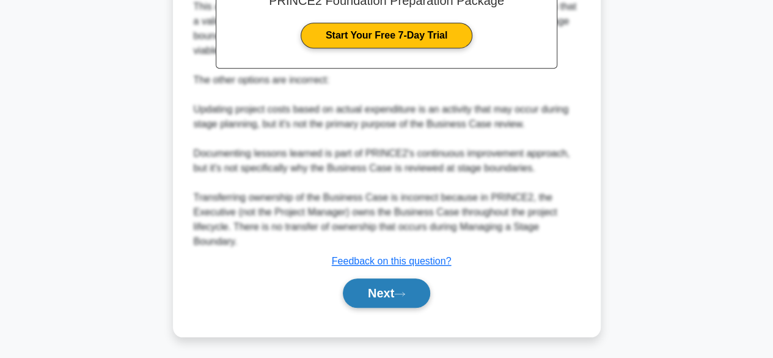
click at [392, 292] on button "Next" at bounding box center [386, 292] width 87 height 29
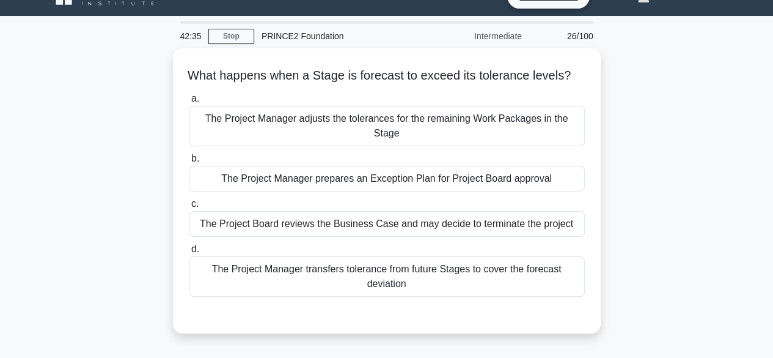
scroll to position [9, 0]
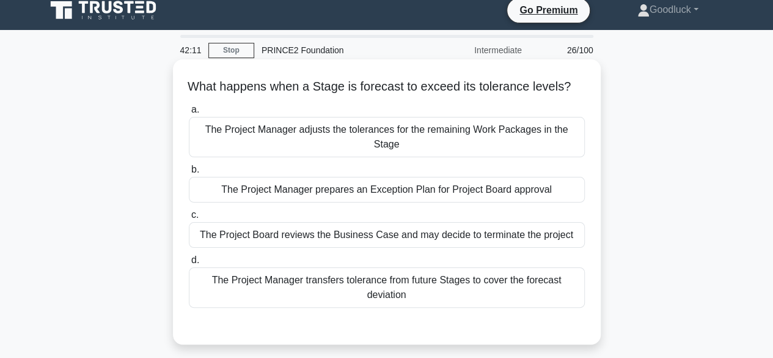
click at [316, 198] on div "The Project Manager prepares an Exception Plan for Project Board approval" at bounding box center [387, 190] width 396 height 26
click at [189, 174] on input "b. The Project Manager prepares an Exception Plan for Project Board approval" at bounding box center [189, 170] width 0 height 8
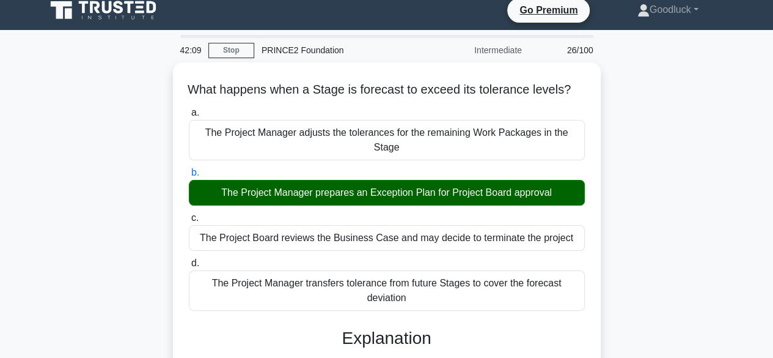
click at [680, 180] on div "What happens when a Stage is forecast to exceed its tolerance levels? .spinner_…" at bounding box center [387, 356] width 697 height 589
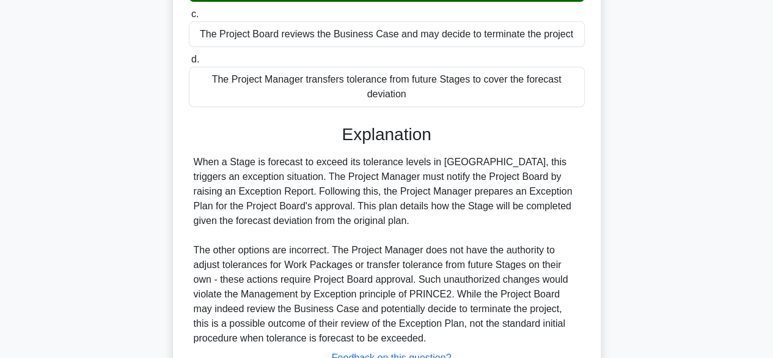
scroll to position [306, 0]
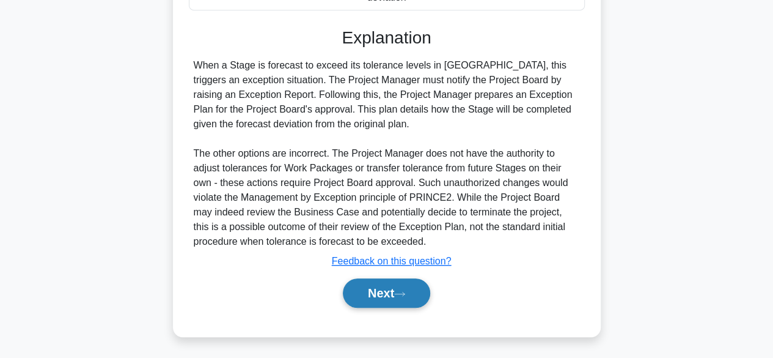
click at [390, 297] on button "Next" at bounding box center [386, 292] width 87 height 29
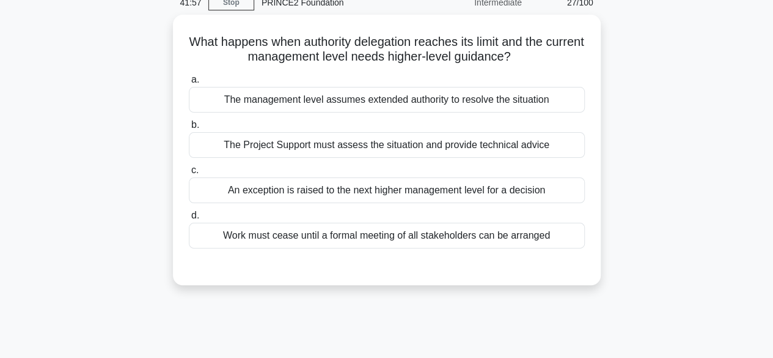
scroll to position [34, 0]
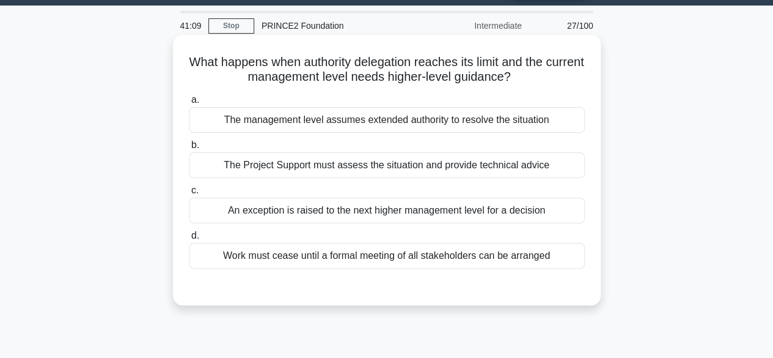
click at [320, 205] on div "An exception is raised to the next higher management level for a decision" at bounding box center [387, 210] width 396 height 26
click at [189, 194] on input "c. An exception is raised to the next higher management level for a decision" at bounding box center [189, 190] width 0 height 8
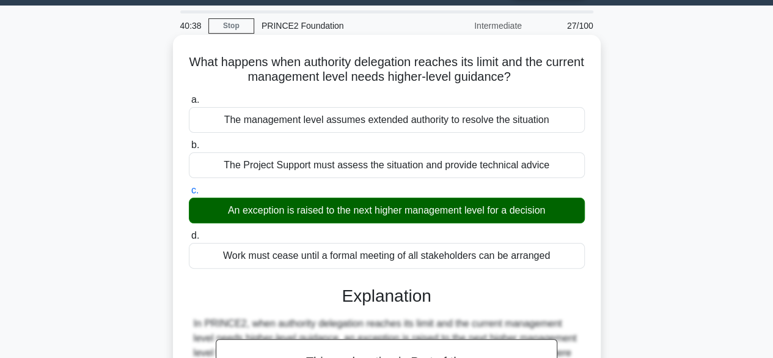
click at [189, 232] on input "d. Work must cease until a formal meeting of all stakeholders can be arranged" at bounding box center [189, 236] width 0 height 8
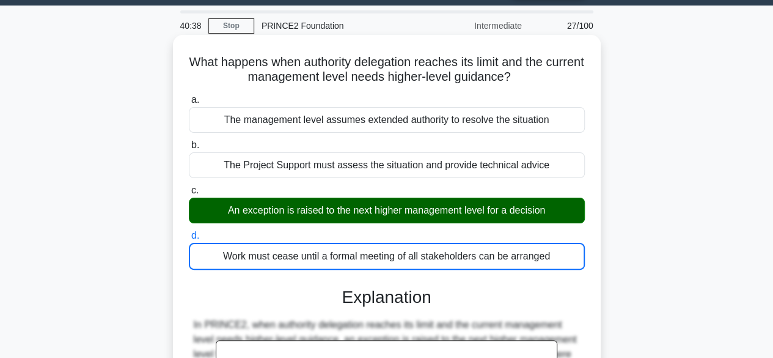
click at [189, 96] on input "a. The management level assumes extended authority to resolve the situation" at bounding box center [189, 100] width 0 height 8
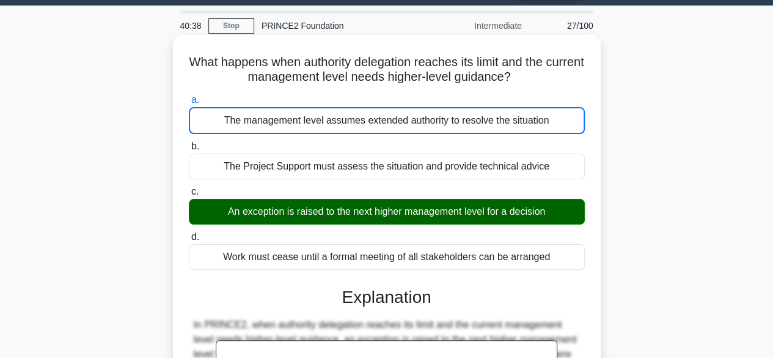
click at [189, 142] on input "b. The Project Support must assess the situation and provide technical advice" at bounding box center [189, 146] width 0 height 8
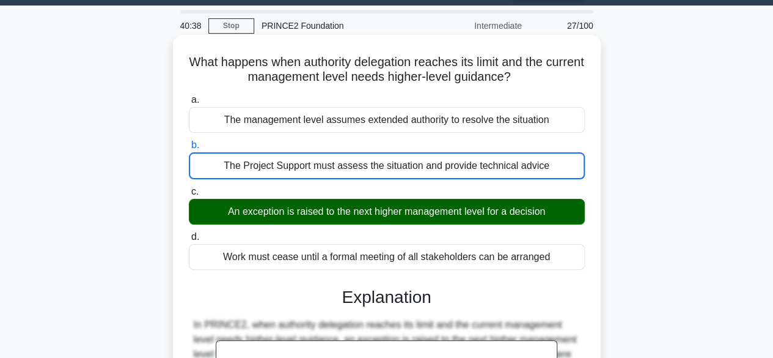
click at [189, 188] on input "c. An exception is raised to the next higher management level for a decision" at bounding box center [189, 192] width 0 height 8
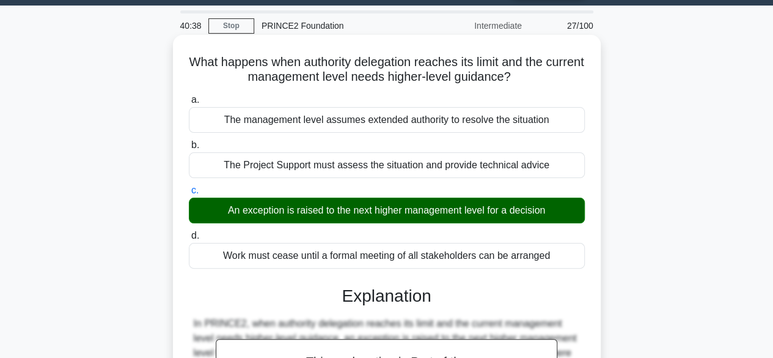
click at [189, 232] on input "d. Work must cease until a formal meeting of all stakeholders can be arranged" at bounding box center [189, 236] width 0 height 8
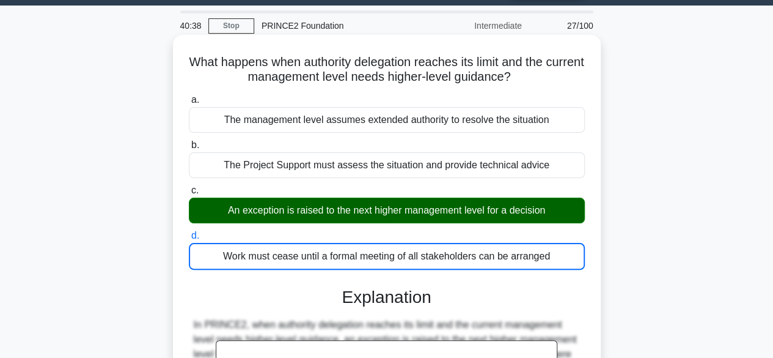
click at [189, 96] on input "a. The management level assumes extended authority to resolve the situation" at bounding box center [189, 100] width 0 height 8
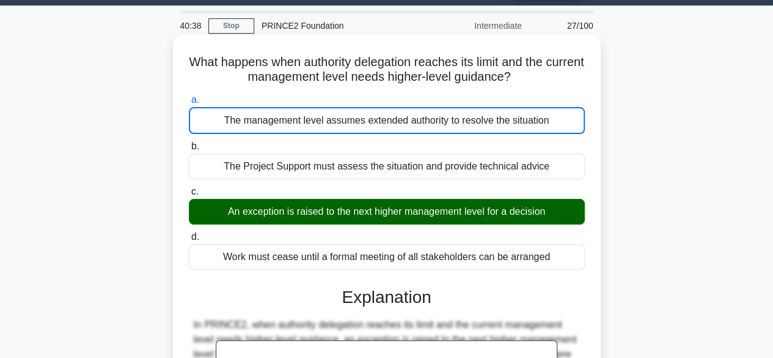
click at [189, 142] on input "b. The Project Support must assess the situation and provide technical advice" at bounding box center [189, 146] width 0 height 8
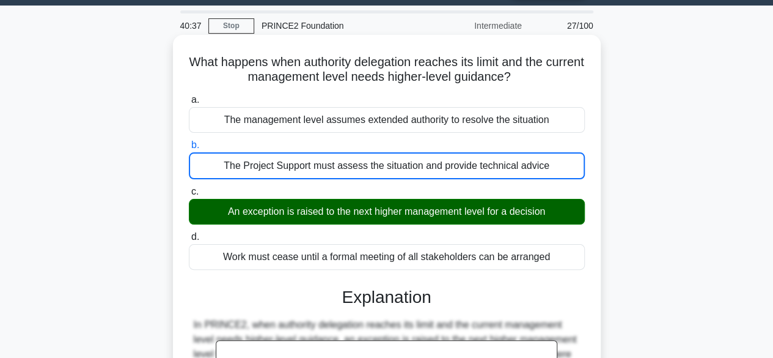
click at [189, 188] on input "c. An exception is raised to the next higher management level for a decision" at bounding box center [189, 192] width 0 height 8
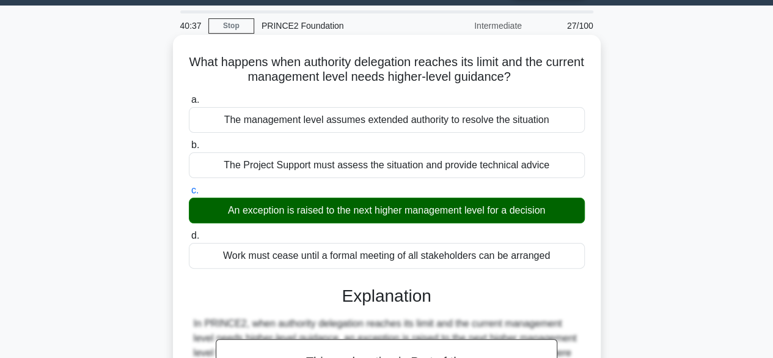
click at [189, 232] on input "d. Work must cease until a formal meeting of all stakeholders can be arranged" at bounding box center [189, 236] width 0 height 8
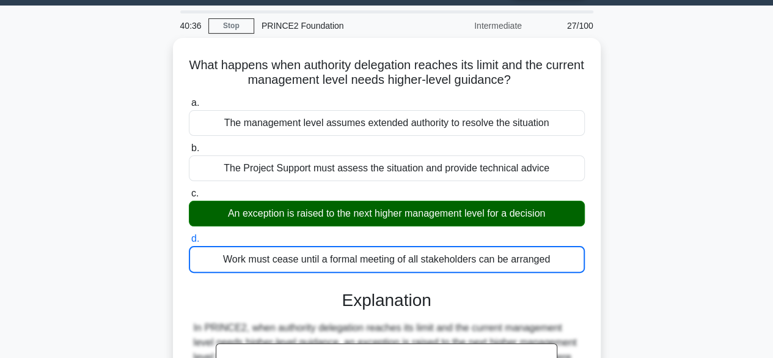
click at [633, 232] on div "What happens when authority delegation reaches its limit and the current manage…" at bounding box center [387, 362] width 697 height 649
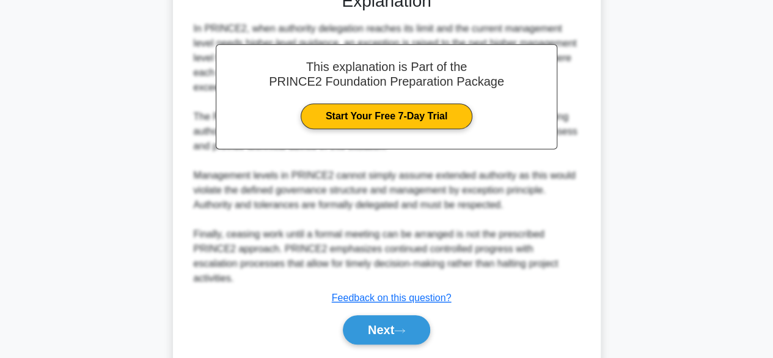
scroll to position [352, 0]
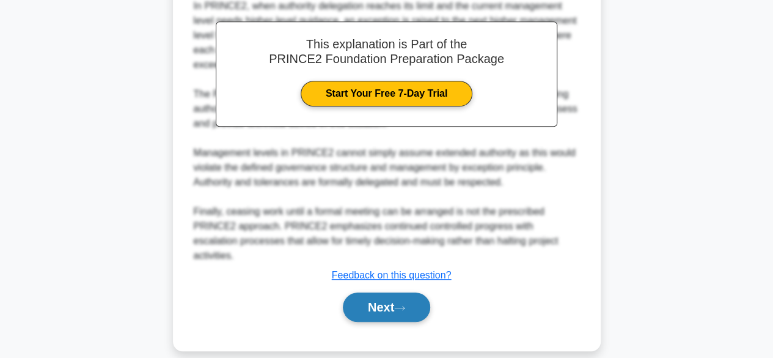
click at [404, 292] on button "Next" at bounding box center [386, 306] width 87 height 29
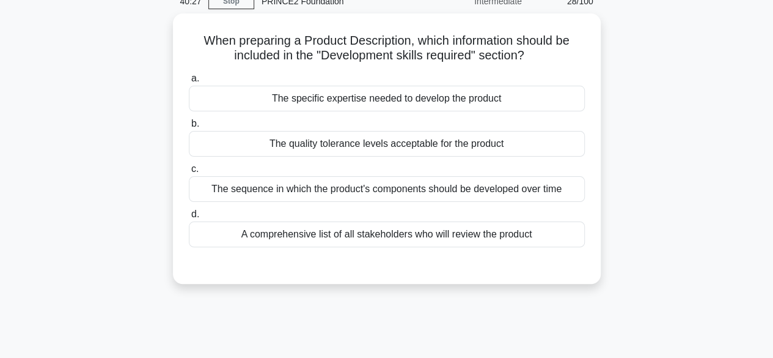
scroll to position [34, 0]
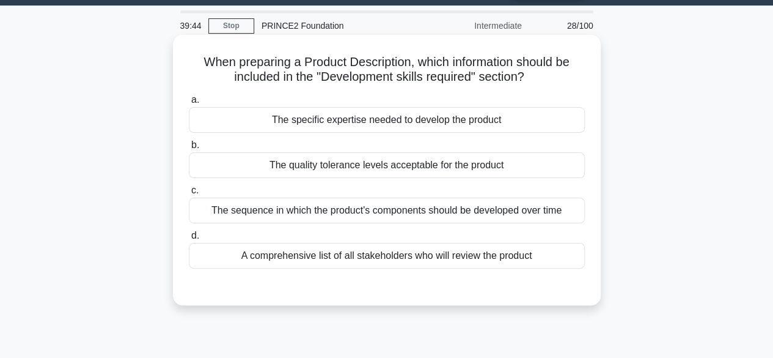
click at [392, 120] on div "The specific expertise needed to develop the product" at bounding box center [387, 120] width 396 height 26
click at [189, 104] on input "a. The specific expertise needed to develop the product" at bounding box center [189, 100] width 0 height 8
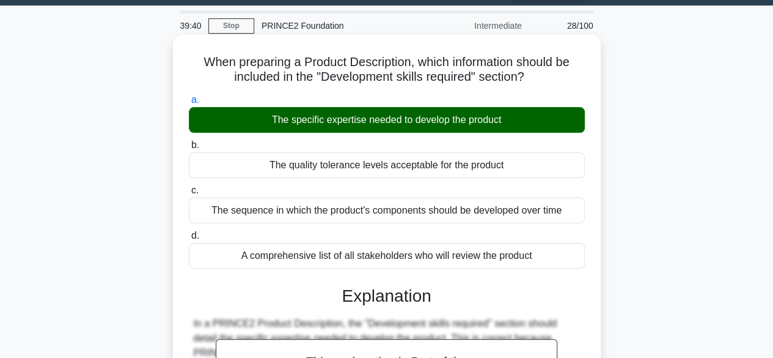
click at [592, 140] on div "b. The quality tolerance levels acceptable for the product" at bounding box center [387, 158] width 411 height 40
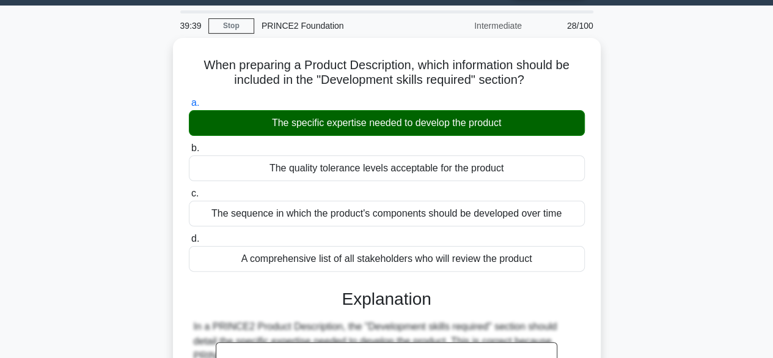
click at [665, 161] on div "When preparing a Product Description, which information should be included in t…" at bounding box center [387, 332] width 697 height 589
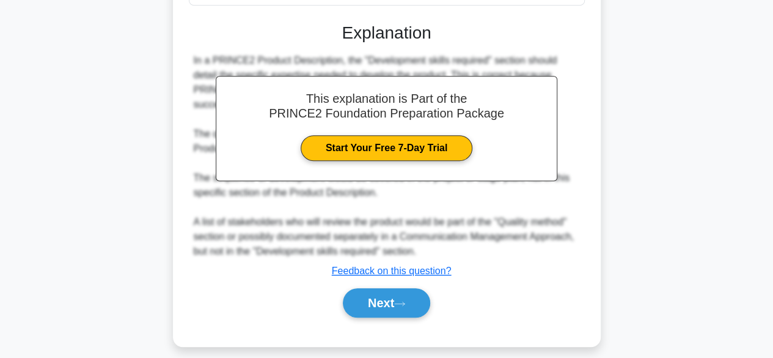
scroll to position [303, 0]
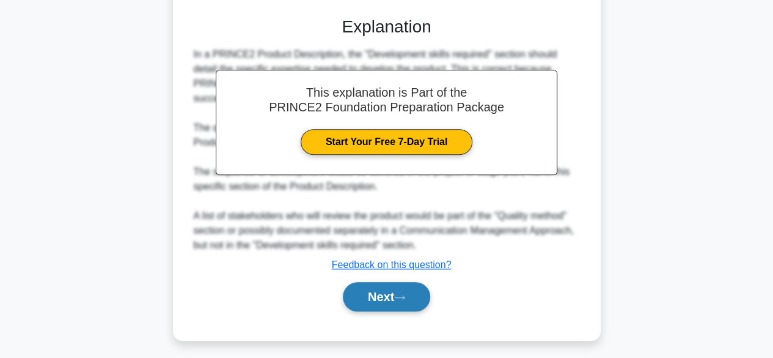
click at [380, 283] on button "Next" at bounding box center [386, 296] width 87 height 29
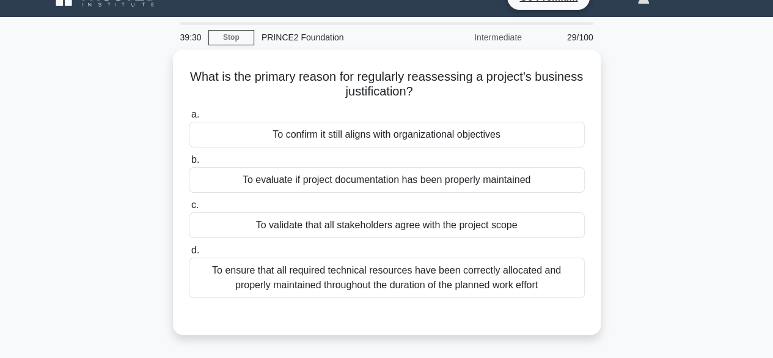
scroll to position [24, 0]
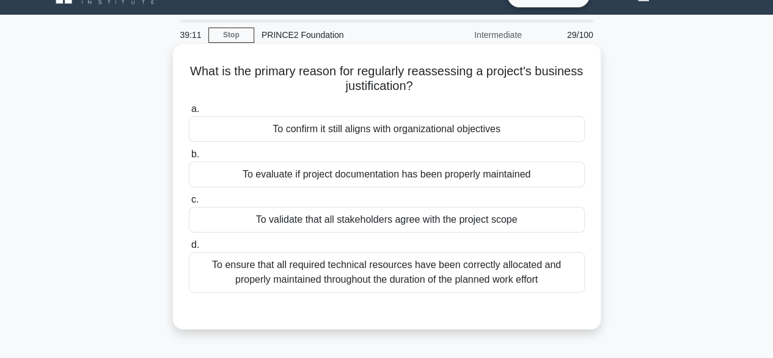
click at [381, 135] on div "To confirm it still aligns with organizational objectives" at bounding box center [387, 129] width 396 height 26
click at [189, 113] on input "a. To confirm it still aligns with organizational objectives" at bounding box center [189, 109] width 0 height 8
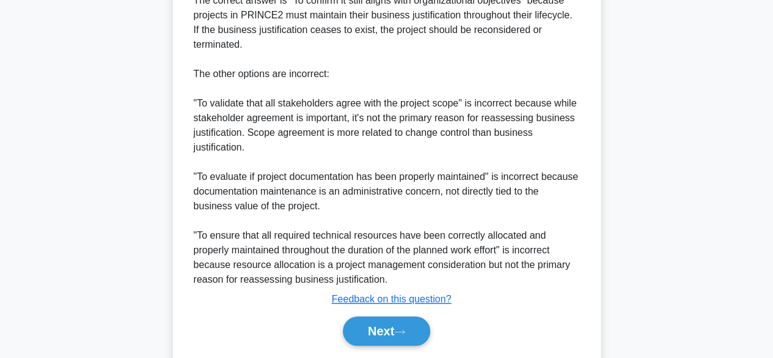
scroll to position [440, 0]
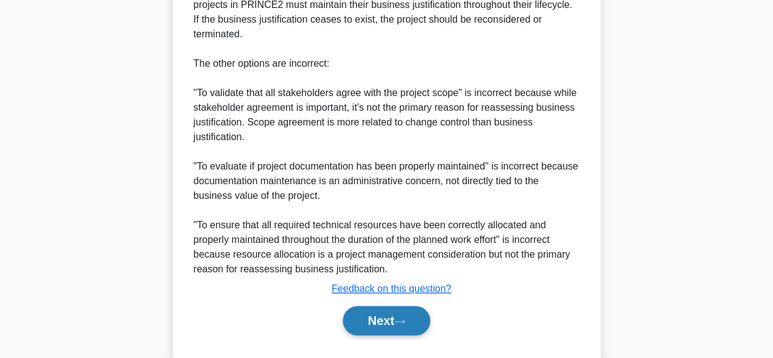
click at [384, 324] on button "Next" at bounding box center [386, 320] width 87 height 29
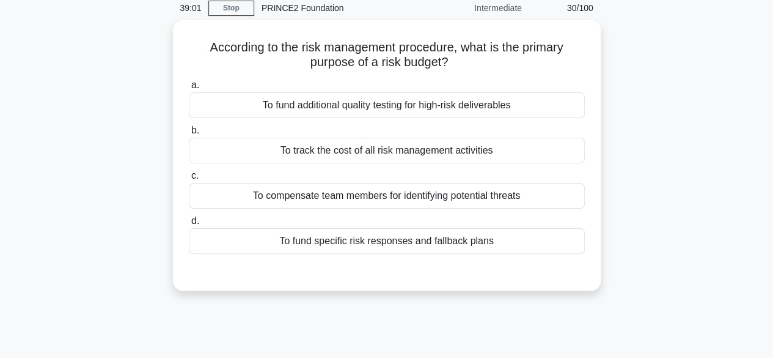
scroll to position [9, 0]
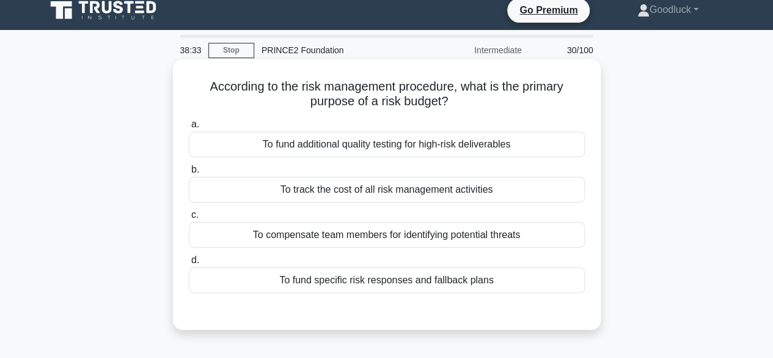
click at [344, 286] on div "To fund specific risk responses and fallback plans" at bounding box center [387, 280] width 396 height 26
click at [189, 264] on input "d. To fund specific risk responses and fallback plans" at bounding box center [189, 260] width 0 height 8
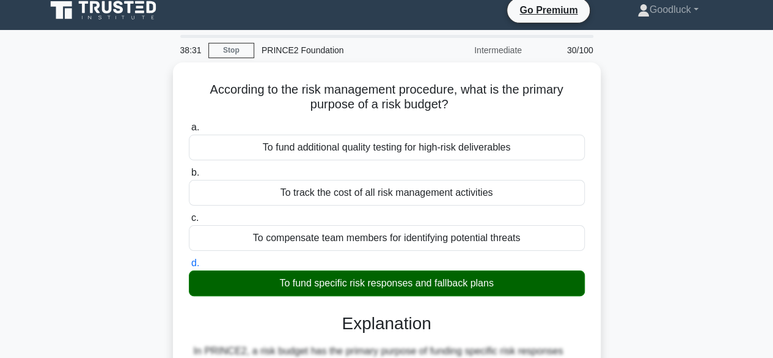
click at [662, 211] on div "According to the risk management procedure, what is the primary purpose of a ri…" at bounding box center [387, 363] width 697 height 603
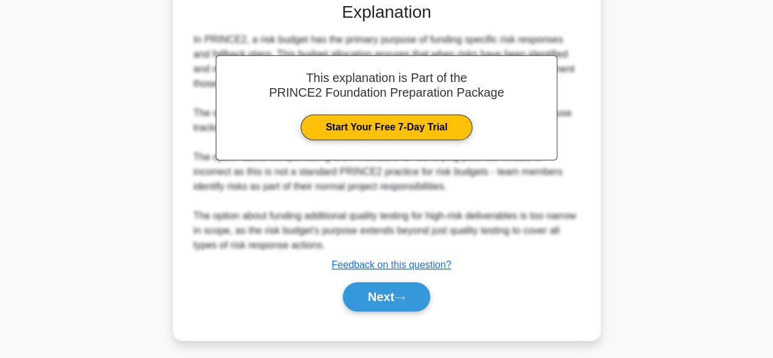
scroll to position [321, 0]
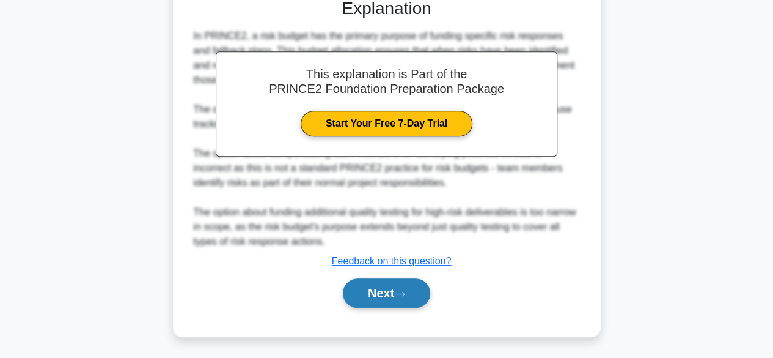
click at [424, 289] on button "Next" at bounding box center [386, 292] width 87 height 29
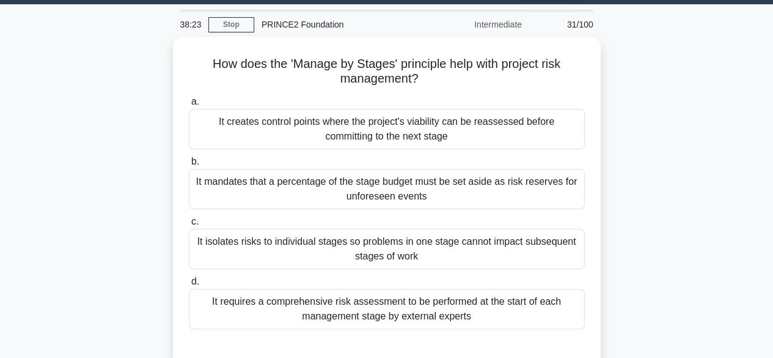
scroll to position [34, 0]
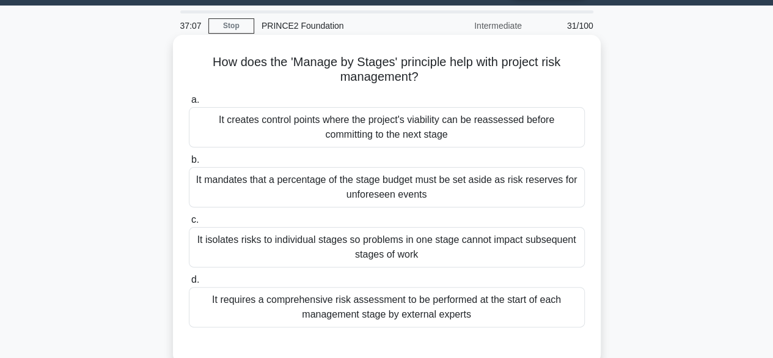
click at [419, 241] on div "It isolates risks to individual stages so problems in one stage cannot impact s…" at bounding box center [387, 247] width 396 height 40
click at [189, 224] on input "c. It isolates risks to individual stages so problems in one stage cannot impac…" at bounding box center [189, 220] width 0 height 8
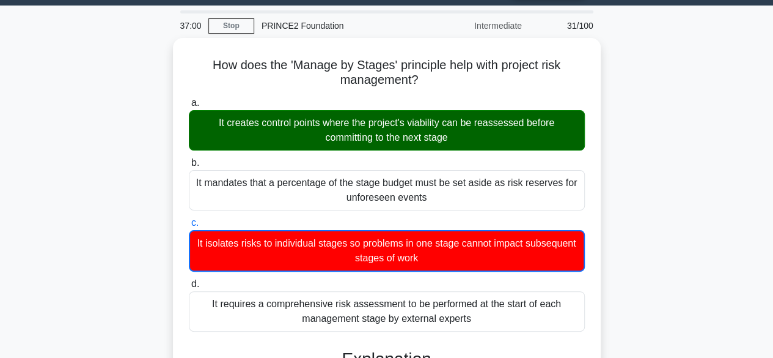
click at [635, 182] on div "How does the 'Manage by Stages' principle help with project risk management? .s…" at bounding box center [387, 355] width 697 height 634
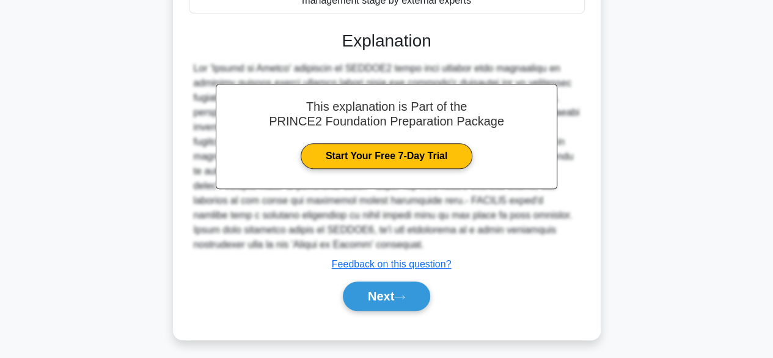
scroll to position [352, 0]
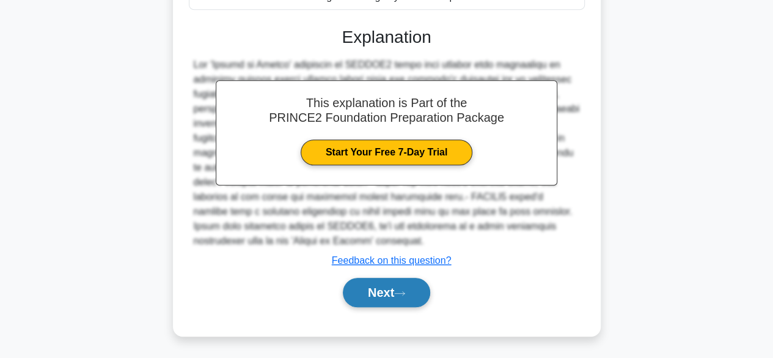
click at [380, 296] on button "Next" at bounding box center [386, 292] width 87 height 29
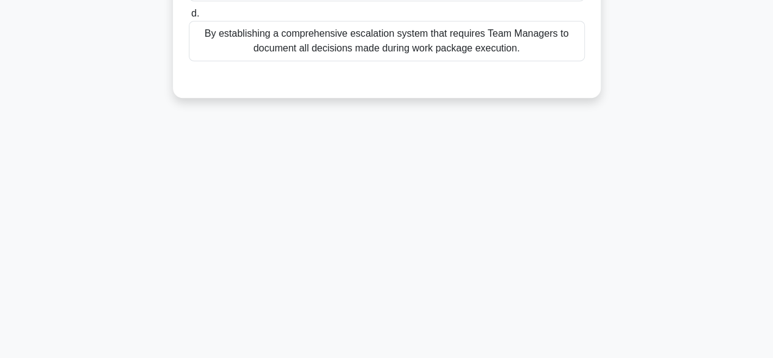
click at [482, 212] on div "36:52 Stop PRINCE2 Foundation Intermediate 32/100 How does the Project Manager …" at bounding box center [387, 46] width 697 height 611
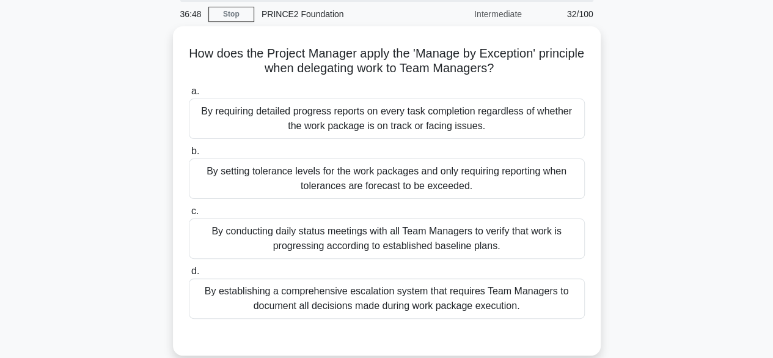
scroll to position [49, 0]
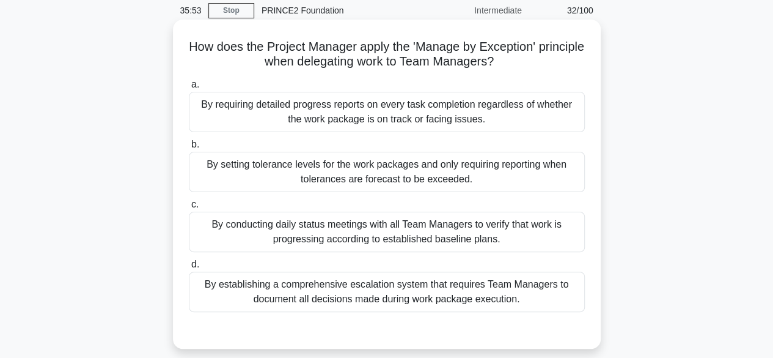
click at [359, 161] on div "By setting tolerance levels for the work packages and only requiring reporting …" at bounding box center [387, 172] width 396 height 40
click at [189, 149] on input "b. By setting tolerance levels for the work packages and only requiring reporti…" at bounding box center [189, 145] width 0 height 8
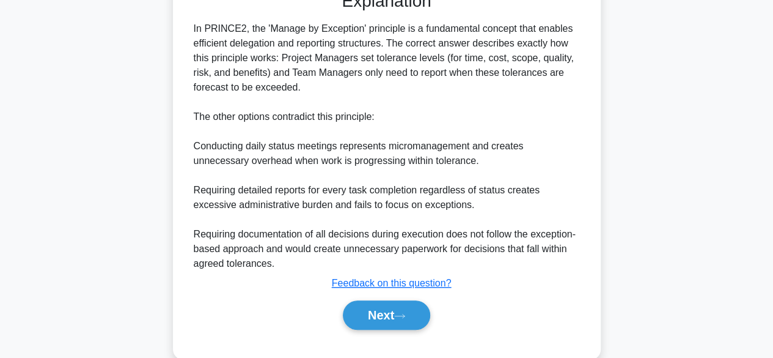
scroll to position [391, 0]
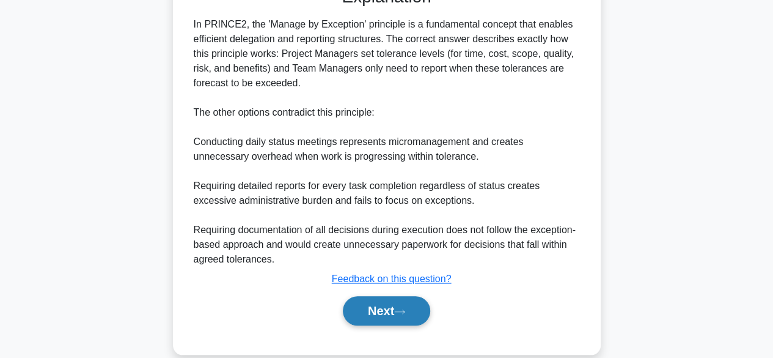
click at [411, 298] on button "Next" at bounding box center [386, 310] width 87 height 29
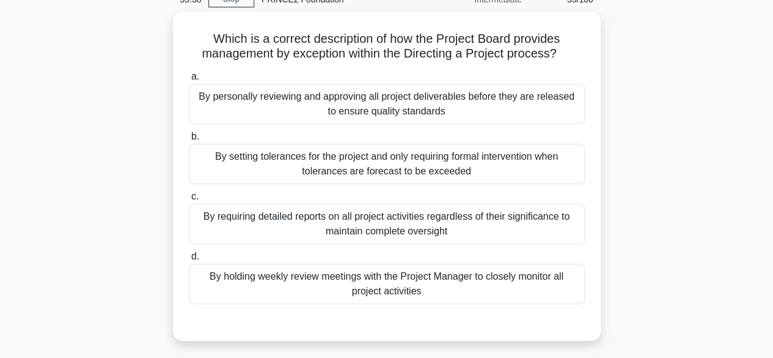
scroll to position [58, 0]
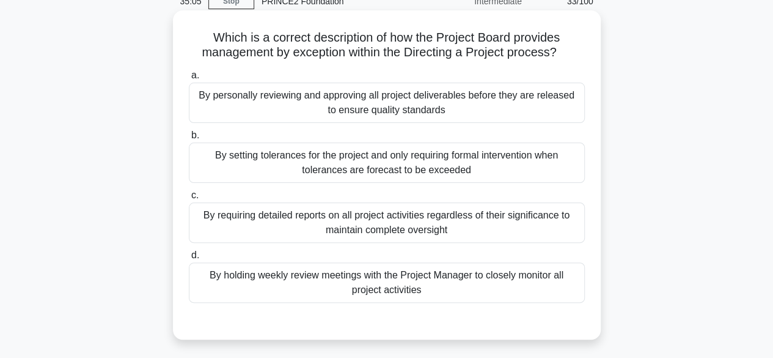
click at [411, 150] on div "By setting tolerances for the project and only requiring formal intervention wh…" at bounding box center [387, 162] width 396 height 40
click at [189, 139] on input "b. By setting tolerances for the project and only requiring formal intervention…" at bounding box center [189, 135] width 0 height 8
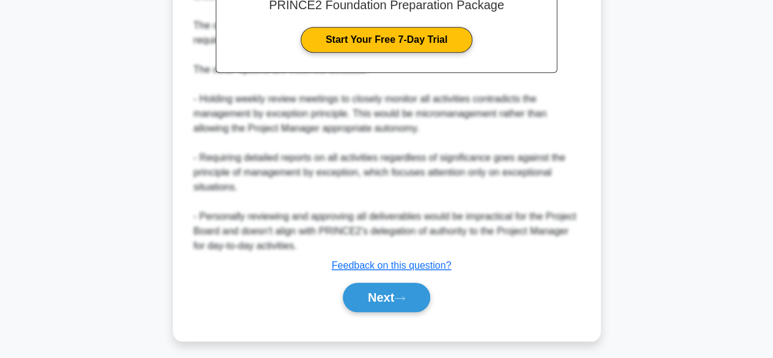
scroll to position [468, 0]
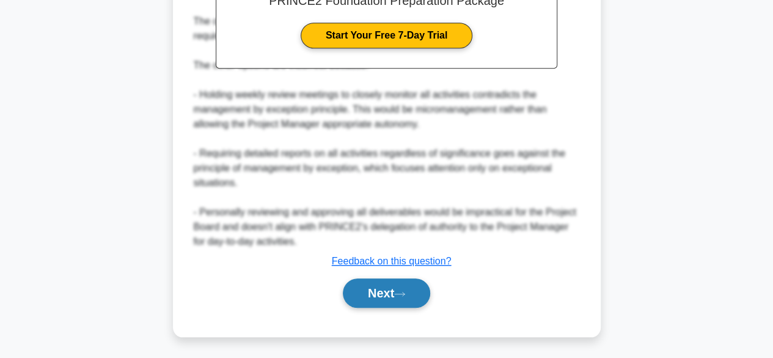
click at [391, 305] on button "Next" at bounding box center [386, 292] width 87 height 29
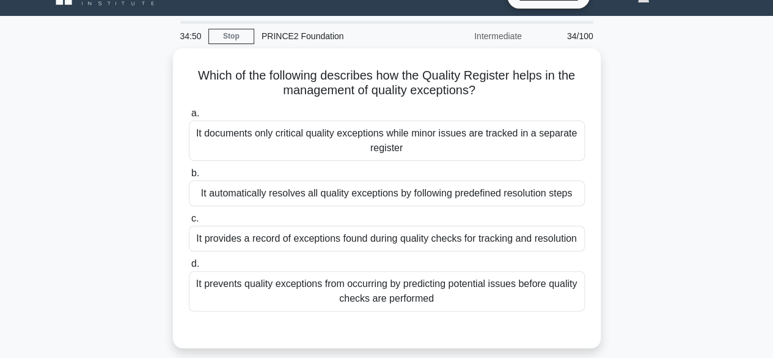
scroll to position [24, 0]
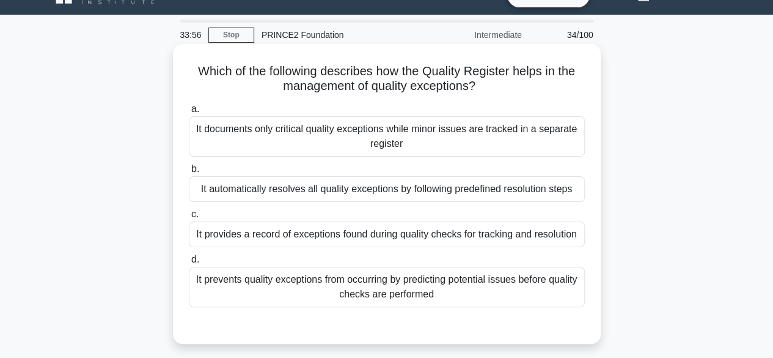
click at [347, 236] on div "It provides a record of exceptions found during quality checks for tracking and…" at bounding box center [387, 234] width 396 height 26
click at [189, 218] on input "c. It provides a record of exceptions found during quality checks for tracking …" at bounding box center [189, 214] width 0 height 8
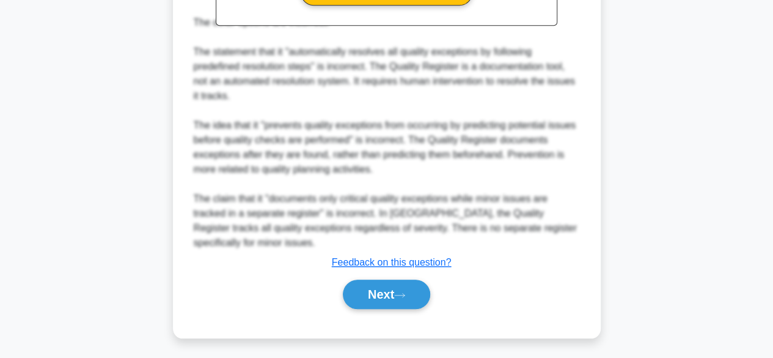
scroll to position [497, 0]
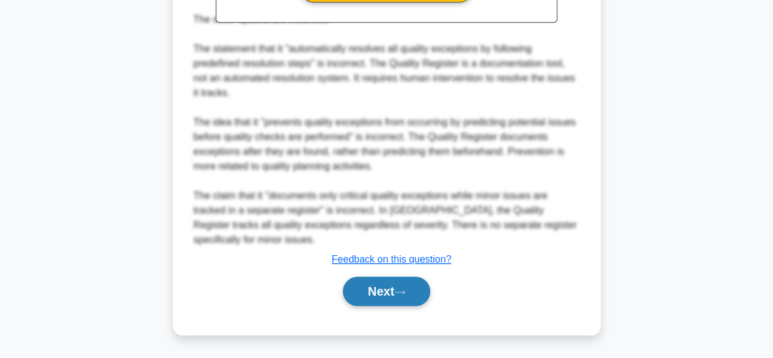
click at [350, 285] on button "Next" at bounding box center [386, 290] width 87 height 29
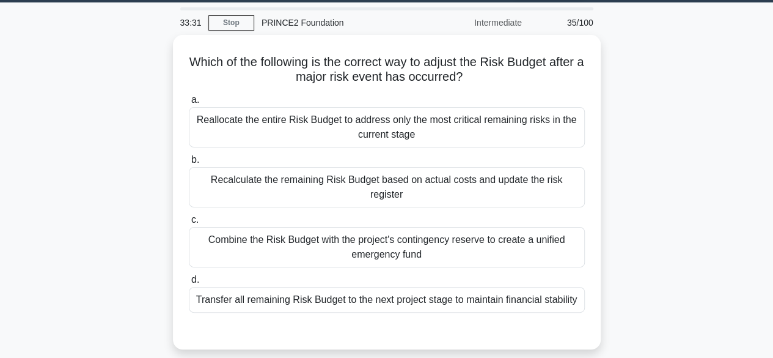
scroll to position [34, 0]
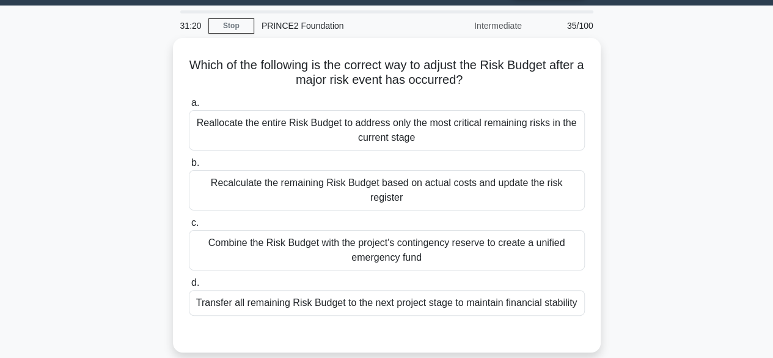
click at [350, 290] on div "Transfer all remaining Risk Budget to the next project stage to maintain financ…" at bounding box center [387, 303] width 396 height 26
click at [189, 285] on input "d. Transfer all remaining Risk Budget to the next project stage to maintain fin…" at bounding box center [189, 283] width 0 height 8
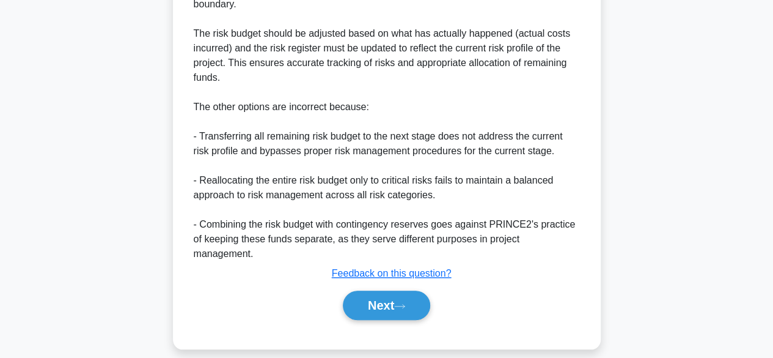
scroll to position [455, 0]
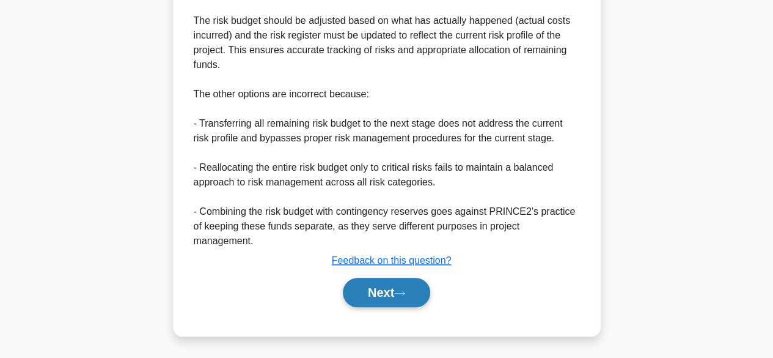
click at [385, 299] on button "Next" at bounding box center [386, 292] width 87 height 29
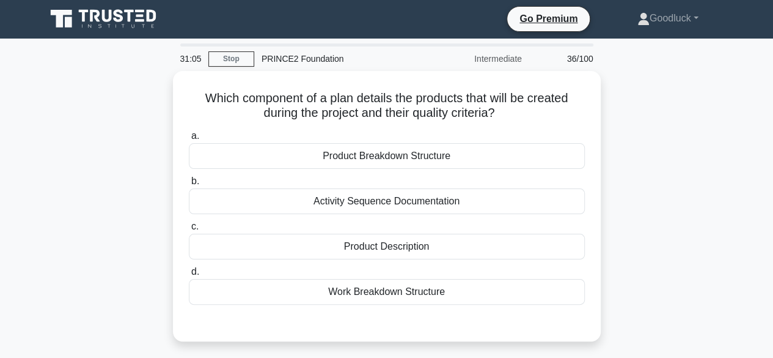
scroll to position [0, 0]
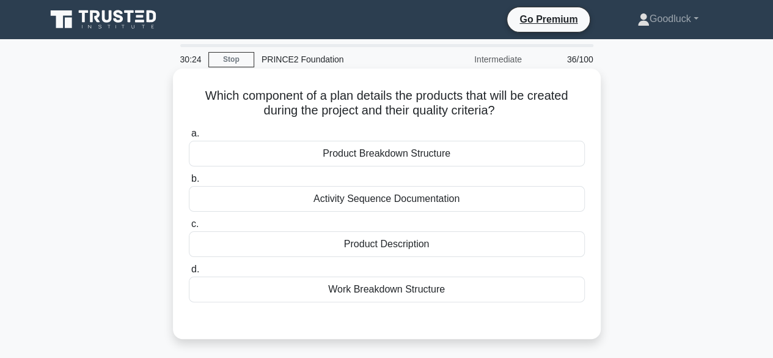
click at [385, 153] on div "Product Breakdown Structure" at bounding box center [387, 154] width 396 height 26
click at [189, 138] on input "a. Product Breakdown Structure" at bounding box center [189, 134] width 0 height 8
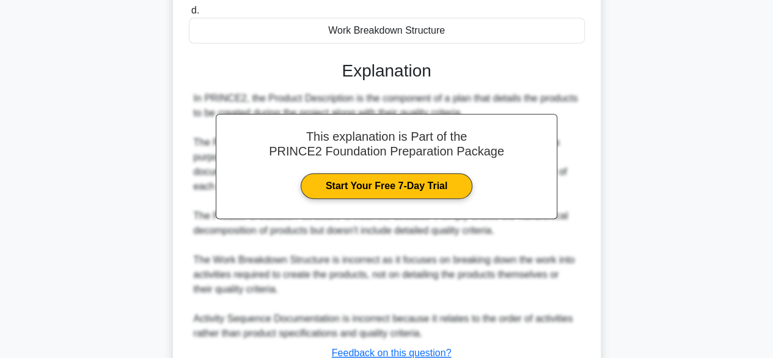
scroll to position [342, 0]
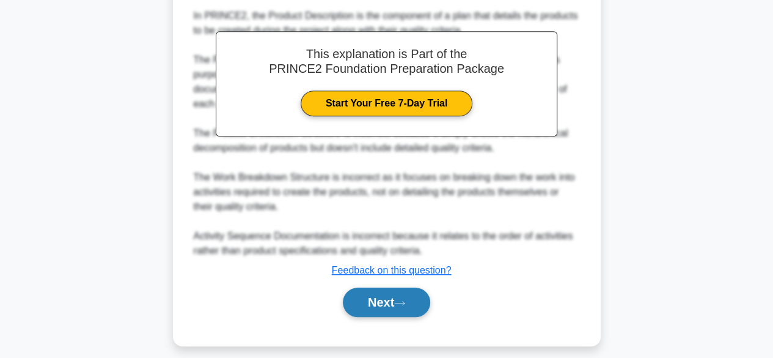
click at [381, 306] on button "Next" at bounding box center [386, 301] width 87 height 29
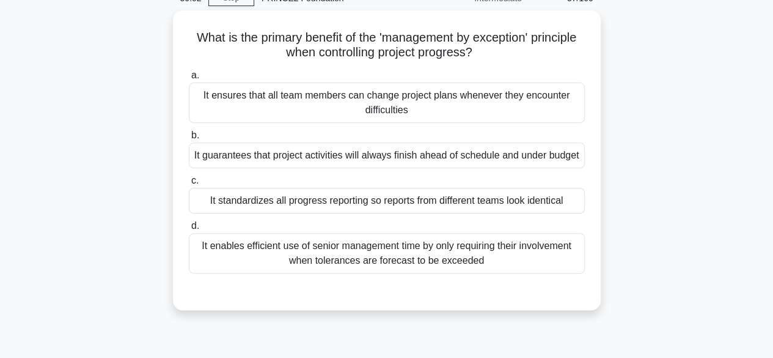
scroll to position [58, 0]
click at [389, 243] on div "It enables efficient use of senior management time by only requiring their invo…" at bounding box center [387, 253] width 396 height 40
click at [189, 230] on input "d. It enables efficient use of senior management time by only requiring their i…" at bounding box center [189, 226] width 0 height 8
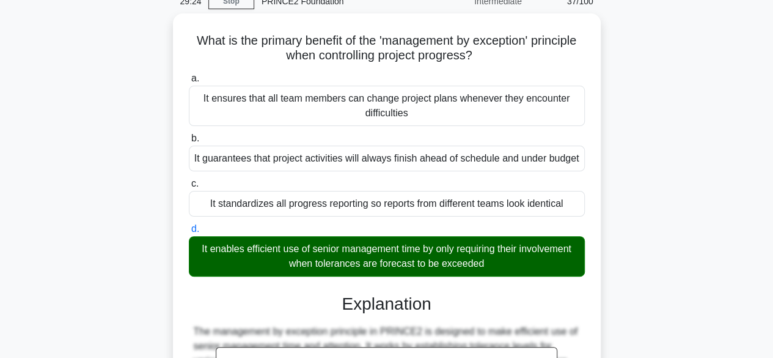
click at [696, 167] on div "What is the primary benefit of the 'management by exception' principle when con…" at bounding box center [387, 314] width 697 height 603
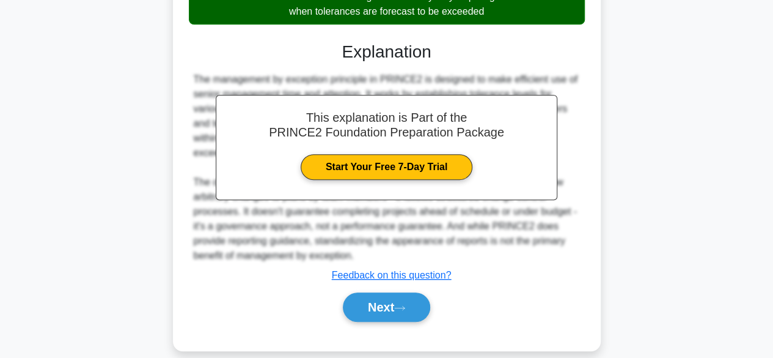
scroll to position [321, 0]
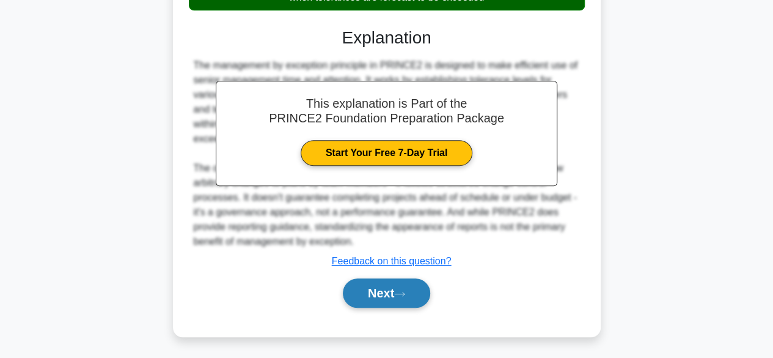
click at [423, 294] on button "Next" at bounding box center [386, 292] width 87 height 29
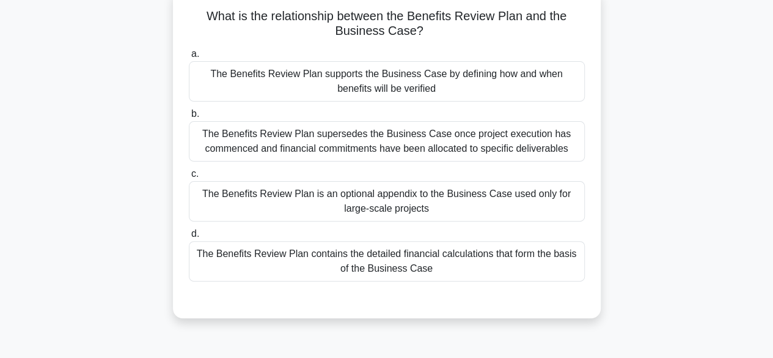
scroll to position [58, 0]
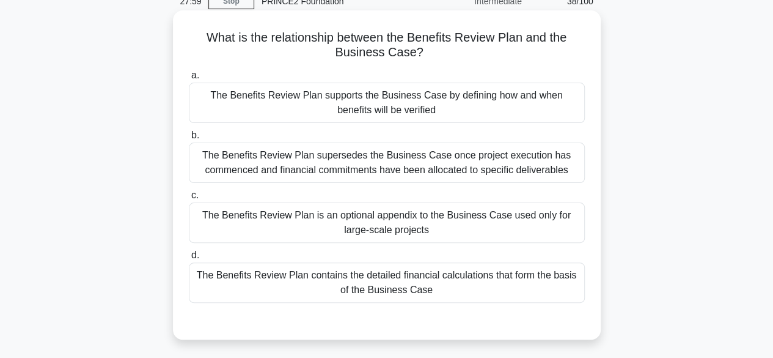
click at [468, 103] on div "The Benefits Review Plan supports the Business Case by defining how and when be…" at bounding box center [387, 103] width 396 height 40
click at [189, 79] on input "a. The Benefits Review Plan supports the Business Case by defining how and when…" at bounding box center [189, 76] width 0 height 8
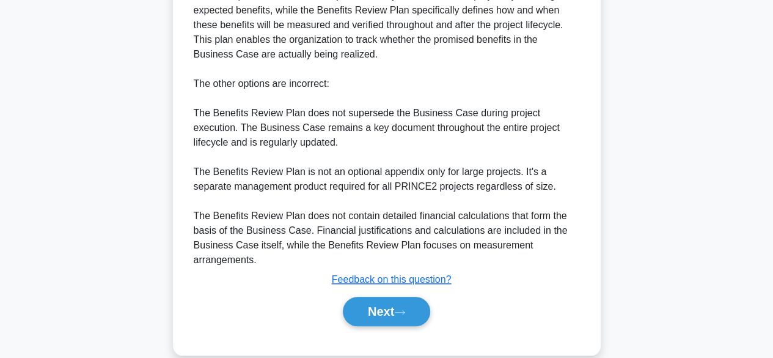
scroll to position [449, 0]
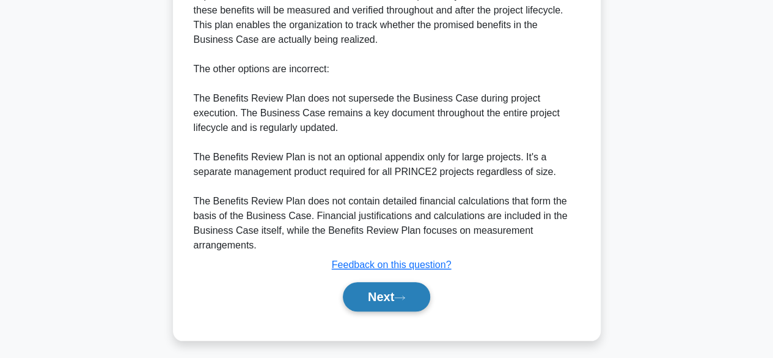
click at [381, 293] on button "Next" at bounding box center [386, 296] width 87 height 29
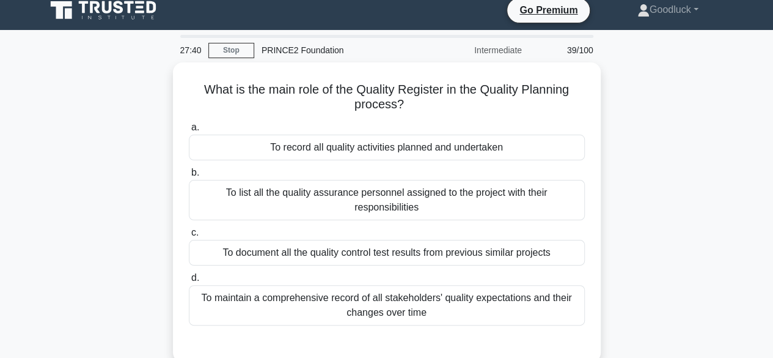
scroll to position [34, 0]
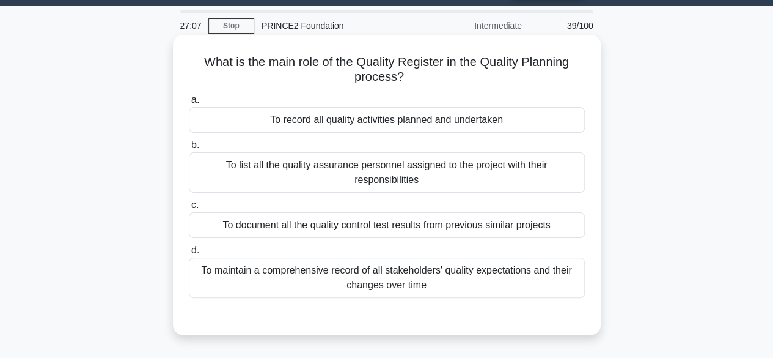
click at [314, 125] on div "To record all quality activities planned and undertaken" at bounding box center [387, 120] width 396 height 26
click at [189, 104] on input "a. To record all quality activities planned and undertaken" at bounding box center [189, 100] width 0 height 8
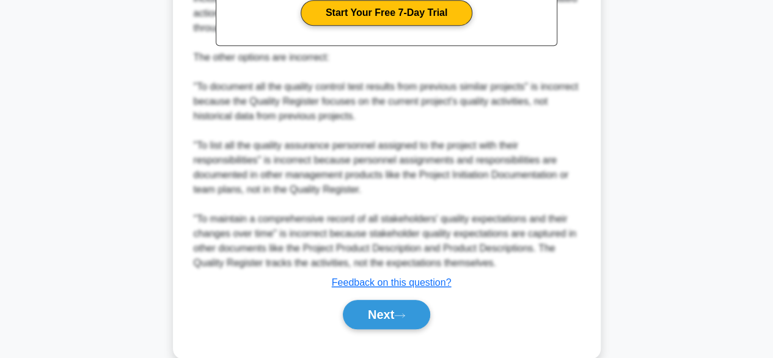
scroll to position [482, 0]
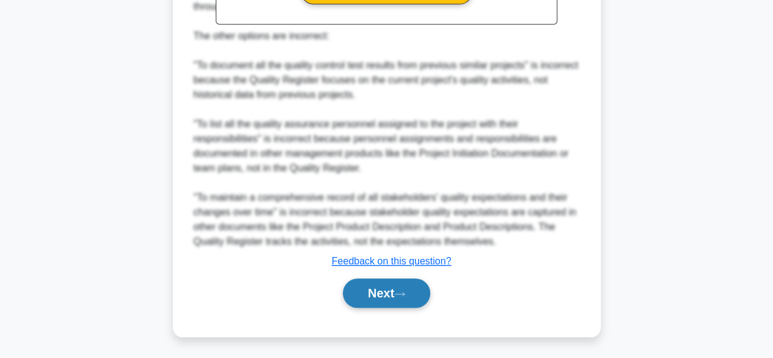
click at [385, 284] on button "Next" at bounding box center [386, 292] width 87 height 29
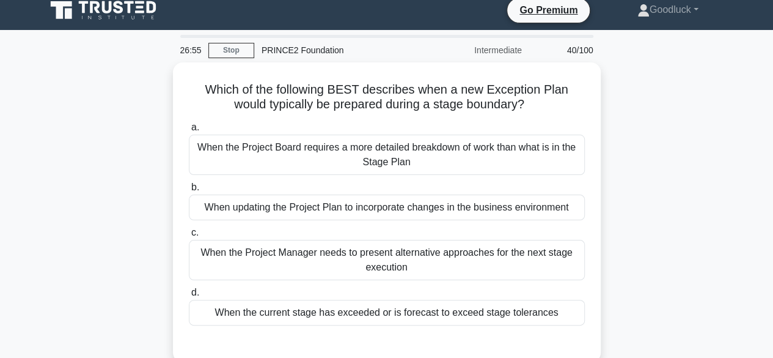
scroll to position [34, 0]
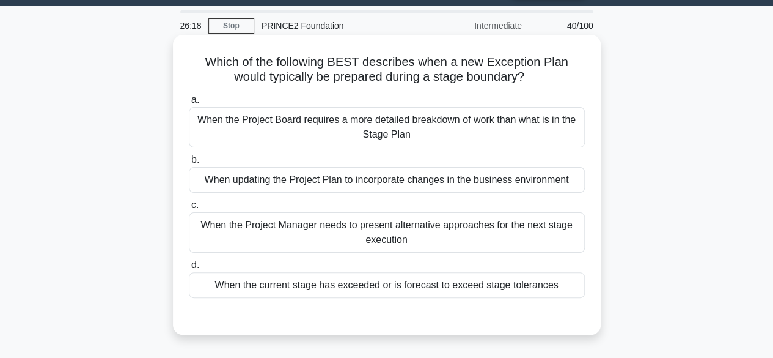
click at [401, 287] on div "When the current stage has exceeded or is forecast to exceed stage tolerances" at bounding box center [387, 285] width 396 height 26
click at [189, 269] on input "d. When the current stage has exceeded or is forecast to exceed stage tolerances" at bounding box center [189, 265] width 0 height 8
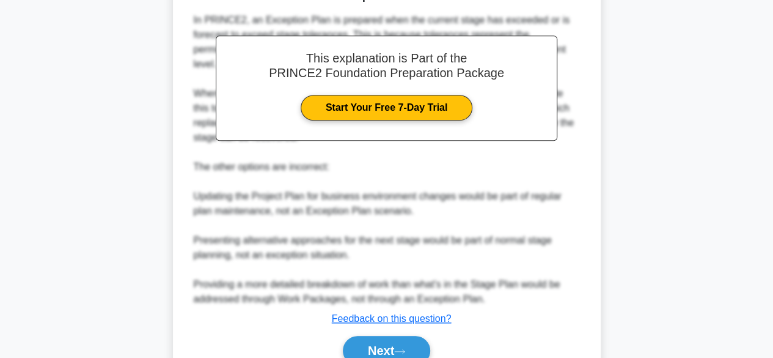
scroll to position [409, 0]
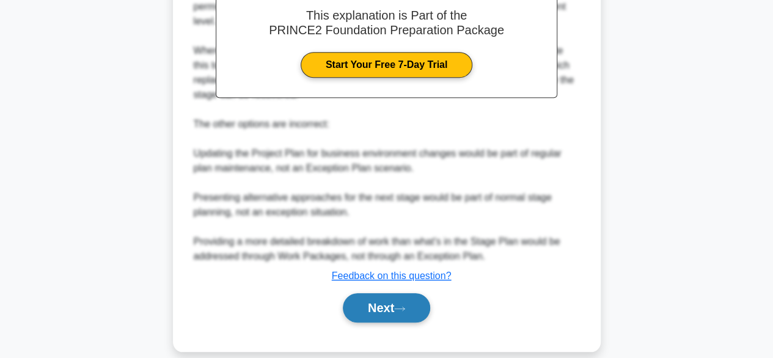
click at [418, 304] on button "Next" at bounding box center [386, 307] width 87 height 29
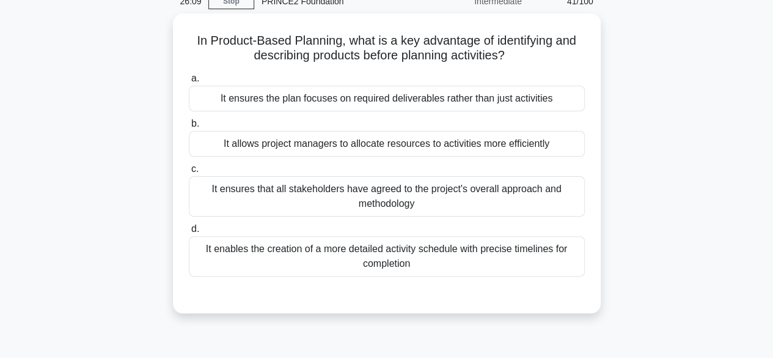
scroll to position [34, 0]
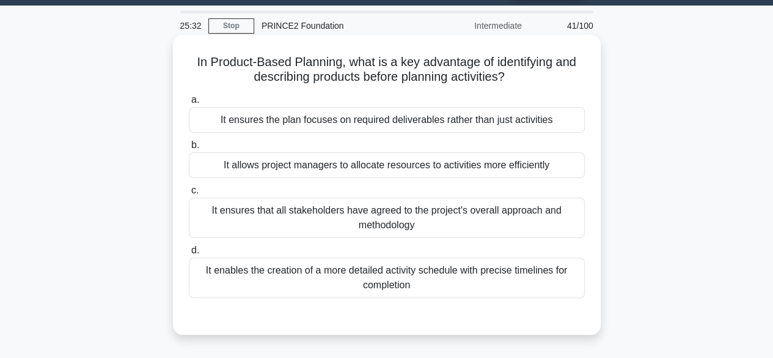
click at [413, 267] on div "It enables the creation of a more detailed activity schedule with precise timel…" at bounding box center [387, 277] width 396 height 40
click at [189, 254] on input "d. It enables the creation of a more detailed activity schedule with precise ti…" at bounding box center [189, 250] width 0 height 8
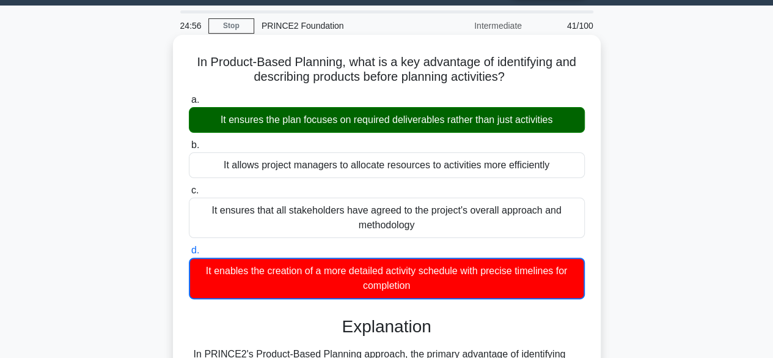
click at [189, 96] on input "a. It ensures the plan focuses on required deliverables rather than just activi…" at bounding box center [189, 100] width 0 height 8
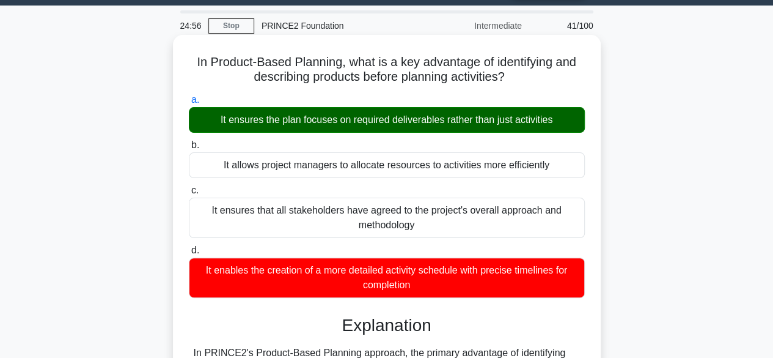
click at [189, 141] on input "b. It allows project managers to allocate resources to activities more efficien…" at bounding box center [189, 145] width 0 height 8
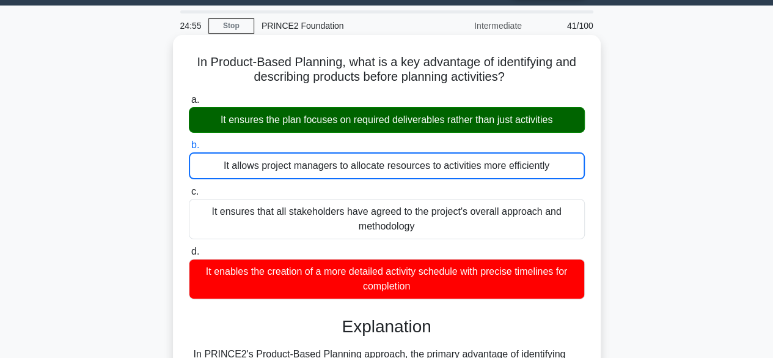
click at [189, 188] on input "c. It ensures that all stakeholders have agreed to the project's overall approa…" at bounding box center [189, 192] width 0 height 8
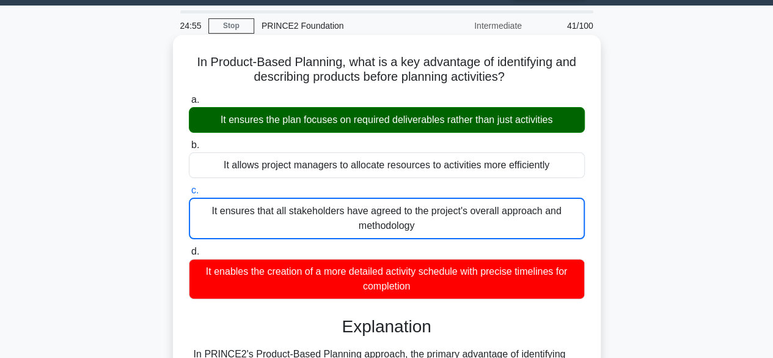
click at [189, 248] on input "d. It enables the creation of a more detailed activity schedule with precise ti…" at bounding box center [189, 252] width 0 height 8
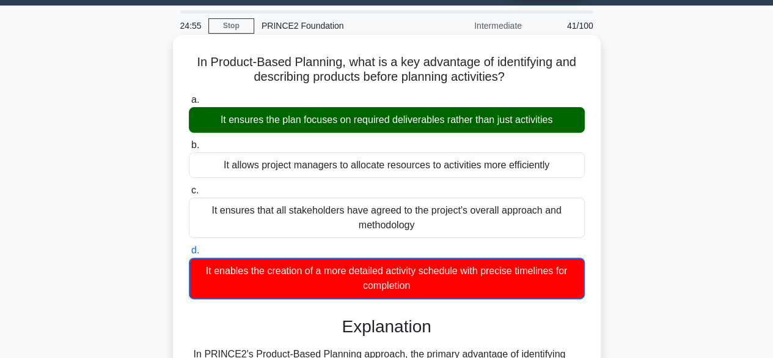
click at [189, 96] on input "a. It ensures the plan focuses on required deliverables rather than just activi…" at bounding box center [189, 100] width 0 height 8
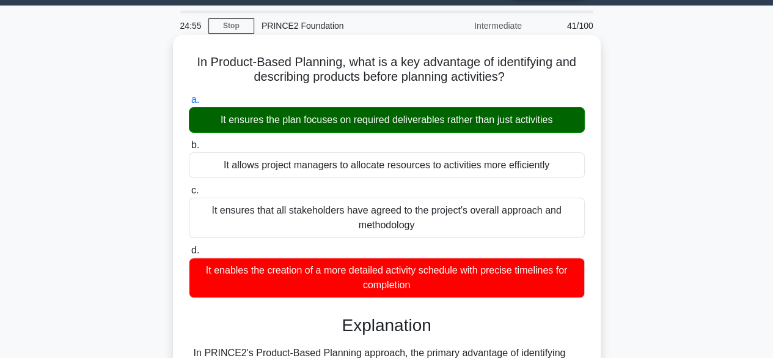
click at [189, 141] on input "b. It allows project managers to allocate resources to activities more efficien…" at bounding box center [189, 145] width 0 height 8
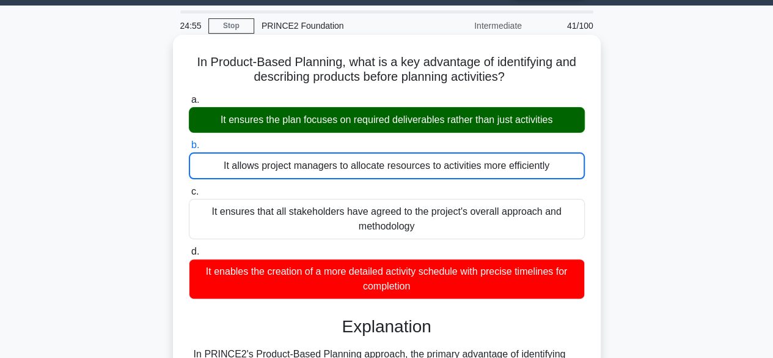
click at [189, 188] on input "c. It ensures that all stakeholders have agreed to the project's overall approa…" at bounding box center [189, 192] width 0 height 8
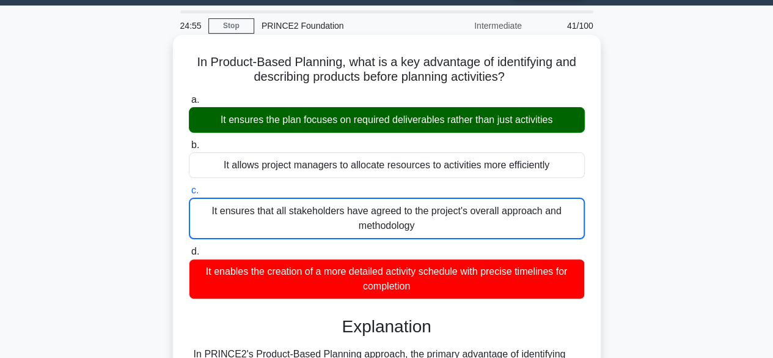
click at [189, 248] on input "d. It enables the creation of a more detailed activity schedule with precise ti…" at bounding box center [189, 252] width 0 height 8
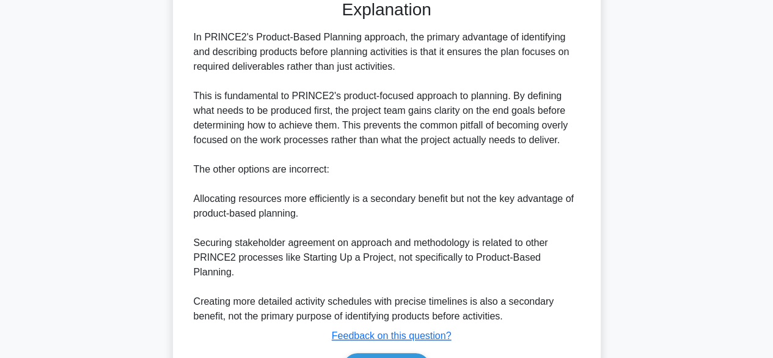
scroll to position [352, 0]
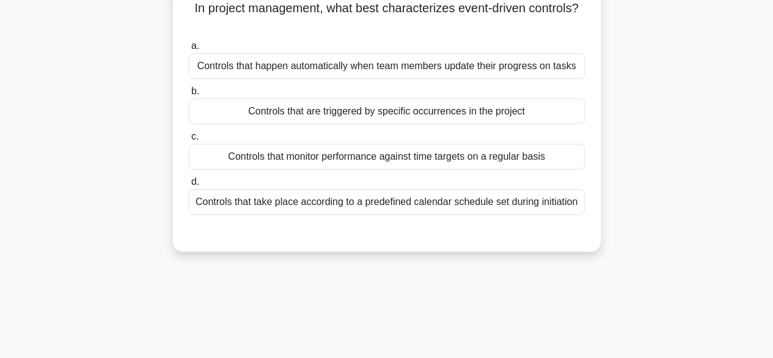
scroll to position [0, 0]
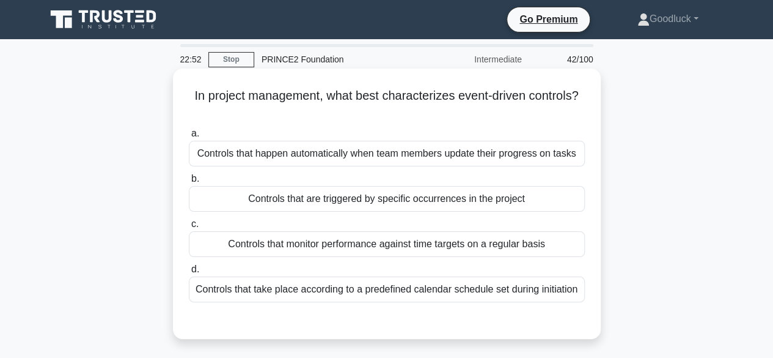
click at [445, 204] on div "Controls that are triggered by specific occurrences in the project" at bounding box center [387, 199] width 396 height 26
click at [189, 183] on input "b. Controls that are triggered by specific occurrences in the project" at bounding box center [189, 179] width 0 height 8
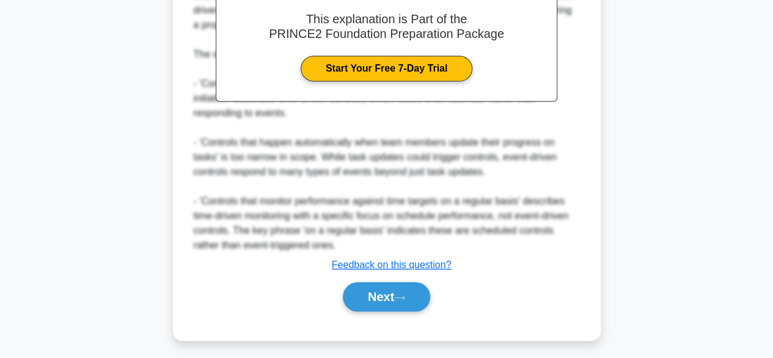
scroll to position [380, 0]
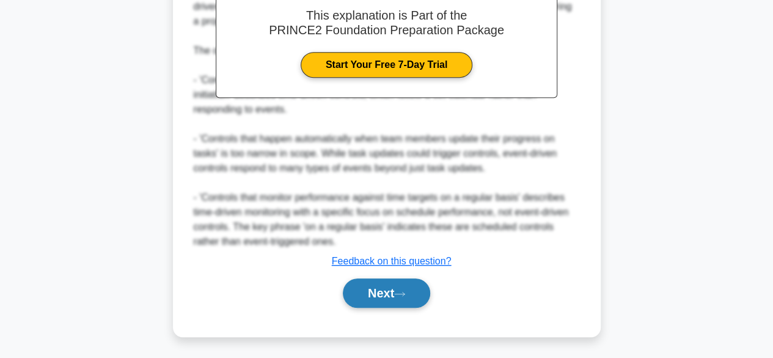
click at [405, 294] on icon at bounding box center [399, 293] width 11 height 7
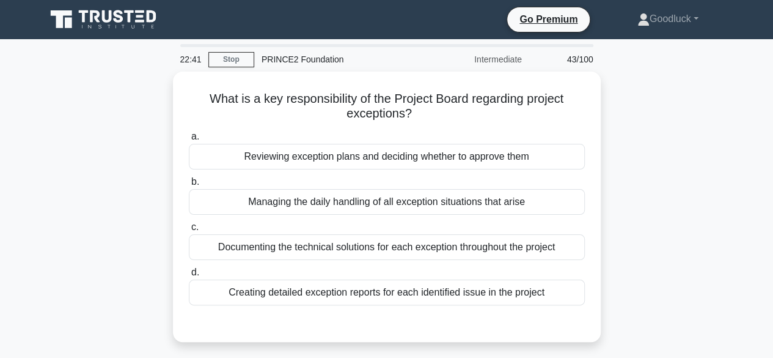
scroll to position [0, 0]
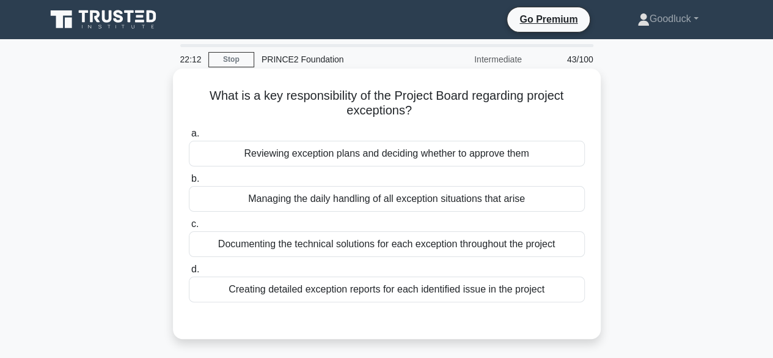
click at [378, 146] on div "Reviewing exception plans and deciding whether to approve them" at bounding box center [387, 154] width 396 height 26
click at [189, 138] on input "a. Reviewing exception plans and deciding whether to approve them" at bounding box center [189, 134] width 0 height 8
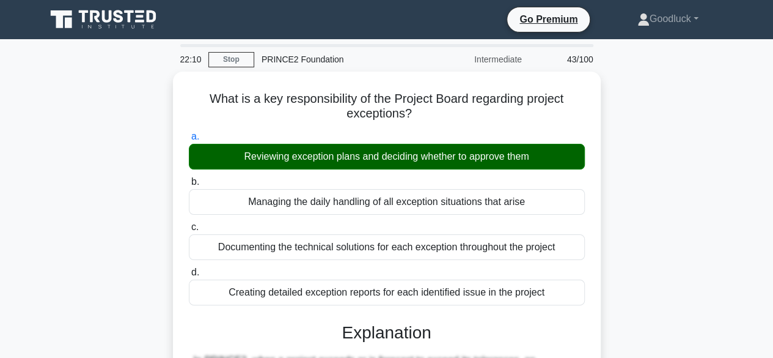
click at [646, 202] on div "What is a key responsibility of the Project Board regarding project exceptions?…" at bounding box center [387, 359] width 697 height 574
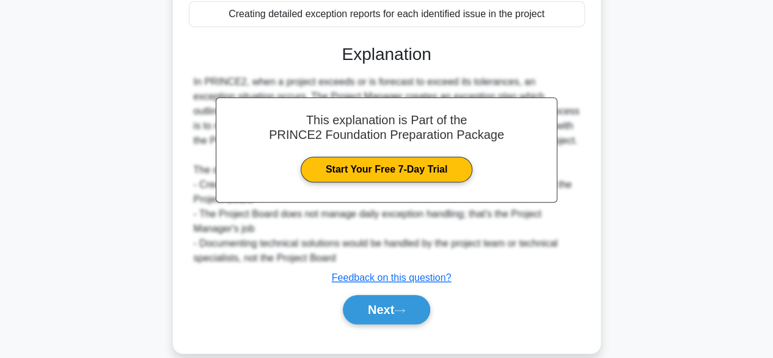
scroll to position [303, 0]
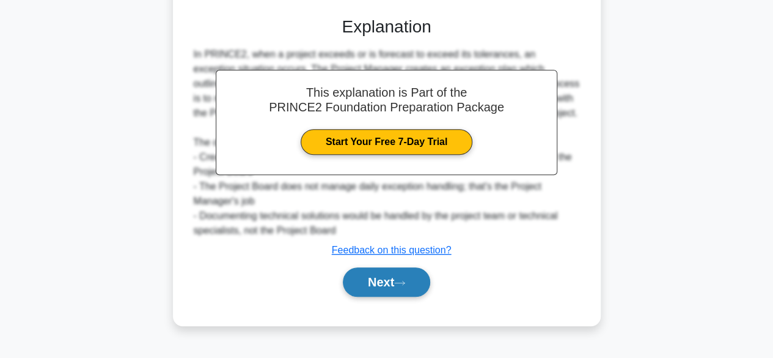
click at [419, 284] on button "Next" at bounding box center [386, 281] width 87 height 29
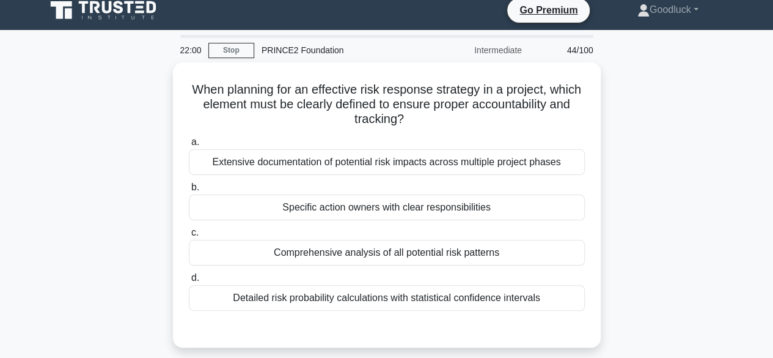
scroll to position [0, 0]
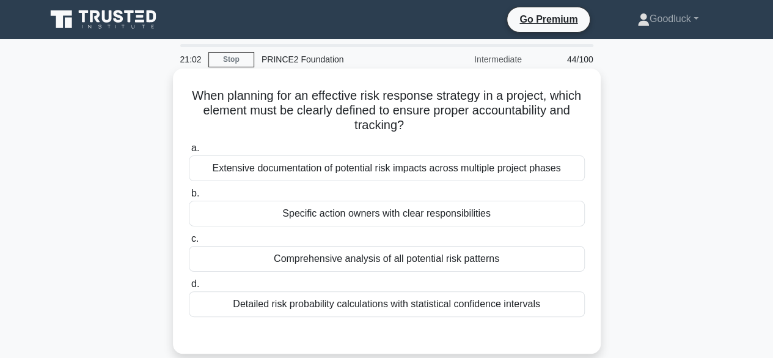
click at [399, 217] on div "Specific action owners with clear responsibilities" at bounding box center [387, 214] width 396 height 26
click at [189, 197] on input "b. Specific action owners with clear responsibilities" at bounding box center [189, 194] width 0 height 8
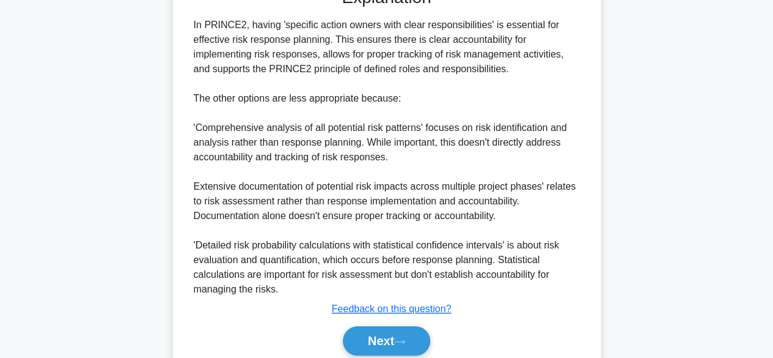
scroll to position [394, 0]
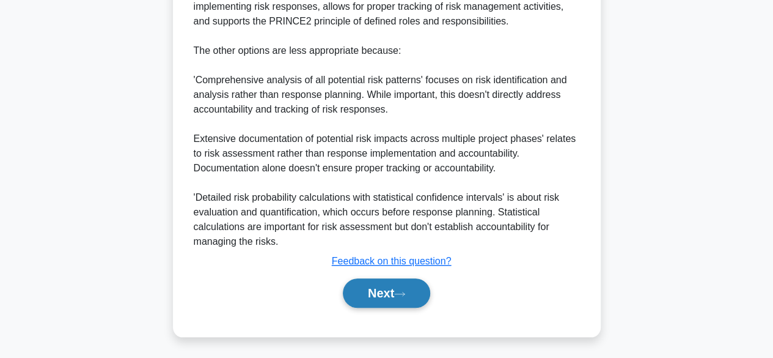
click at [380, 287] on button "Next" at bounding box center [386, 292] width 87 height 29
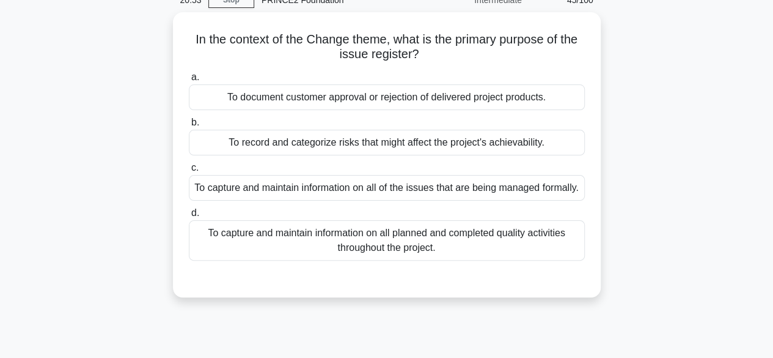
scroll to position [58, 0]
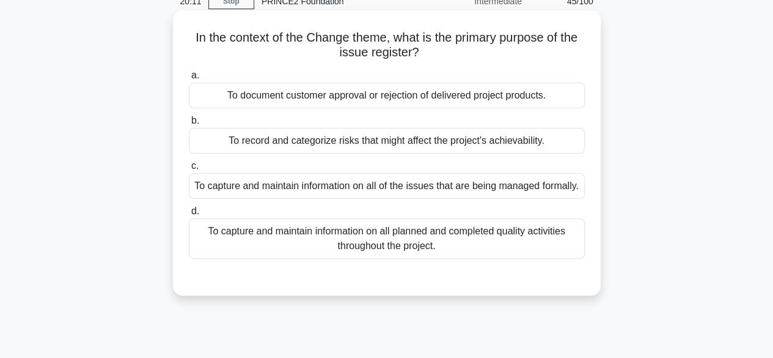
click at [465, 186] on div "To capture and maintain information on all of the issues that are being managed…" at bounding box center [387, 186] width 396 height 26
click at [189, 170] on input "c. To capture and maintain information on all of the issues that are being mana…" at bounding box center [189, 166] width 0 height 8
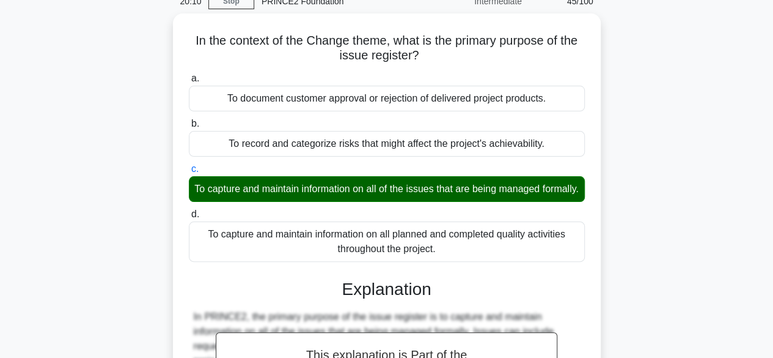
click at [659, 163] on div "In the context of the Change theme, what is the primary purpose of the issue re…" at bounding box center [387, 285] width 697 height 545
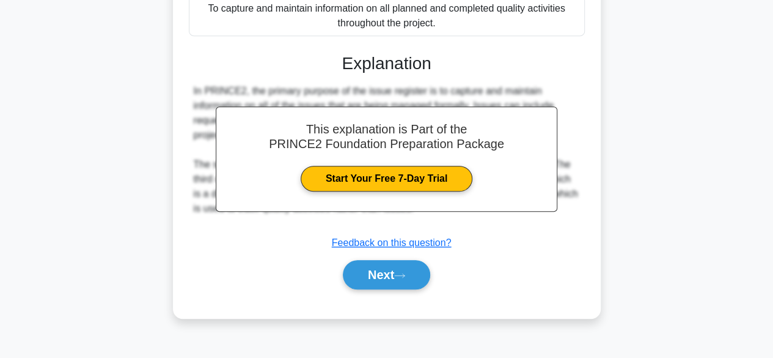
scroll to position [303, 0]
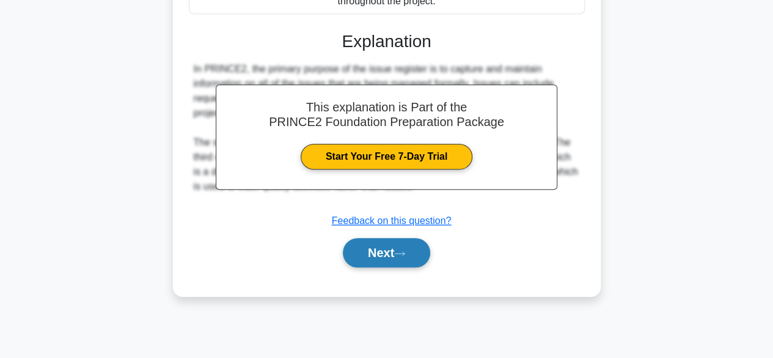
click at [398, 259] on button "Next" at bounding box center [386, 252] width 87 height 29
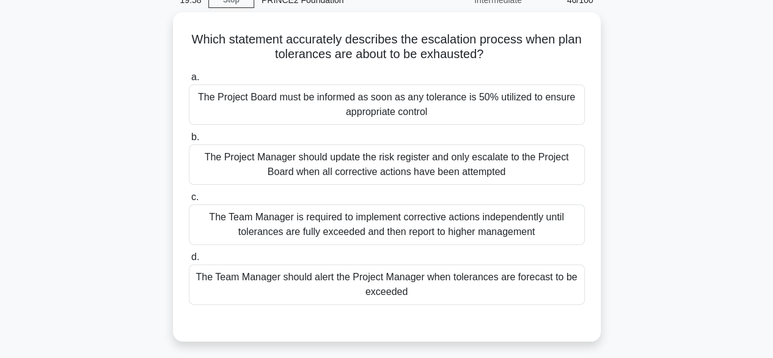
scroll to position [58, 0]
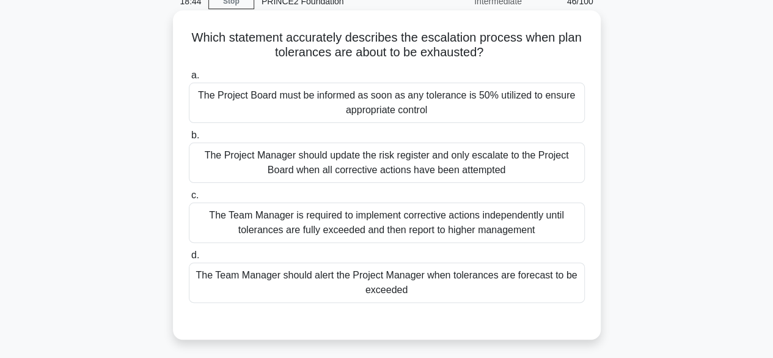
click at [371, 281] on div "The Team Manager should alert the Project Manager when tolerances are forecast …" at bounding box center [387, 282] width 396 height 40
click at [189, 259] on input "d. The Team Manager should alert the Project Manager when tolerances are foreca…" at bounding box center [189, 255] width 0 height 8
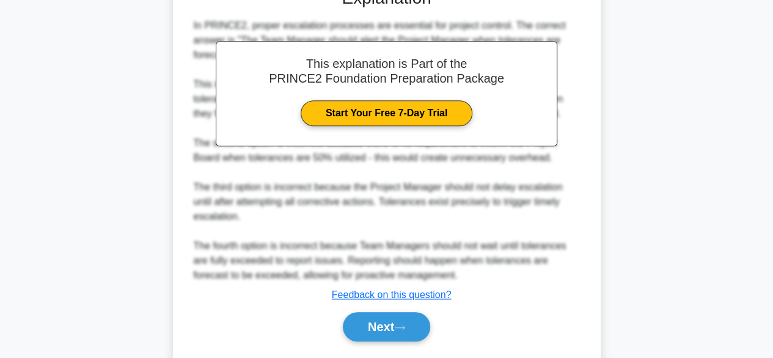
scroll to position [424, 0]
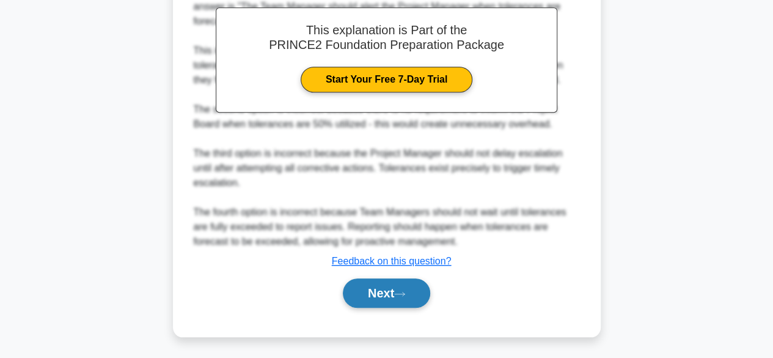
click at [412, 278] on button "Next" at bounding box center [386, 292] width 87 height 29
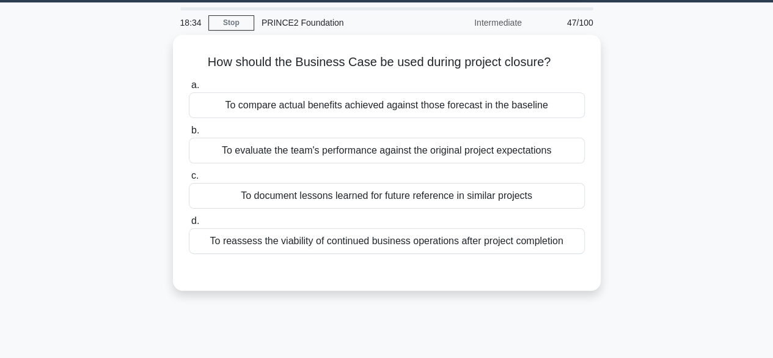
scroll to position [34, 0]
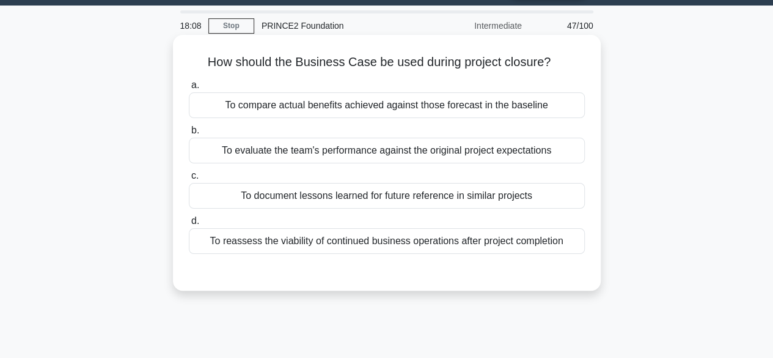
click at [485, 238] on div "To reassess the viability of continued business operations after project comple…" at bounding box center [387, 241] width 396 height 26
click at [189, 225] on input "d. To reassess the viability of continued business operations after project com…" at bounding box center [189, 221] width 0 height 8
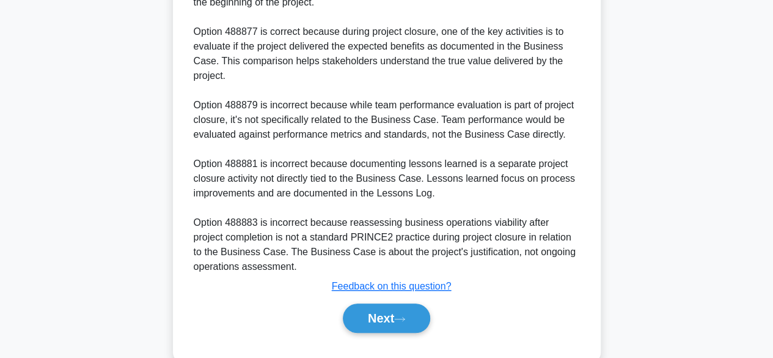
scroll to position [411, 0]
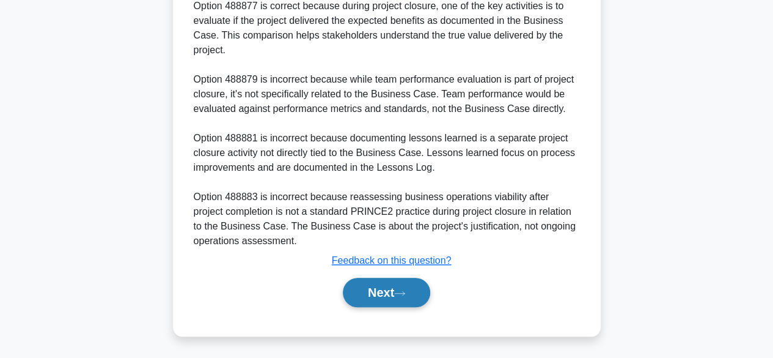
click at [395, 290] on button "Next" at bounding box center [386, 292] width 87 height 29
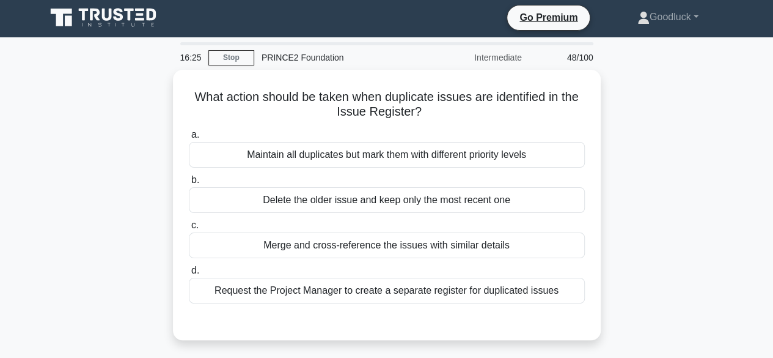
scroll to position [0, 0]
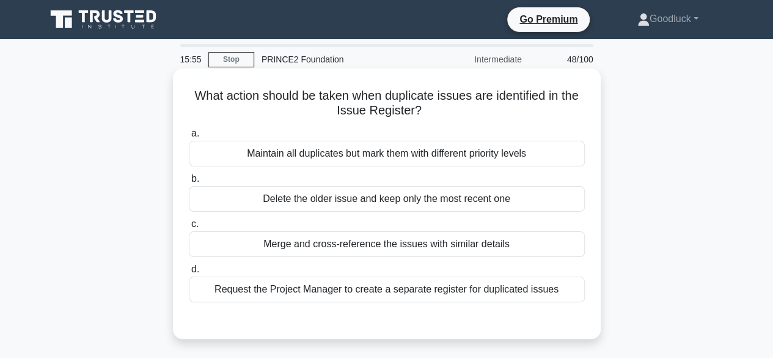
click at [429, 249] on div "Merge and cross-reference the issues with similar details" at bounding box center [387, 244] width 396 height 26
click at [189, 228] on input "c. Merge and cross-reference the issues with similar details" at bounding box center [189, 224] width 0 height 8
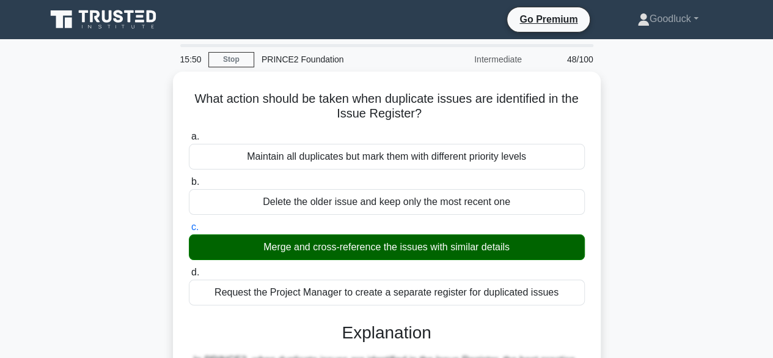
click at [189, 268] on input "d. Request the Project Manager to create a separate register for duplicated iss…" at bounding box center [189, 272] width 0 height 8
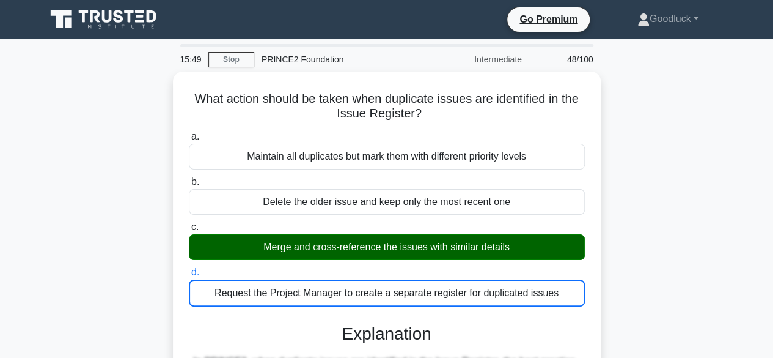
click at [189, 133] on input "a. Maintain all duplicates but mark them with different priority levels" at bounding box center [189, 137] width 0 height 8
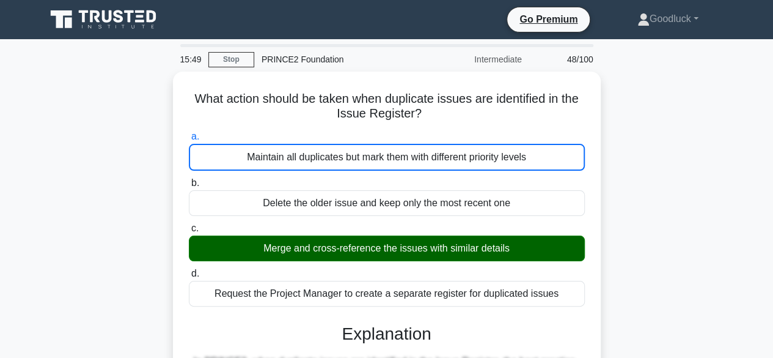
click at [189, 179] on input "b. Delete the older issue and keep only the most recent one" at bounding box center [189, 183] width 0 height 8
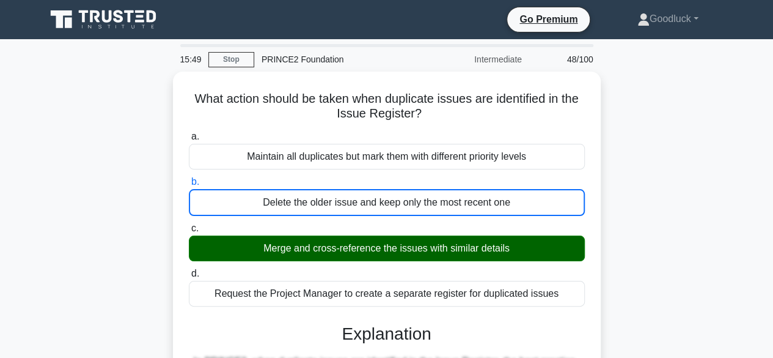
click at [189, 224] on input "c. Merge and cross-reference the issues with similar details" at bounding box center [189, 228] width 0 height 8
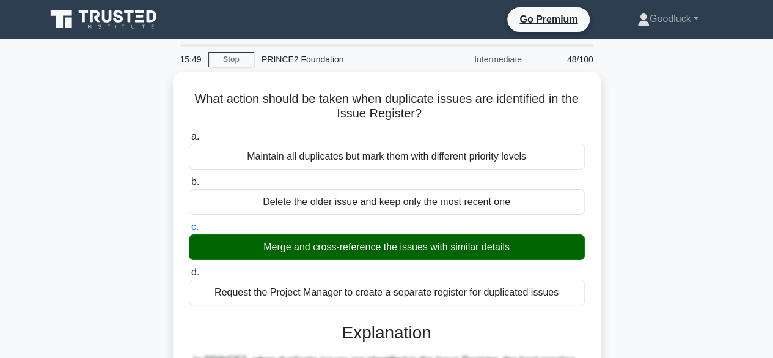
click at [189, 268] on input "d. Request the Project Manager to create a separate register for duplicated iss…" at bounding box center [189, 272] width 0 height 8
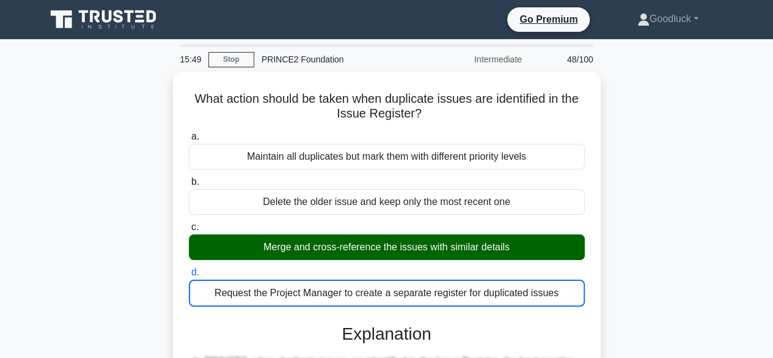
click at [189, 133] on input "a. Maintain all duplicates but mark them with different priority levels" at bounding box center [189, 137] width 0 height 8
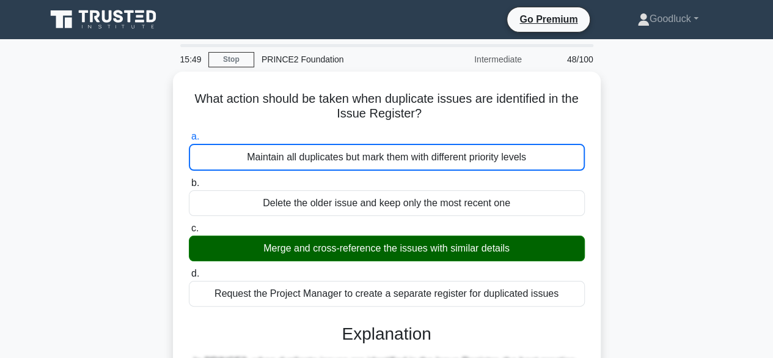
click at [189, 179] on input "b. Delete the older issue and keep only the most recent one" at bounding box center [189, 183] width 0 height 8
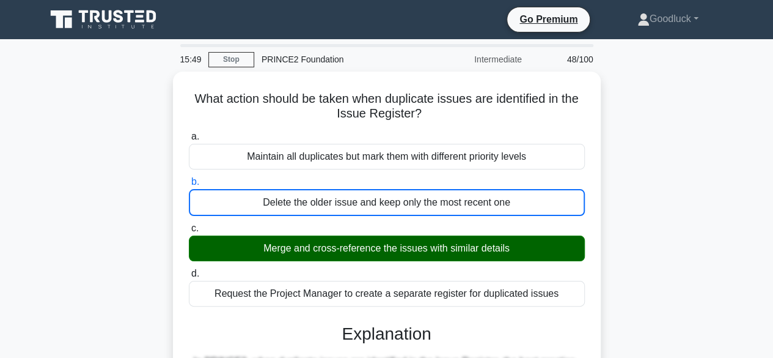
click at [189, 224] on input "c. Merge and cross-reference the issues with similar details" at bounding box center [189, 228] width 0 height 8
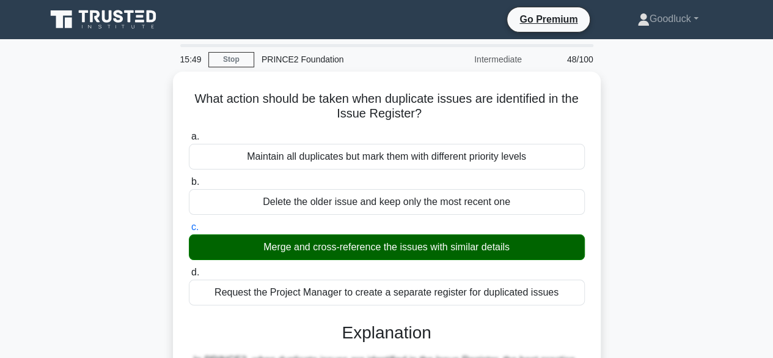
click at [189, 268] on input "d. Request the Project Manager to create a separate register for duplicated iss…" at bounding box center [189, 272] width 0 height 8
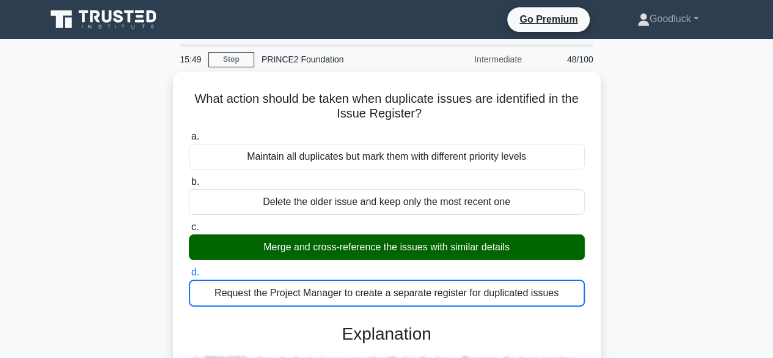
click at [189, 133] on input "a. Maintain all duplicates but mark them with different priority levels" at bounding box center [189, 137] width 0 height 8
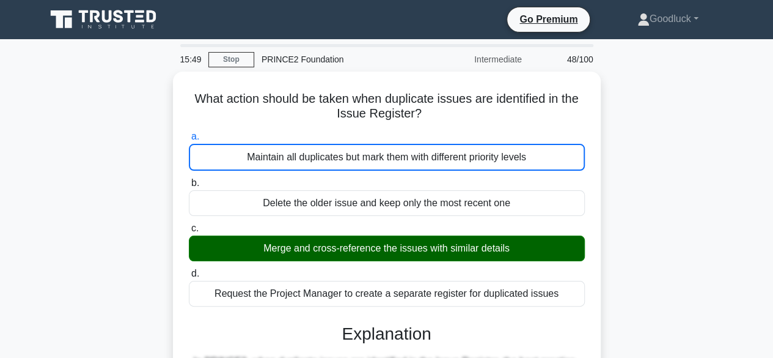
click at [189, 179] on input "b. Delete the older issue and keep only the most recent one" at bounding box center [189, 183] width 0 height 8
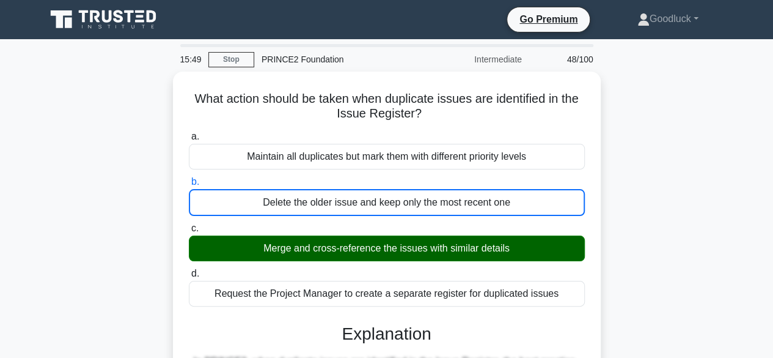
click at [189, 224] on input "c. Merge and cross-reference the issues with similar details" at bounding box center [189, 228] width 0 height 8
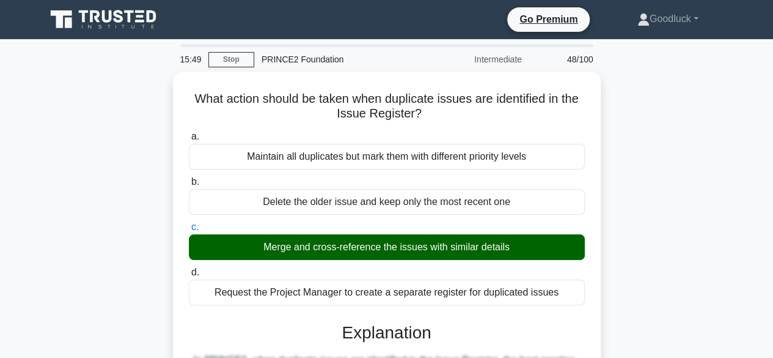
click at [189, 268] on input "d. Request the Project Manager to create a separate register for duplicated iss…" at bounding box center [189, 272] width 0 height 8
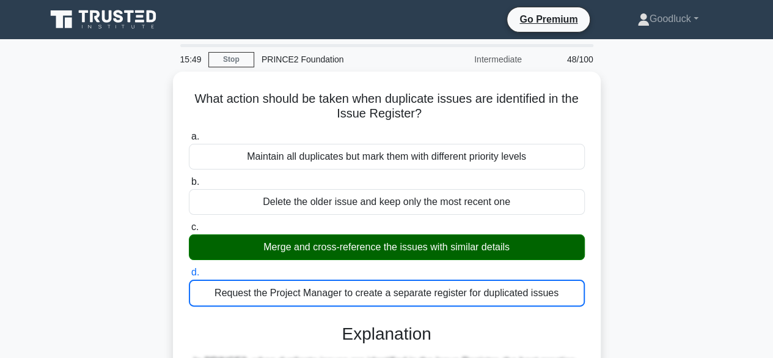
click at [189, 133] on input "a. Maintain all duplicates but mark them with different priority levels" at bounding box center [189, 137] width 0 height 8
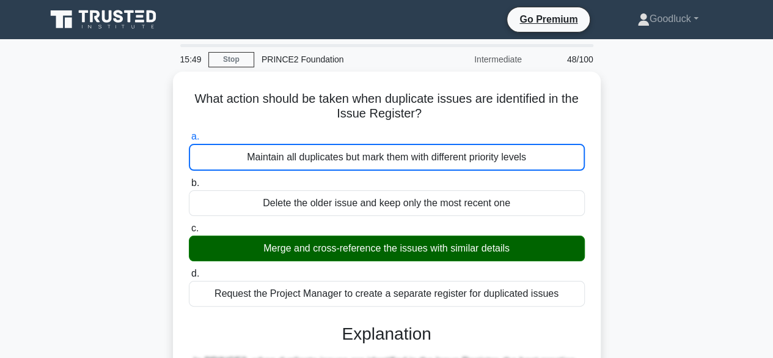
click at [189, 179] on input "b. Delete the older issue and keep only the most recent one" at bounding box center [189, 183] width 0 height 8
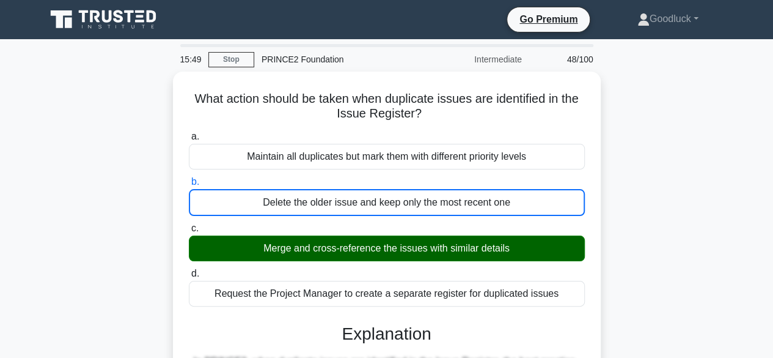
click at [189, 224] on input "c. Merge and cross-reference the issues with similar details" at bounding box center [189, 228] width 0 height 8
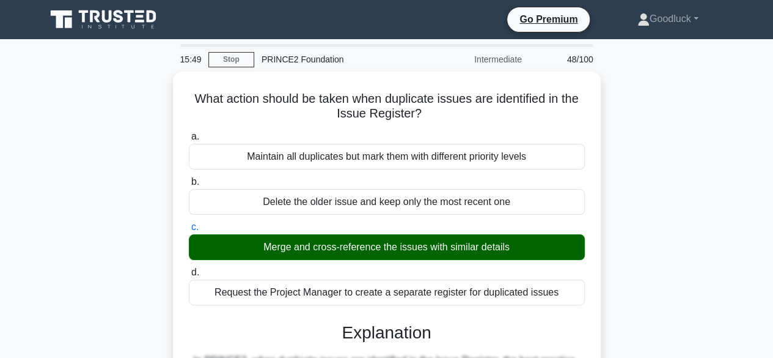
click at [189, 268] on input "d. Request the Project Manager to create a separate register for duplicated iss…" at bounding box center [189, 272] width 0 height 8
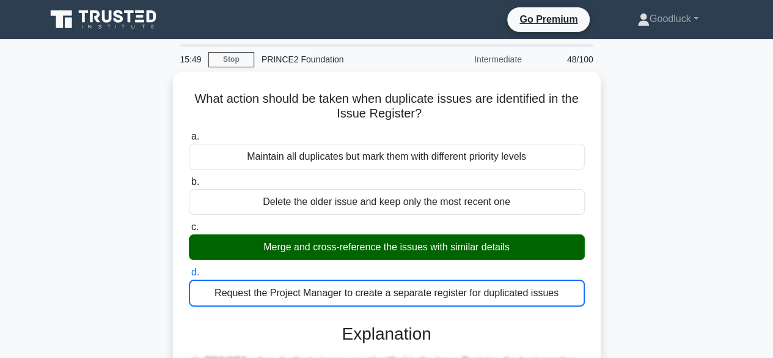
click at [189, 133] on input "a. Maintain all duplicates but mark them with different priority levels" at bounding box center [189, 137] width 0 height 8
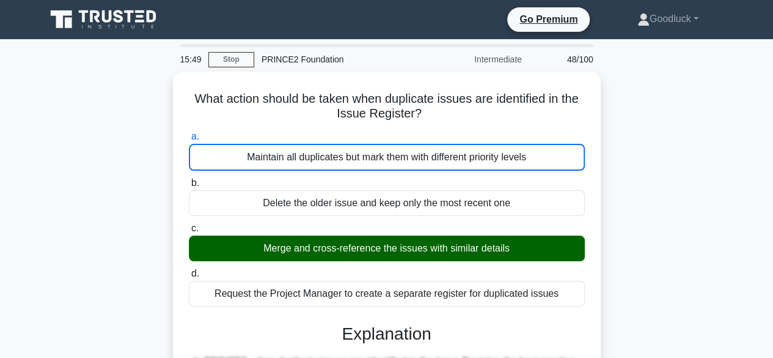
click at [189, 179] on input "b. Delete the older issue and keep only the most recent one" at bounding box center [189, 183] width 0 height 8
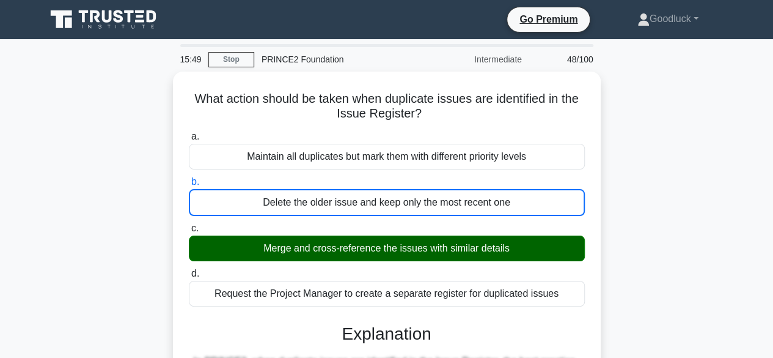
click at [189, 224] on input "c. Merge and cross-reference the issues with similar details" at bounding box center [189, 228] width 0 height 8
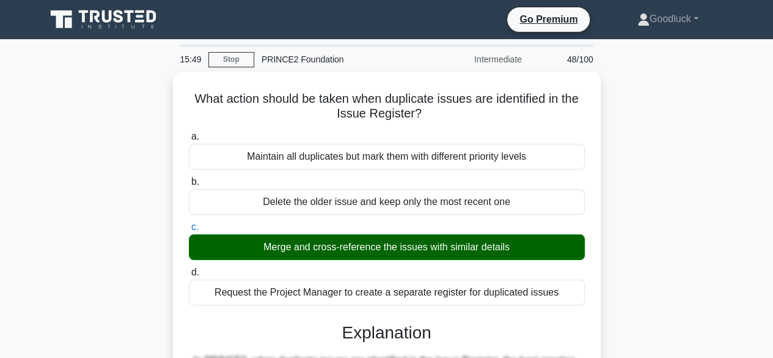
click at [189, 268] on input "d. Request the Project Manager to create a separate register for duplicated iss…" at bounding box center [189, 272] width 0 height 8
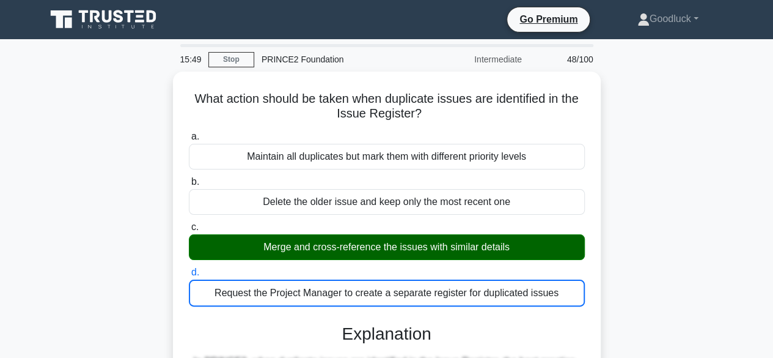
click at [189, 133] on input "a. Maintain all duplicates but mark them with different priority levels" at bounding box center [189, 137] width 0 height 8
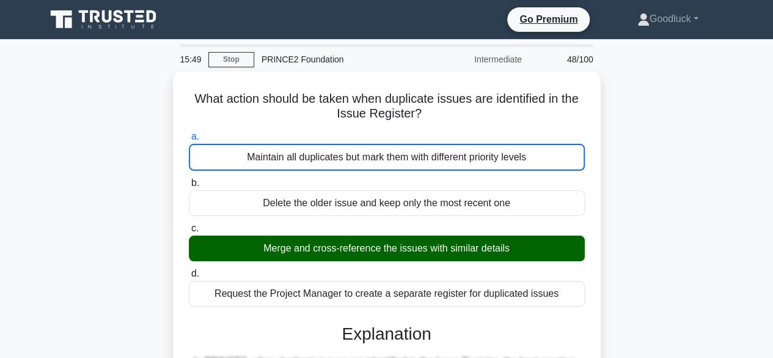
click at [189, 179] on input "b. Delete the older issue and keep only the most recent one" at bounding box center [189, 183] width 0 height 8
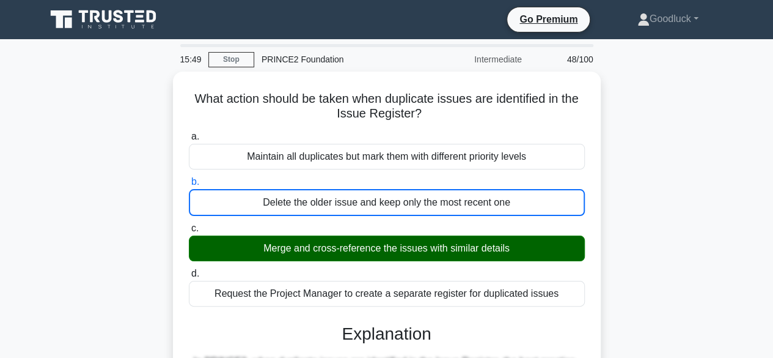
click at [189, 224] on input "c. Merge and cross-reference the issues with similar details" at bounding box center [189, 228] width 0 height 8
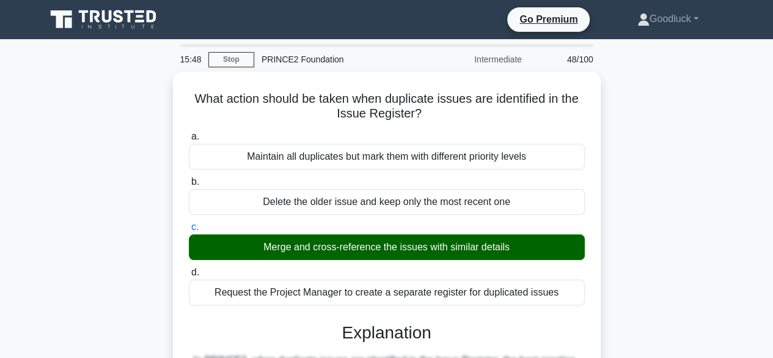
click at [189, 268] on input "d. Request the Project Manager to create a separate register for duplicated iss…" at bounding box center [189, 272] width 0 height 8
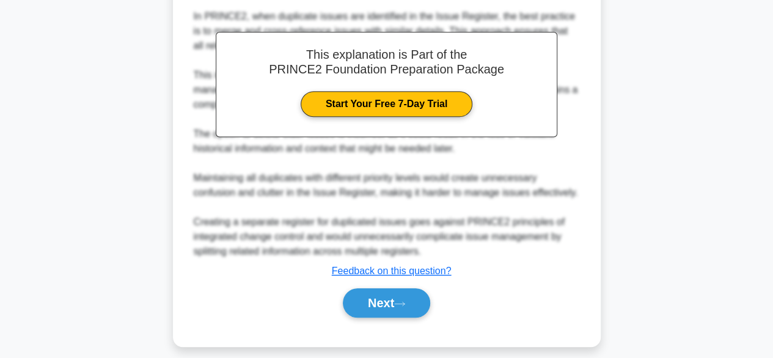
scroll to position [352, 0]
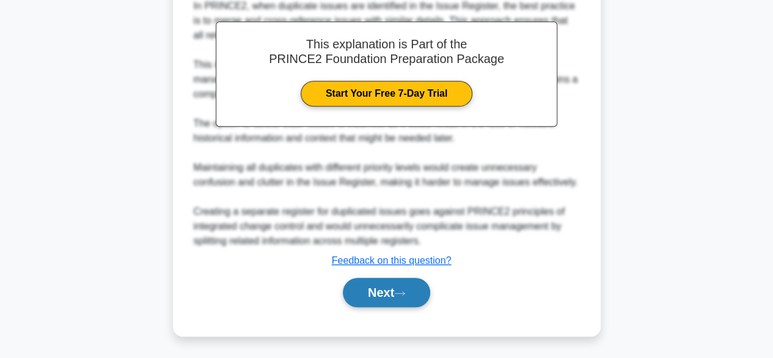
click at [394, 287] on button "Next" at bounding box center [386, 292] width 87 height 29
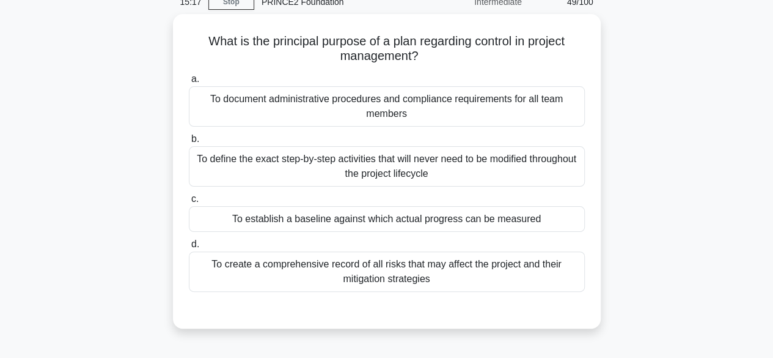
scroll to position [58, 0]
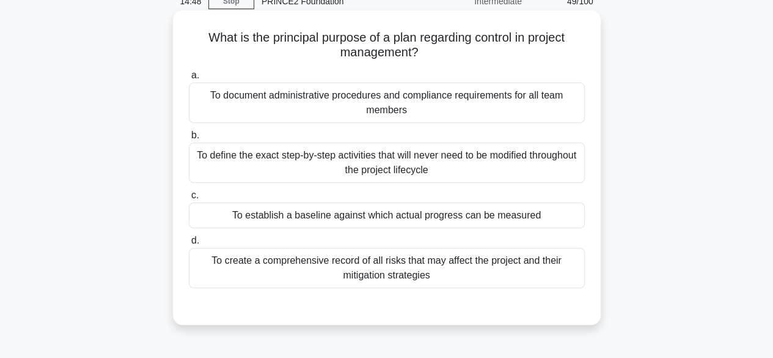
click at [369, 219] on div "To establish a baseline against which actual progress can be measured" at bounding box center [387, 215] width 396 height 26
click at [189, 199] on input "c. To establish a baseline against which actual progress can be measured" at bounding box center [189, 195] width 0 height 8
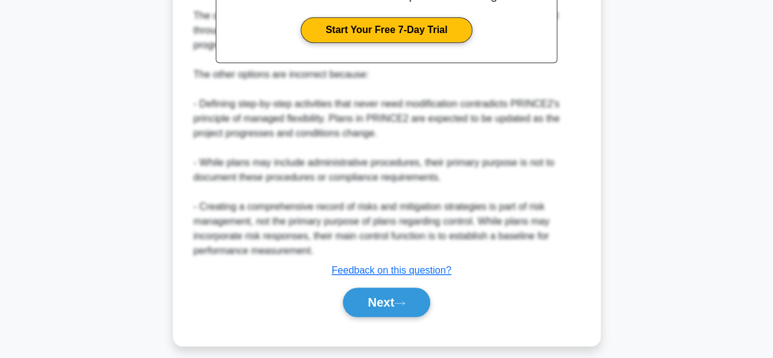
scroll to position [468, 0]
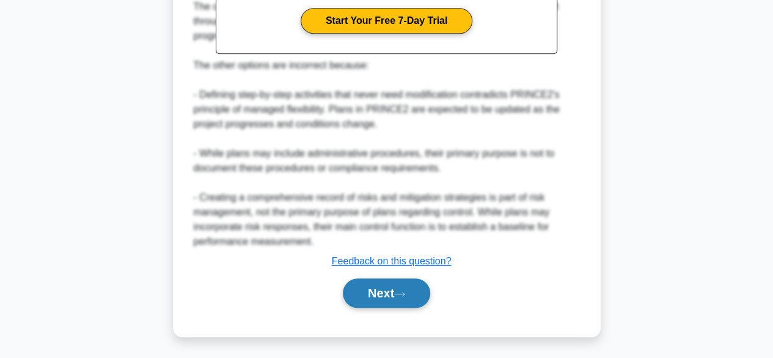
click at [385, 292] on button "Next" at bounding box center [386, 292] width 87 height 29
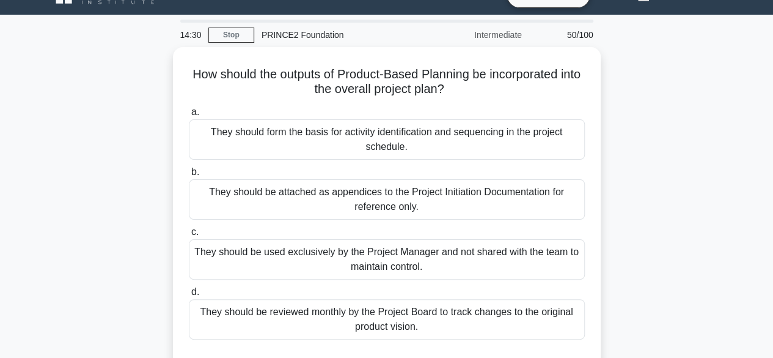
scroll to position [49, 0]
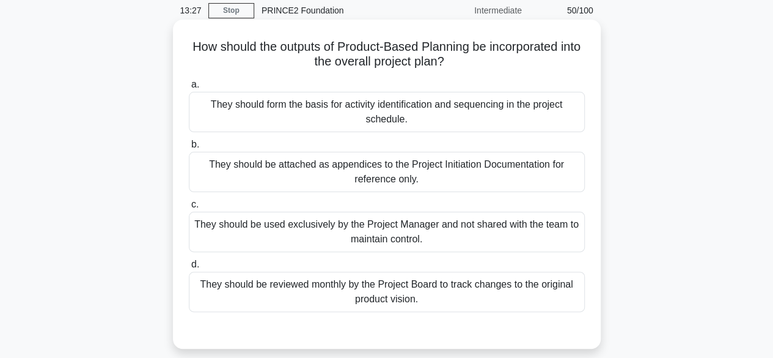
click at [397, 117] on div "They should form the basis for activity identification and sequencing in the pr…" at bounding box center [387, 112] width 396 height 40
click at [189, 89] on input "a. They should form the basis for activity identification and sequencing in the…" at bounding box center [189, 85] width 0 height 8
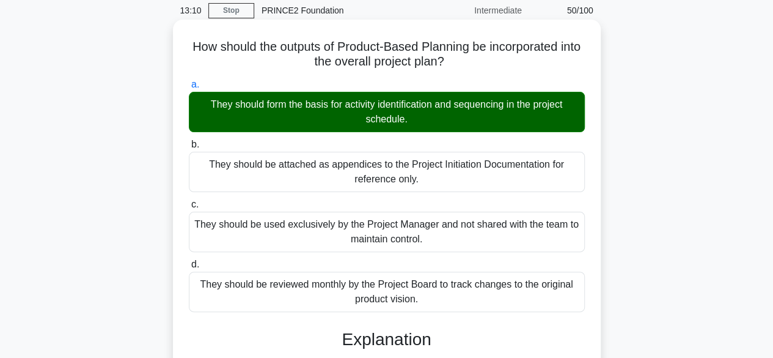
click at [189, 141] on input "b. They should be attached as appendices to the Project Initiation Documentatio…" at bounding box center [189, 145] width 0 height 8
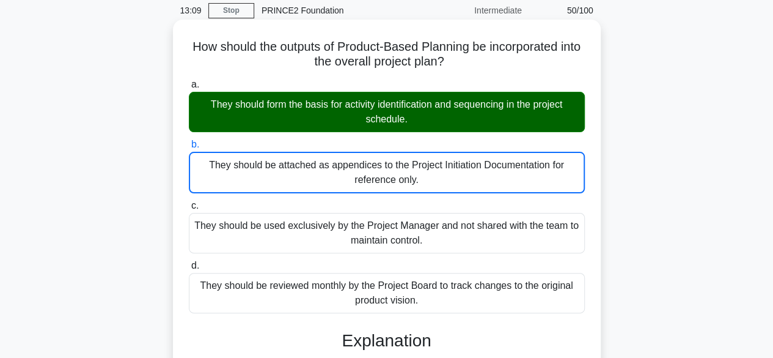
click at [189, 202] on input "c. They should be used exclusively by the Project Manager and not shared with t…" at bounding box center [189, 206] width 0 height 8
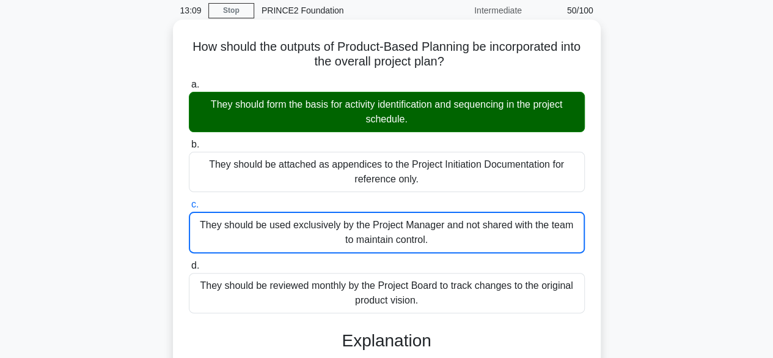
click at [189, 262] on input "d. They should be reviewed monthly by the Project Board to track changes to the…" at bounding box center [189, 266] width 0 height 8
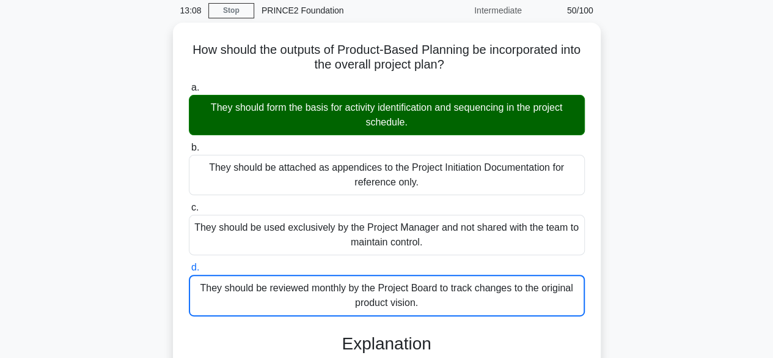
click at [625, 234] on div "How should the outputs of Product-Based Planning be incorporated into the overa…" at bounding box center [387, 347] width 697 height 649
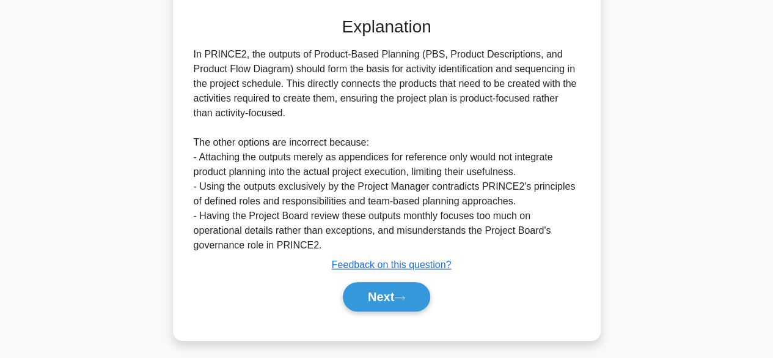
scroll to position [367, 0]
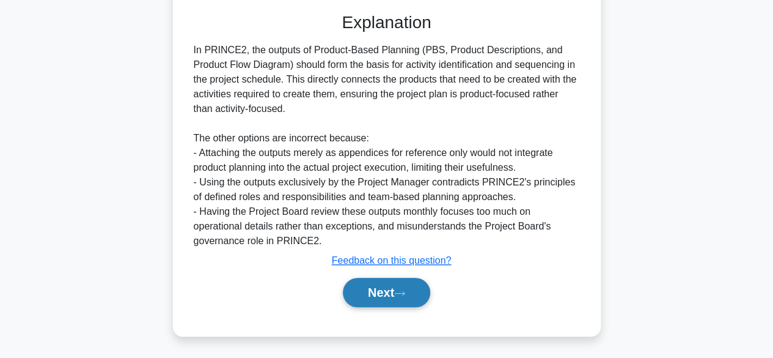
click at [382, 297] on button "Next" at bounding box center [386, 292] width 87 height 29
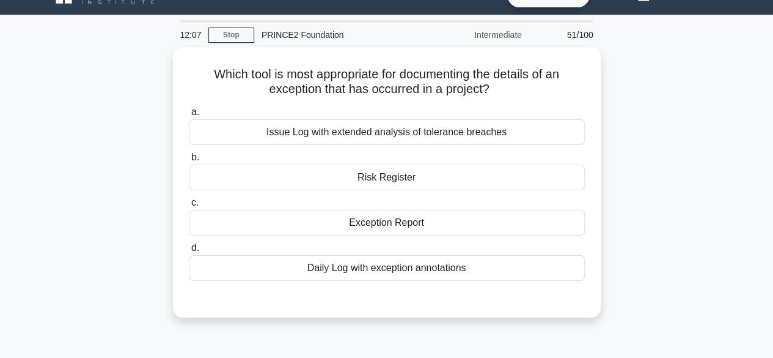
scroll to position [49, 0]
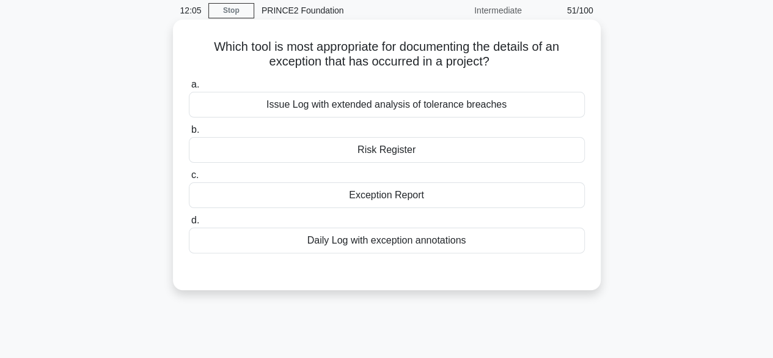
click at [429, 197] on div "Exception Report" at bounding box center [387, 195] width 396 height 26
click at [189, 179] on input "c. Exception Report" at bounding box center [189, 175] width 0 height 8
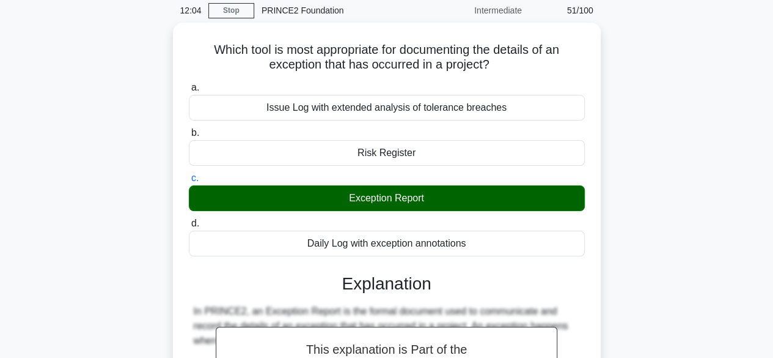
click at [664, 226] on div "Which tool is most appropriate for documenting the details of an exception that…" at bounding box center [387, 339] width 697 height 633
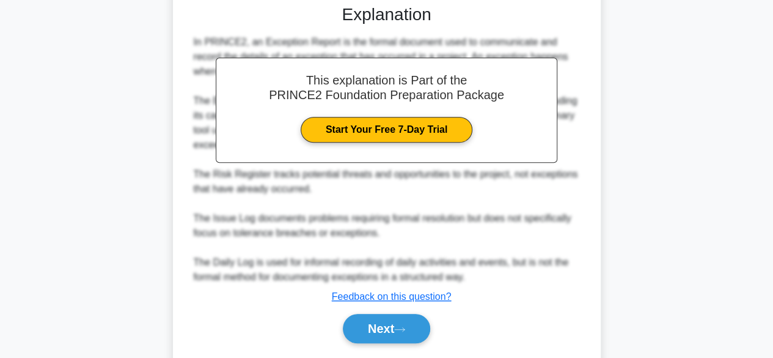
scroll to position [350, 0]
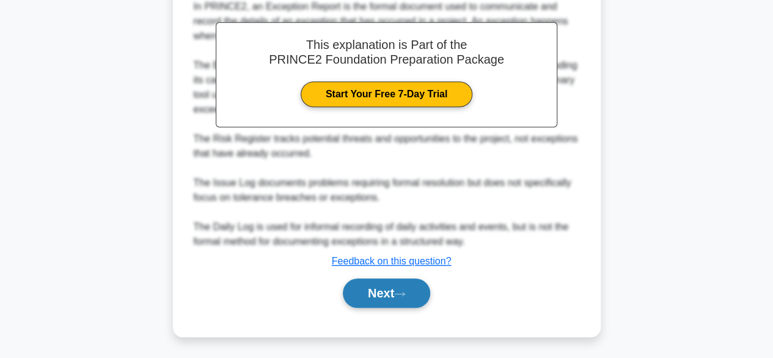
click at [381, 294] on button "Next" at bounding box center [386, 292] width 87 height 29
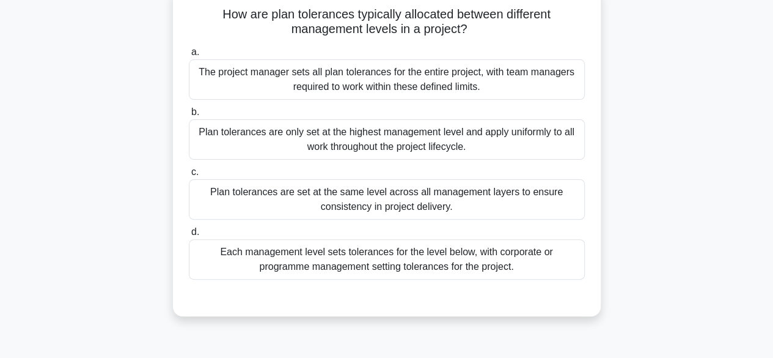
scroll to position [83, 0]
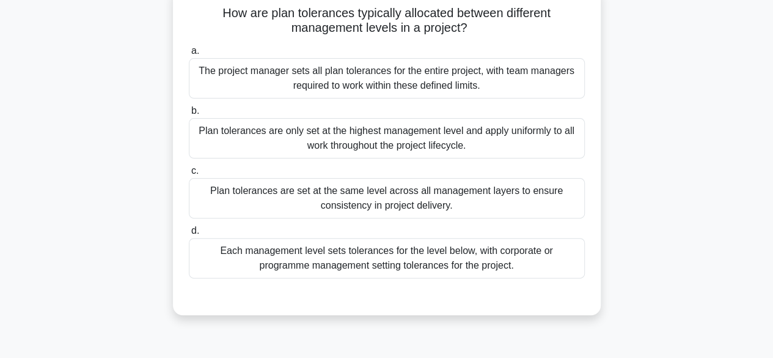
click at [438, 142] on div "Plan tolerances are only set at the highest management level and apply uniforml…" at bounding box center [387, 138] width 396 height 40
click at [189, 115] on input "b. Plan tolerances are only set at the highest management level and apply unifo…" at bounding box center [189, 111] width 0 height 8
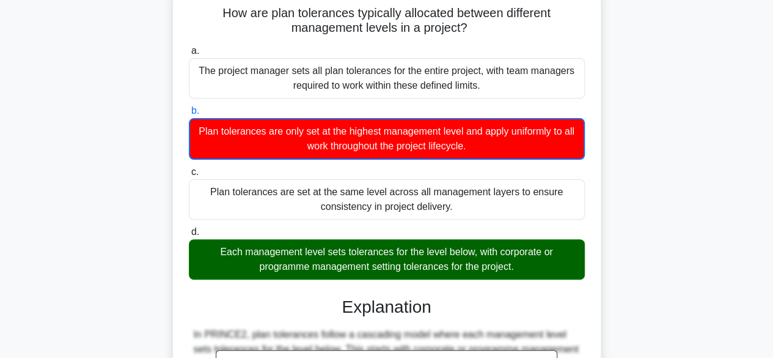
click at [189, 168] on input "c. Plan tolerances are set at the same level across all management layers to en…" at bounding box center [189, 172] width 0 height 8
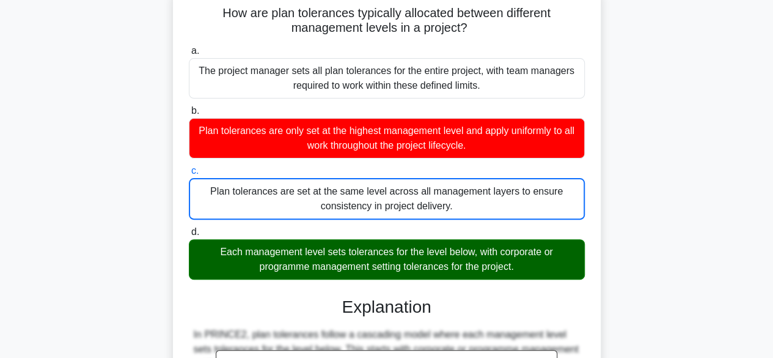
click at [189, 228] on input "d. Each management level sets tolerances for the level below, with corporate or…" at bounding box center [189, 232] width 0 height 8
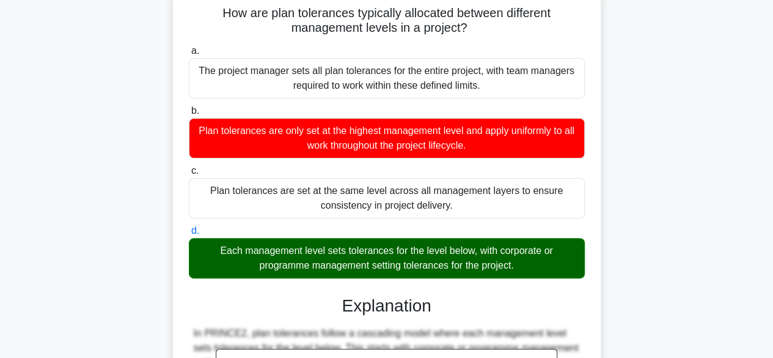
click at [189, 47] on input "a. The project manager sets all plan tolerances for the entire project, with te…" at bounding box center [189, 51] width 0 height 8
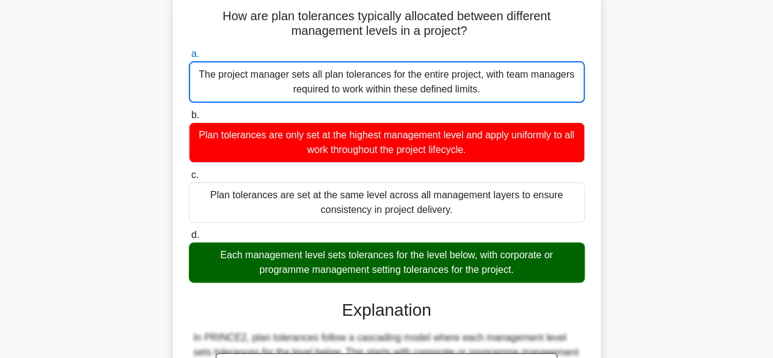
click at [672, 300] on div "How are plan tolerances typically allocated between different management levels…" at bounding box center [387, 298] width 697 height 619
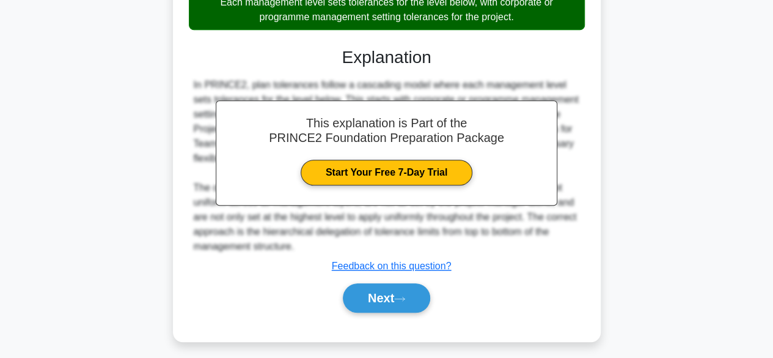
scroll to position [337, 0]
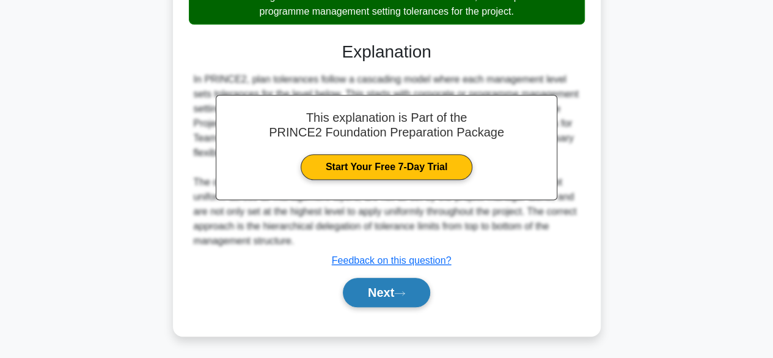
click at [387, 287] on button "Next" at bounding box center [386, 292] width 87 height 29
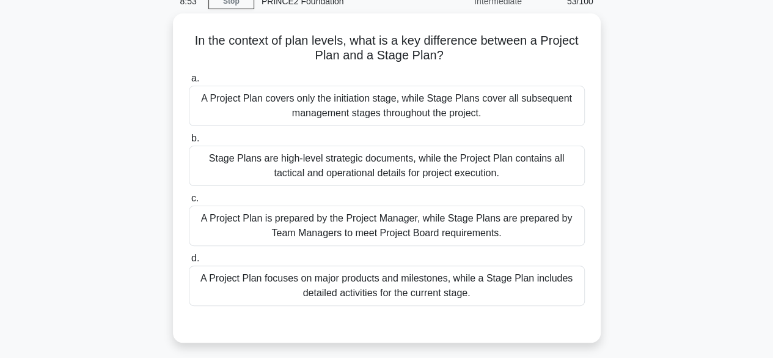
scroll to position [83, 0]
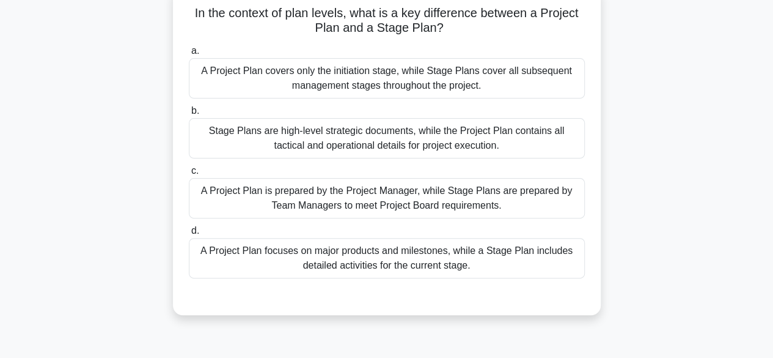
click at [429, 260] on div "A Project Plan focuses on major products and milestones, while a Stage Plan inc…" at bounding box center [387, 258] width 396 height 40
click at [189, 235] on input "d. A Project Plan focuses on major products and milestones, while a Stage Plan …" at bounding box center [189, 231] width 0 height 8
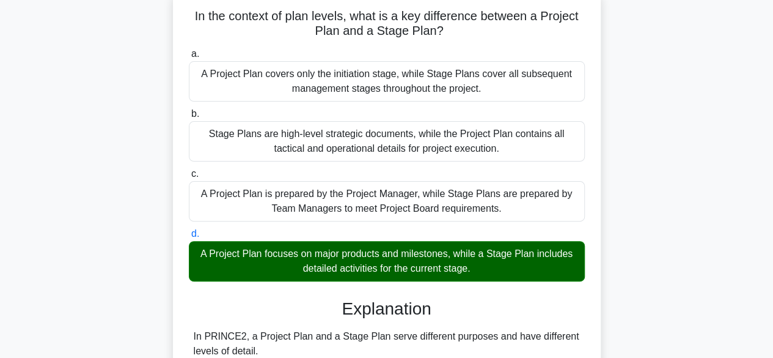
click at [644, 242] on div "In the context of plan levels, what is a key difference between a Project Plan …" at bounding box center [387, 364] width 697 height 750
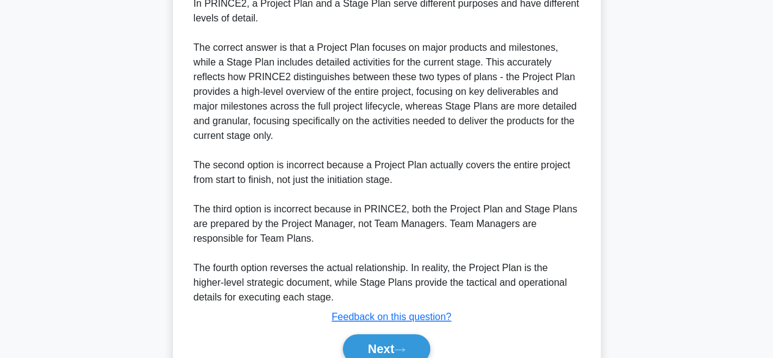
scroll to position [468, 0]
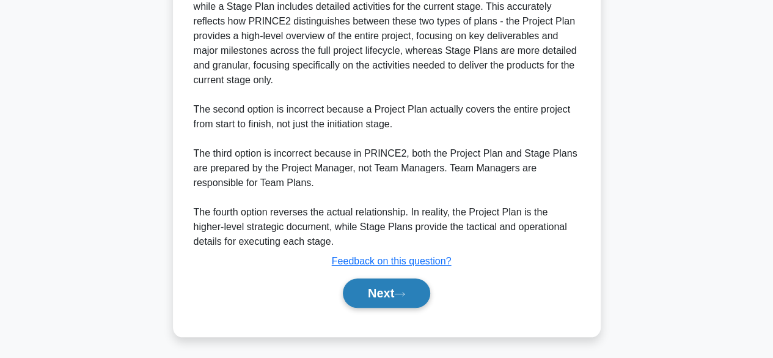
click at [403, 278] on button "Next" at bounding box center [386, 292] width 87 height 29
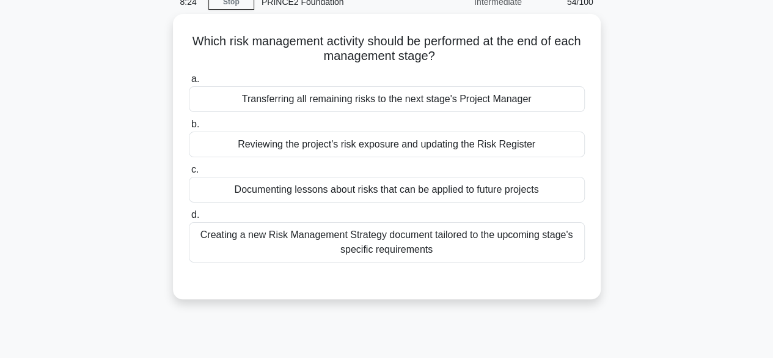
scroll to position [34, 0]
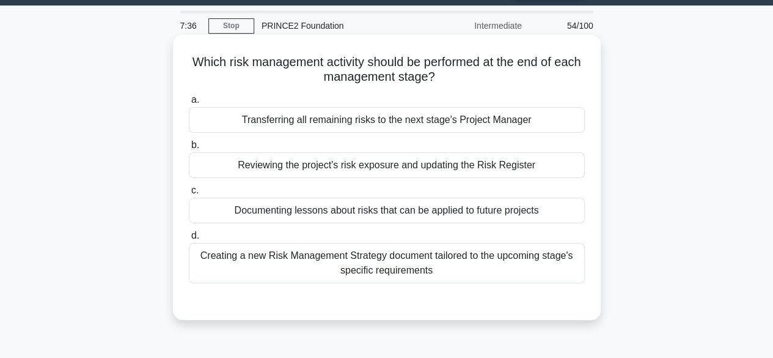
click at [399, 208] on div "Documenting lessons about risks that can be applied to future projects" at bounding box center [387, 210] width 396 height 26
click at [189, 194] on input "c. Documenting lessons about risks that can be applied to future projects" at bounding box center [189, 190] width 0 height 8
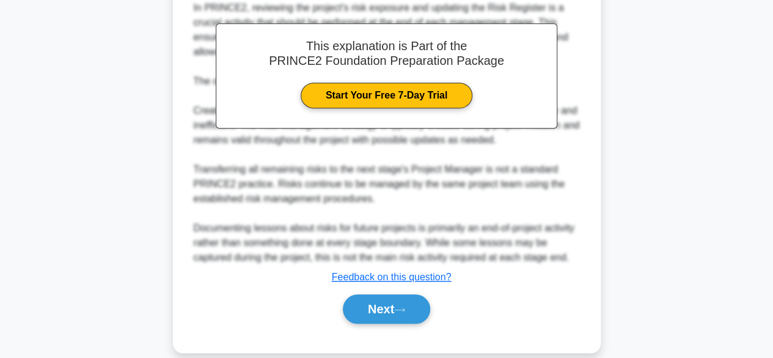
scroll to position [381, 0]
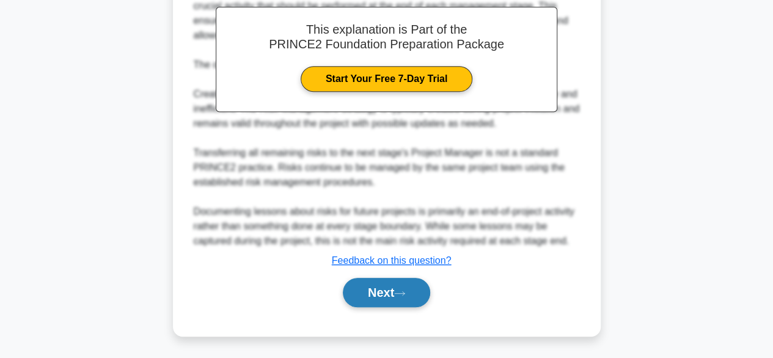
click at [410, 288] on button "Next" at bounding box center [386, 292] width 87 height 29
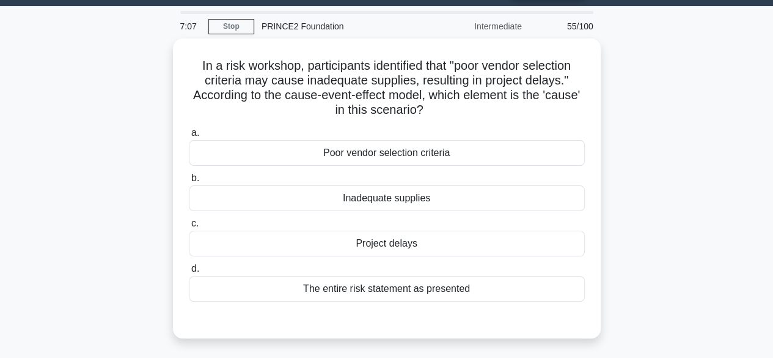
scroll to position [34, 0]
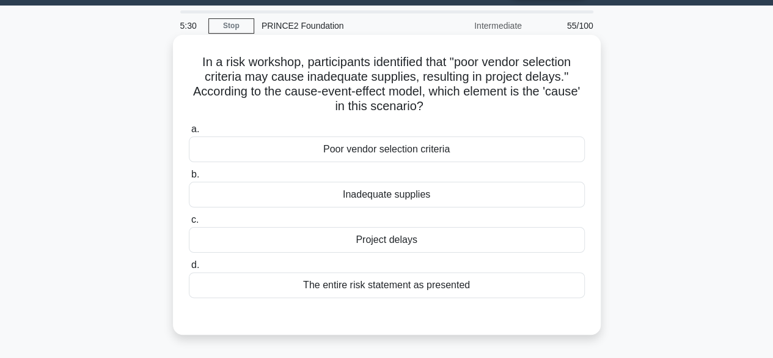
click at [364, 142] on div "Poor vendor selection criteria" at bounding box center [387, 149] width 396 height 26
click at [189, 133] on input "a. Poor vendor selection criteria" at bounding box center [189, 129] width 0 height 8
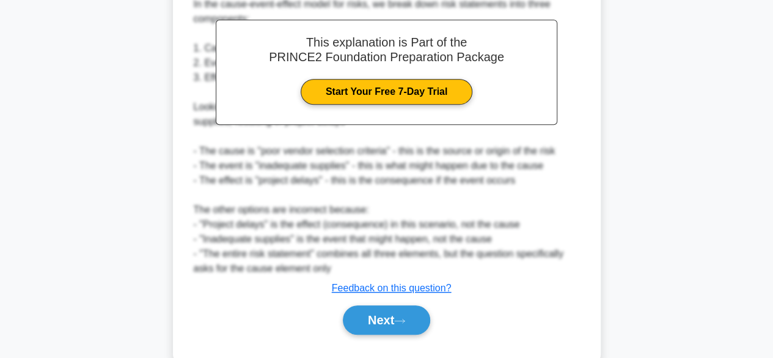
scroll to position [409, 0]
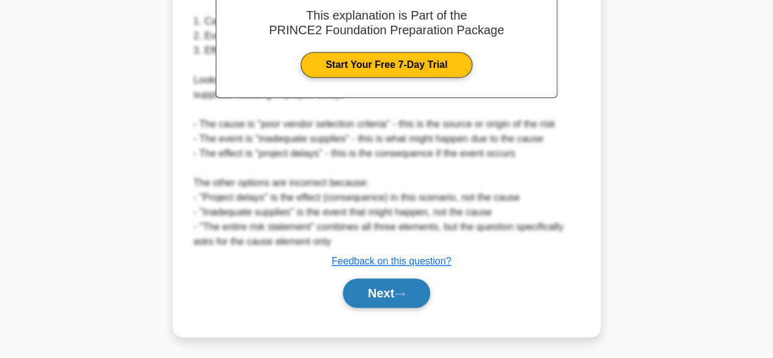
click at [427, 290] on button "Next" at bounding box center [386, 292] width 87 height 29
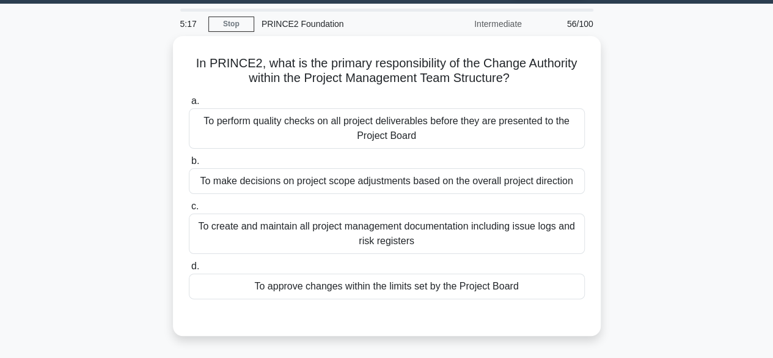
scroll to position [34, 0]
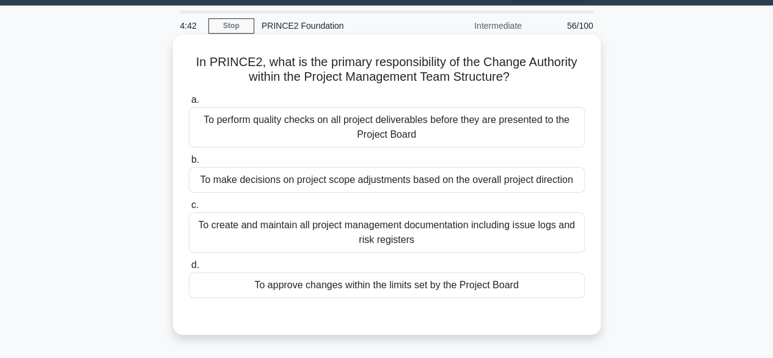
click at [364, 281] on div "To approve changes within the limits set by the Project Board" at bounding box center [387, 285] width 396 height 26
click at [189, 269] on input "d. To approve changes within the limits set by the Project Board" at bounding box center [189, 265] width 0 height 8
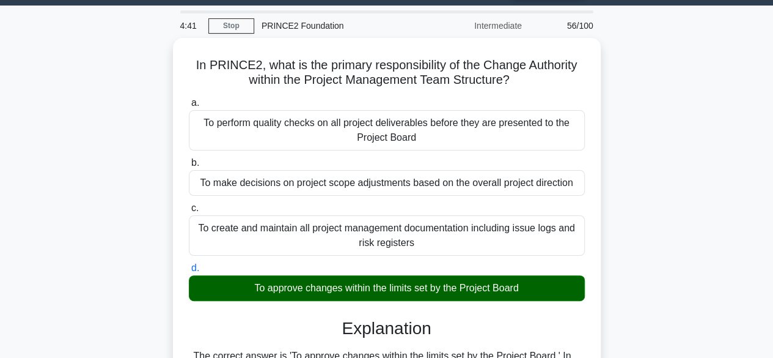
click at [658, 202] on div "In PRINCE2, what is the primary responsibility of the Change Authority within t…" at bounding box center [387, 332] width 697 height 589
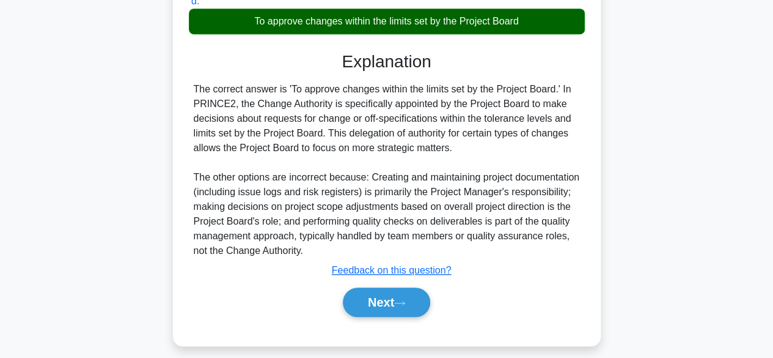
scroll to position [306, 0]
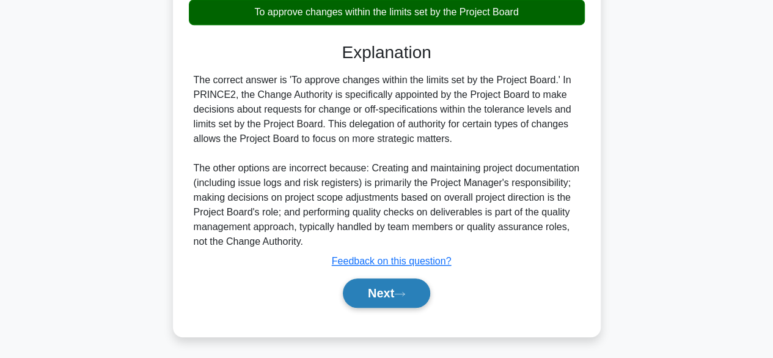
click at [372, 295] on button "Next" at bounding box center [386, 292] width 87 height 29
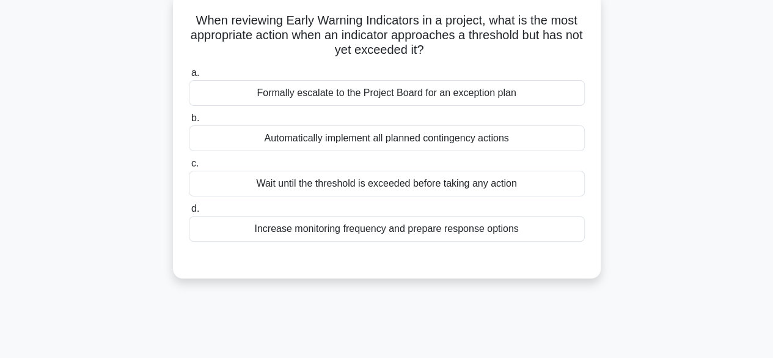
scroll to position [34, 0]
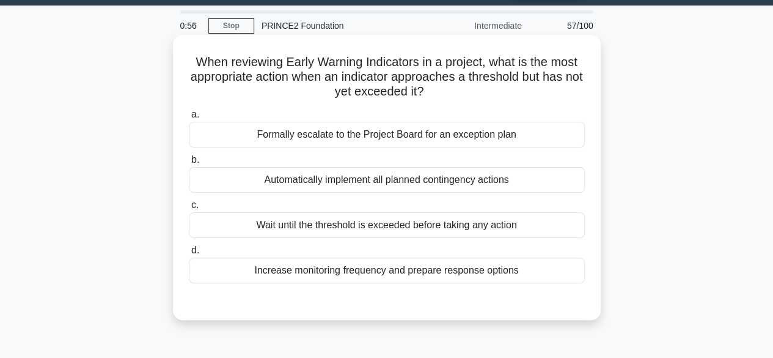
click at [437, 277] on div "Increase monitoring frequency and prepare response options" at bounding box center [387, 270] width 396 height 26
click at [189, 254] on input "d. Increase monitoring frequency and prepare response options" at bounding box center [189, 250] width 0 height 8
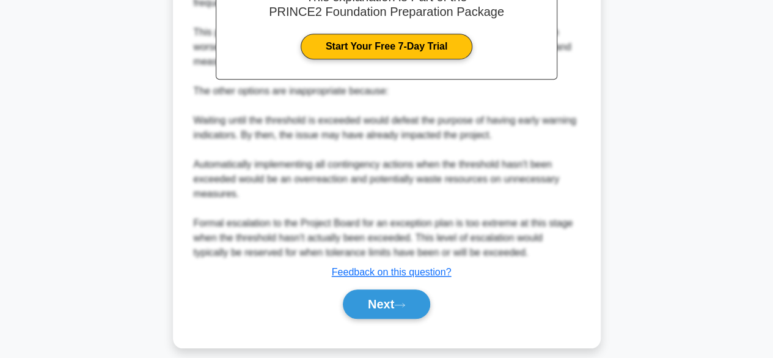
scroll to position [424, 0]
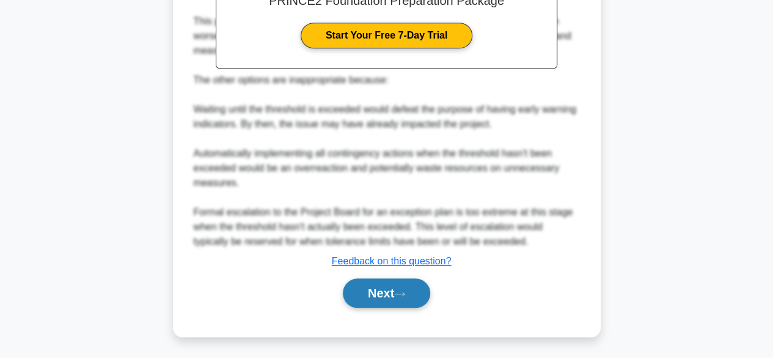
click at [368, 291] on button "Next" at bounding box center [386, 292] width 87 height 29
click at [366, 286] on button "Next" at bounding box center [386, 292] width 87 height 29
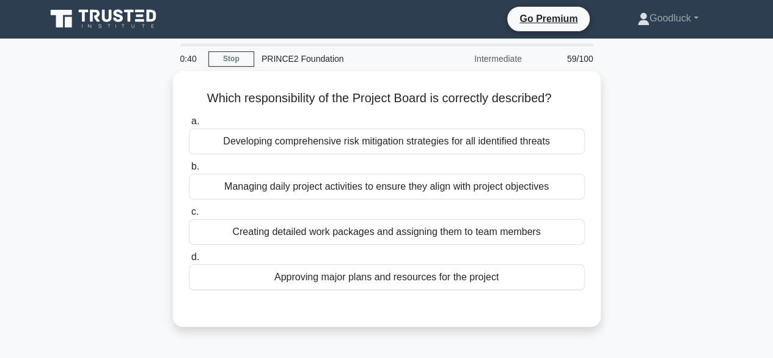
scroll to position [0, 0]
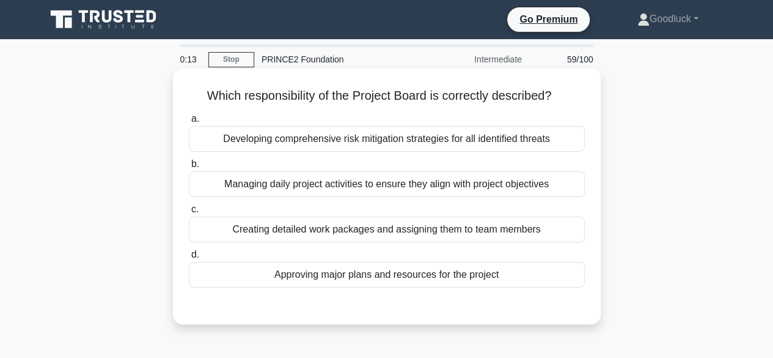
click at [503, 274] on div "Approving major plans and resources for the project" at bounding box center [387, 275] width 396 height 26
click at [189, 259] on input "d. Approving major plans and resources for the project" at bounding box center [189, 255] width 0 height 8
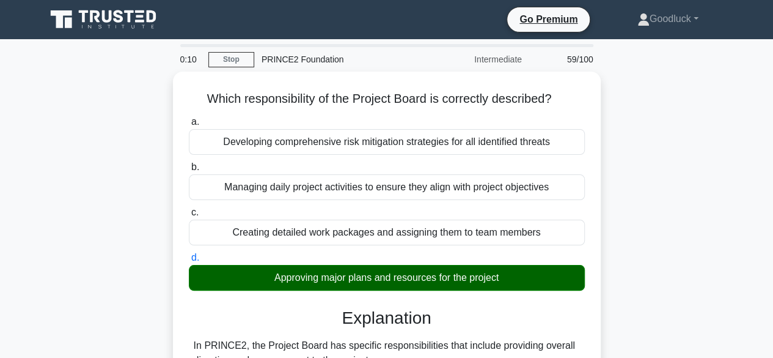
click at [189, 118] on input "a. Developing comprehensive risk mitigation strategies for all identified threa…" at bounding box center [189, 122] width 0 height 8
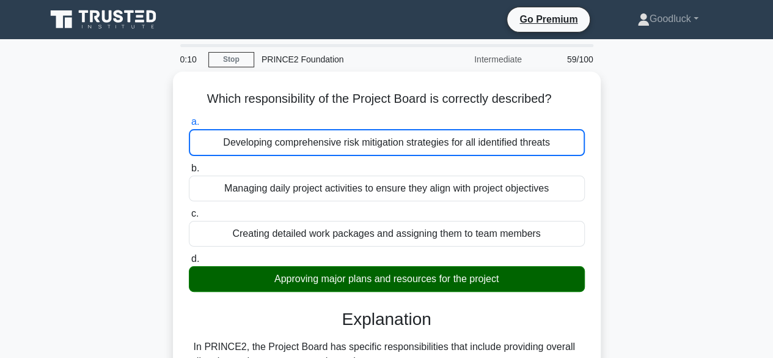
click at [189, 164] on input "b. Managing daily project activities to ensure they align with project objectiv…" at bounding box center [189, 168] width 0 height 8
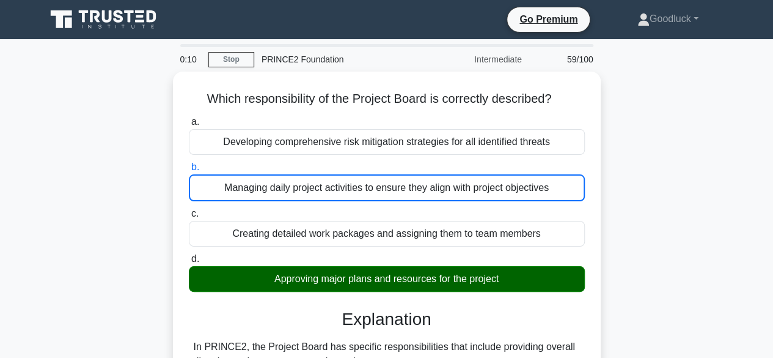
click at [189, 210] on input "c. Creating detailed work packages and assigning them to team members" at bounding box center [189, 214] width 0 height 8
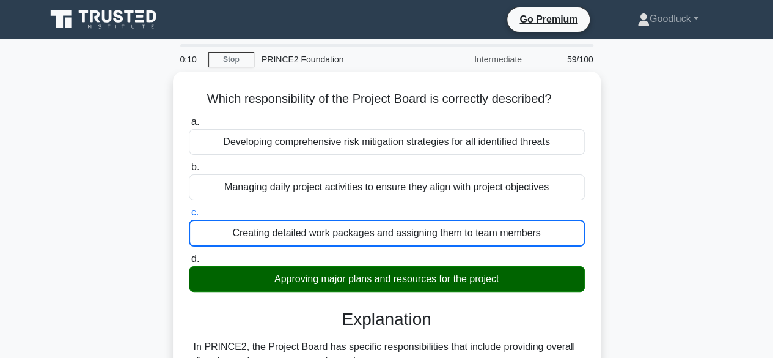
click at [189, 255] on input "d. Approving major plans and resources for the project" at bounding box center [189, 259] width 0 height 8
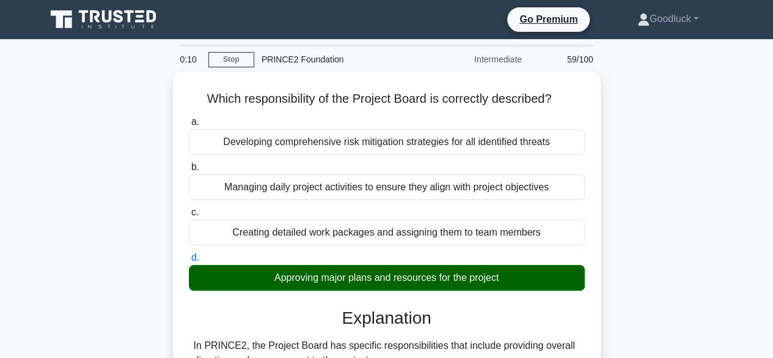
click at [189, 118] on input "a. Developing comprehensive risk mitigation strategies for all identified threa…" at bounding box center [189, 122] width 0 height 8
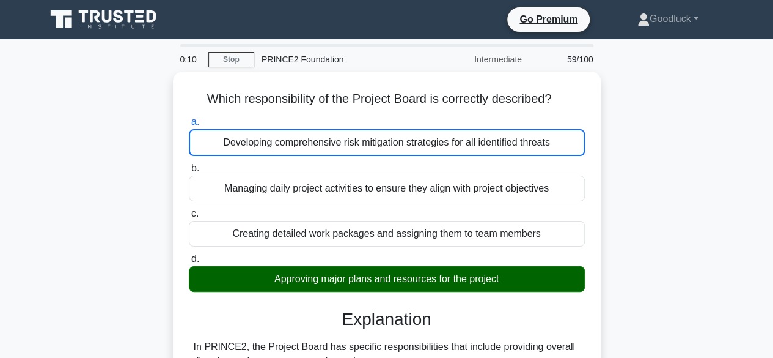
click at [189, 164] on input "b. Managing daily project activities to ensure they align with project objectiv…" at bounding box center [189, 168] width 0 height 8
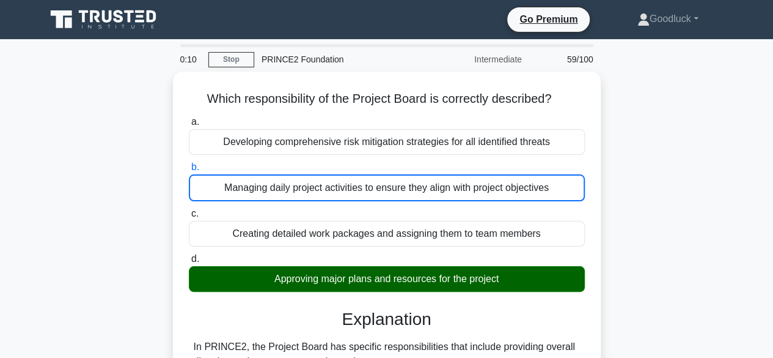
click at [189, 210] on input "c. Creating detailed work packages and assigning them to team members" at bounding box center [189, 214] width 0 height 8
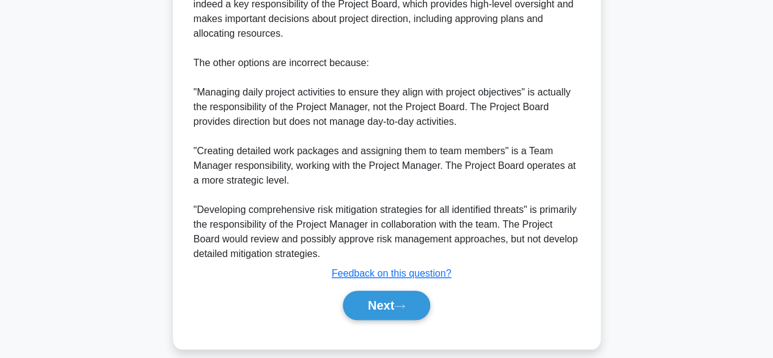
scroll to position [411, 0]
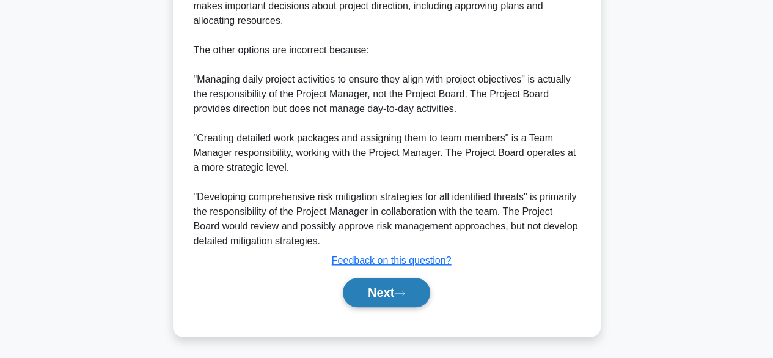
click at [429, 282] on button "Next" at bounding box center [386, 292] width 87 height 29
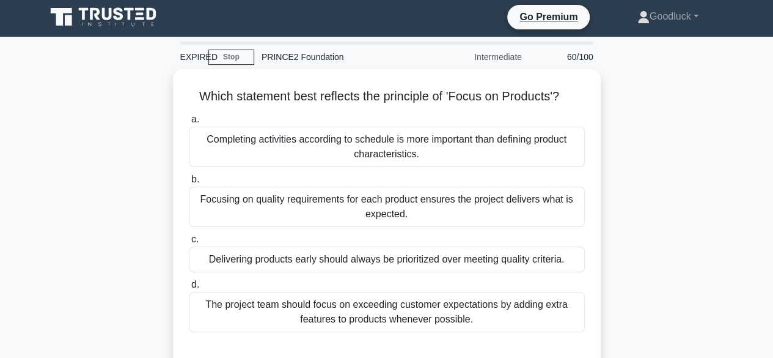
scroll to position [0, 0]
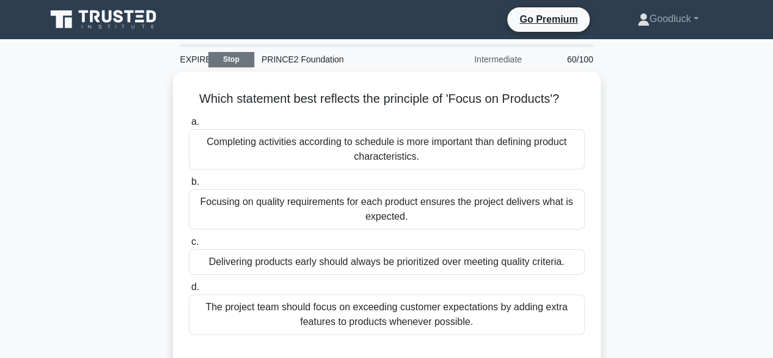
click at [232, 62] on link "Stop" at bounding box center [231, 59] width 46 height 15
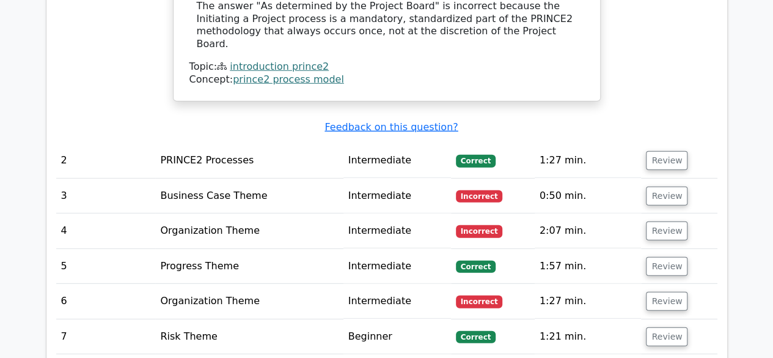
scroll to position [1663, 0]
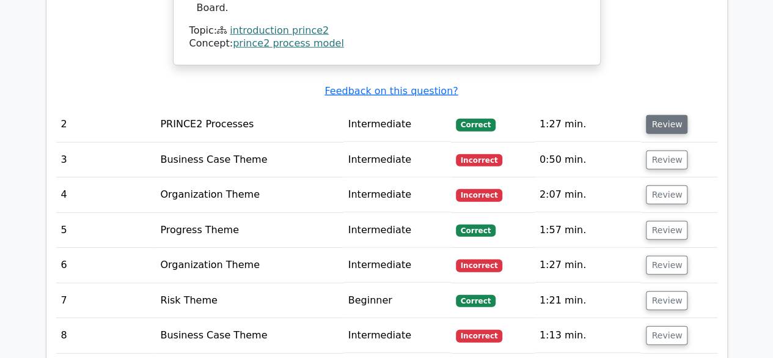
click at [658, 115] on button "Review" at bounding box center [667, 124] width 42 height 19
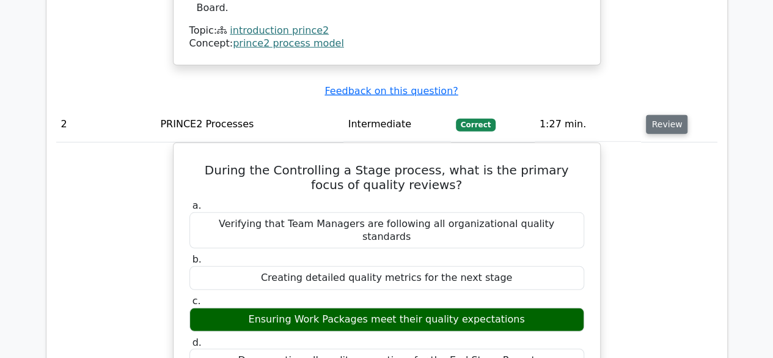
click at [658, 115] on button "Review" at bounding box center [667, 124] width 42 height 19
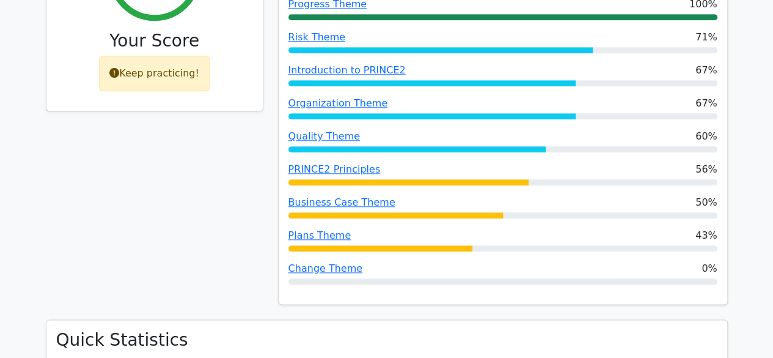
scroll to position [587, 0]
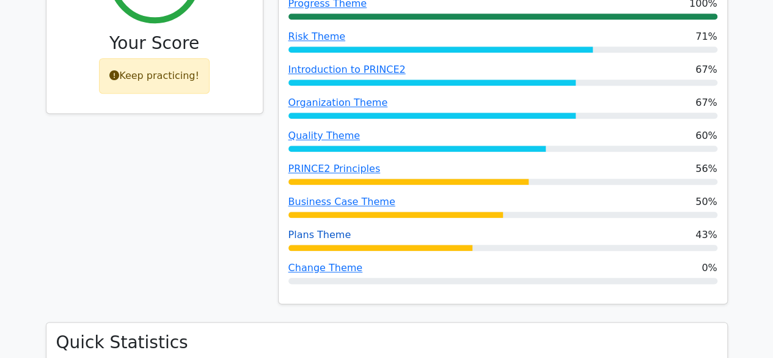
click at [326, 233] on link "Plans Theme" at bounding box center [320, 235] width 63 height 12
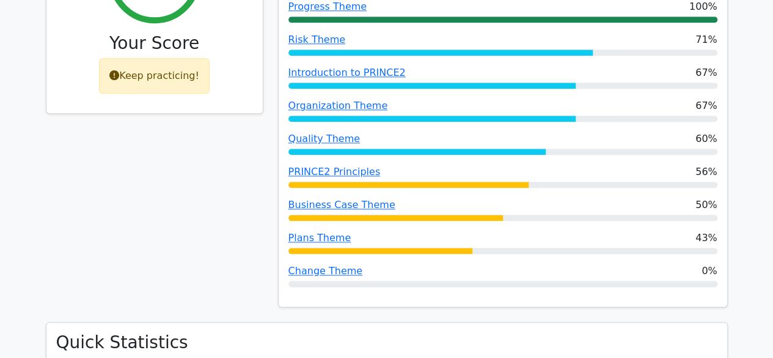
click at [187, 135] on div "65% Your Score Keep practicing!" at bounding box center [155, 121] width 232 height 401
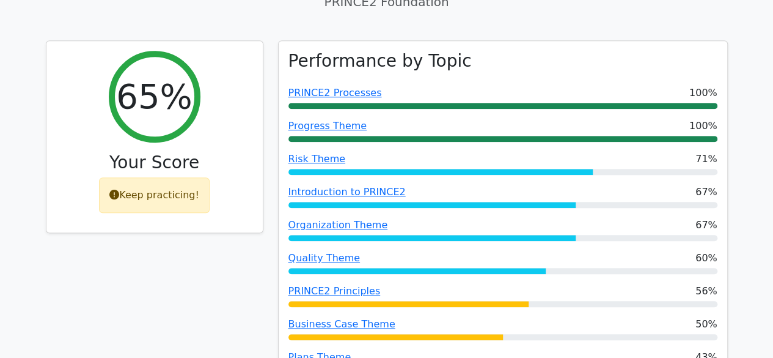
scroll to position [465, 0]
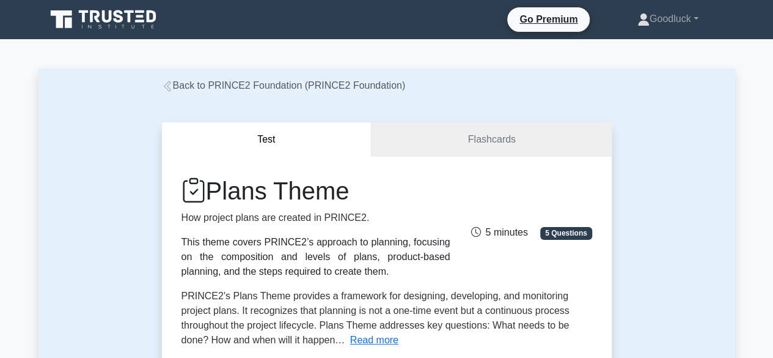
click at [584, 215] on div "5 minutes 5 Questions" at bounding box center [529, 227] width 142 height 24
